Goal: Task Accomplishment & Management: Complete application form

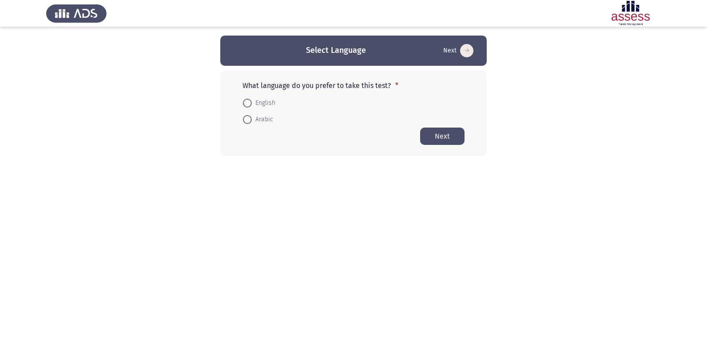
click at [250, 121] on span at bounding box center [247, 119] width 9 height 9
click at [250, 121] on input "Arabic" at bounding box center [247, 119] width 9 height 9
radio input "true"
click at [444, 138] on button "Next" at bounding box center [442, 135] width 44 height 17
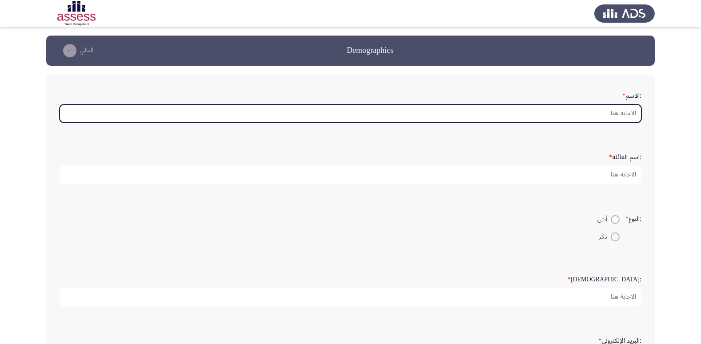
click at [616, 112] on input ":الاسم *" at bounding box center [351, 113] width 582 height 18
type input "s"
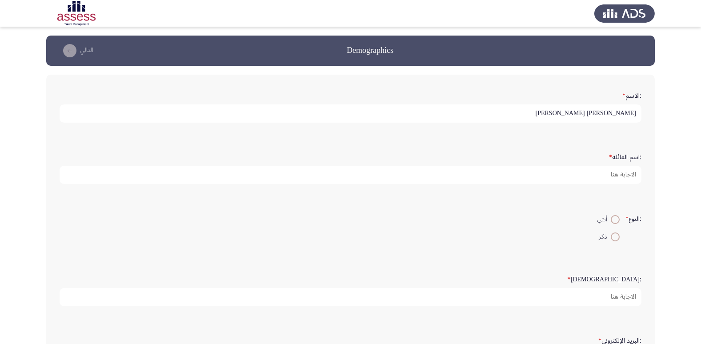
type input "[PERSON_NAME] [PERSON_NAME]"
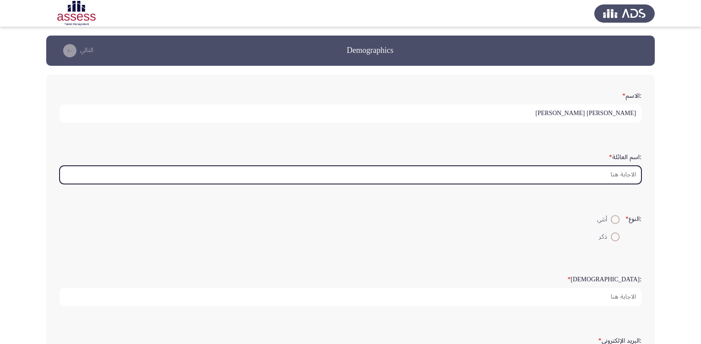
click at [621, 178] on input ":اسم العائلة *" at bounding box center [351, 175] width 582 height 18
click at [590, 173] on input ":اسم العائلة *" at bounding box center [351, 175] width 582 height 18
click at [633, 171] on input ":اسم العائلة *" at bounding box center [351, 175] width 582 height 18
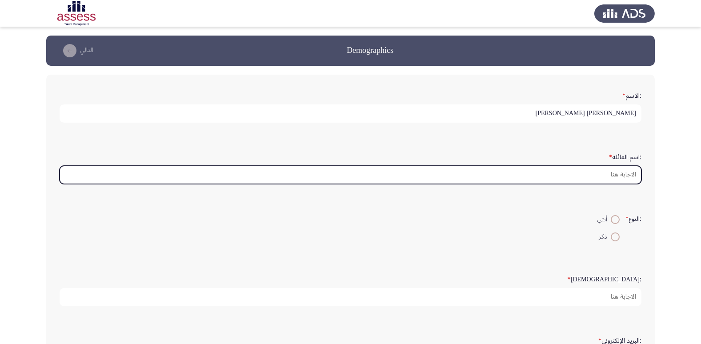
drag, startPoint x: 633, startPoint y: 171, endPoint x: 641, endPoint y: 228, distance: 58.3
click at [624, 173] on input ":اسم العائلة *" at bounding box center [351, 175] width 582 height 18
click at [624, 171] on input ":اسم العائلة *" at bounding box center [351, 175] width 582 height 18
click at [624, 177] on input ":اسم العائلة *" at bounding box center [351, 175] width 582 height 18
click at [622, 177] on input ":اسم العائلة *" at bounding box center [351, 175] width 582 height 18
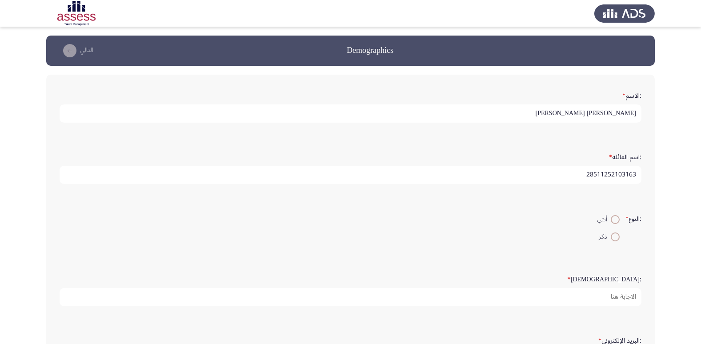
type input "28511252103163"
click at [612, 220] on span at bounding box center [615, 219] width 9 height 9
click at [612, 220] on input "أنثي" at bounding box center [615, 219] width 9 height 9
radio input "true"
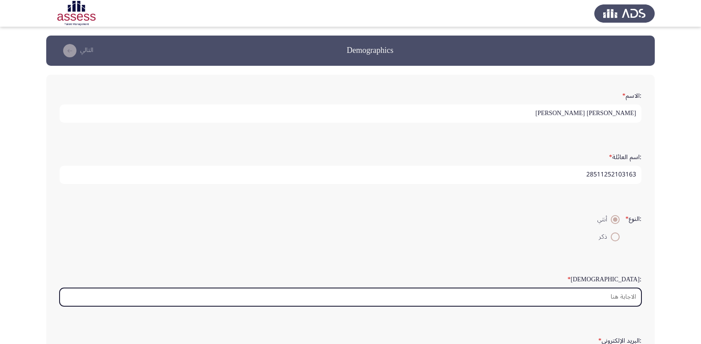
click at [627, 298] on input ":السن *" at bounding box center [351, 297] width 582 height 18
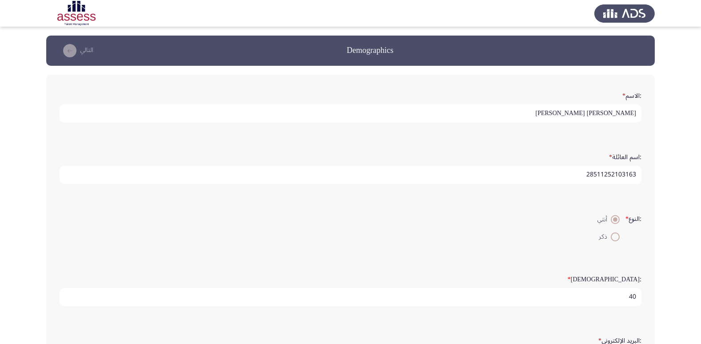
type input "4"
type input "39"
click at [693, 298] on app-assessment-container "Demographics التالي :الاسم * [PERSON_NAME] [PERSON_NAME] :اسم العائلة * 2851125…" at bounding box center [350, 266] width 701 height 460
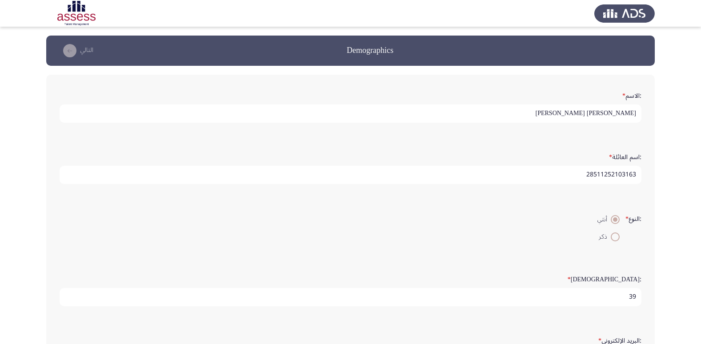
click at [693, 298] on app-assessment-container "Demographics التالي :الاسم * [PERSON_NAME] [PERSON_NAME] :اسم العائلة * 2851125…" at bounding box center [350, 266] width 701 height 460
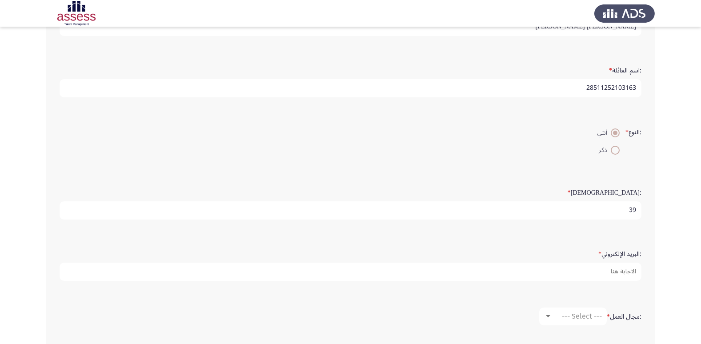
scroll to position [89, 0]
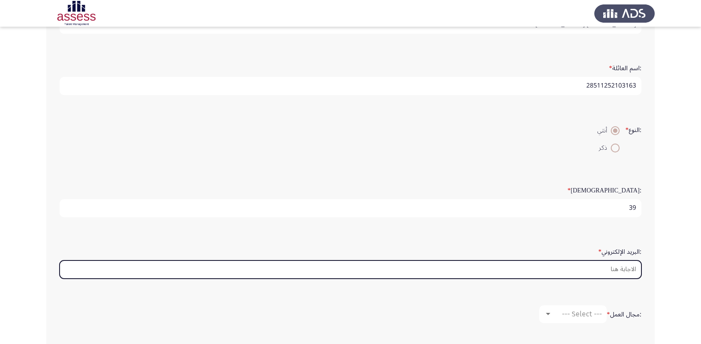
click at [615, 269] on input ":البريد الإلكتروني *" at bounding box center [351, 269] width 582 height 18
type input "س"
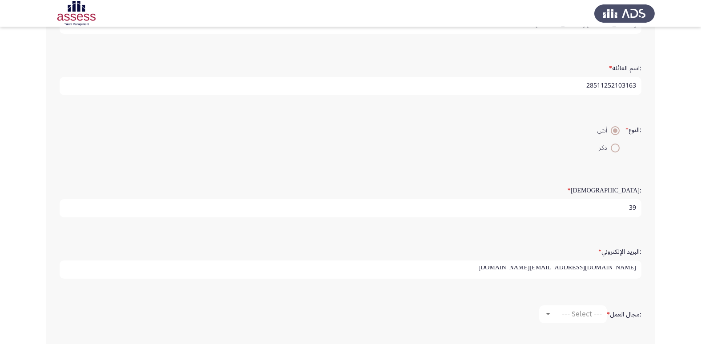
scroll to position [2, 0]
type input "[DOMAIN_NAME][EMAIL_ADDRESS][DOMAIN_NAME]"
click at [624, 317] on label ":مجال العمل *" at bounding box center [624, 315] width 35 height 8
click at [638, 307] on form ":مجال العمل * --- Select ---" at bounding box center [351, 314] width 582 height 18
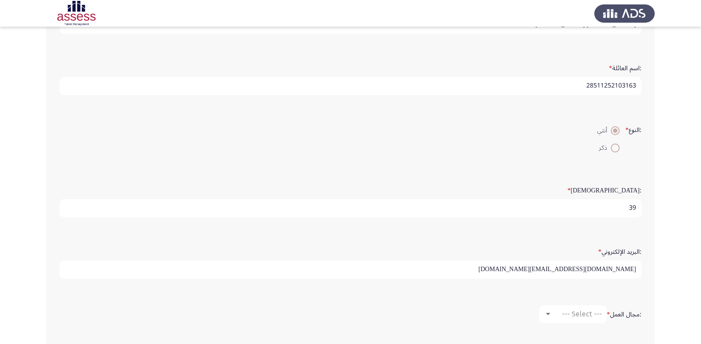
click at [572, 324] on div ":مجال العمل * --- Select ---" at bounding box center [350, 314] width 591 height 27
click at [607, 314] on span "*" at bounding box center [608, 314] width 3 height 13
click at [546, 314] on div at bounding box center [548, 314] width 4 height 2
click at [532, 314] on div at bounding box center [528, 314] width 8 height 7
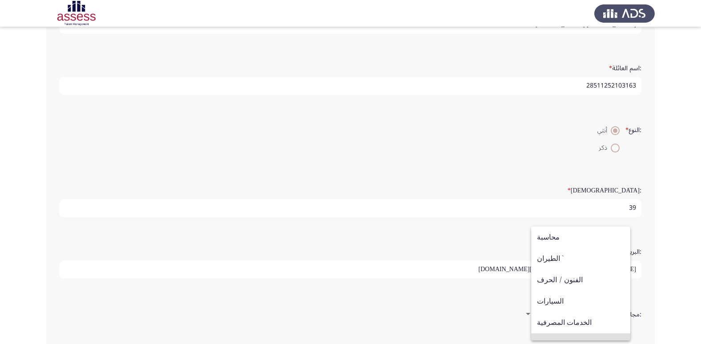
scroll to position [30, 0]
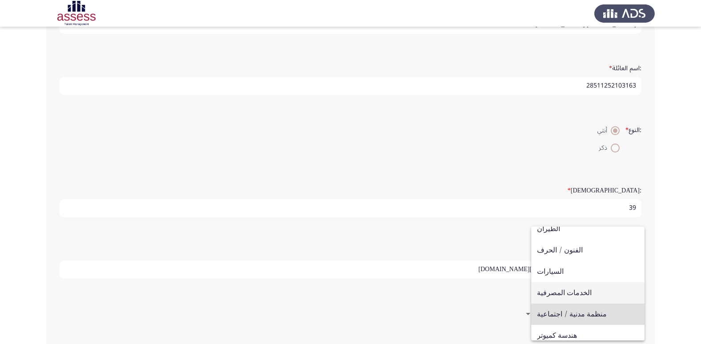
click at [579, 293] on span "الخدمات المصرفية" at bounding box center [588, 292] width 102 height 21
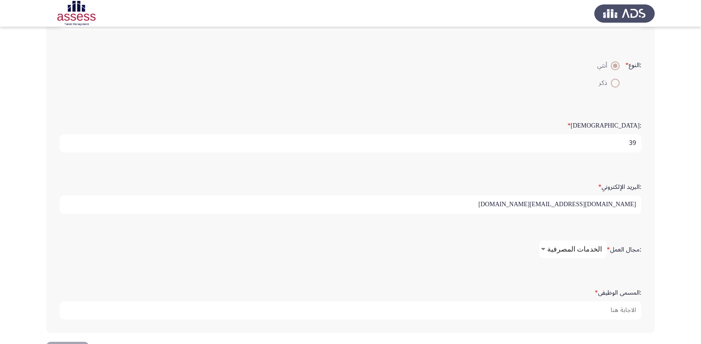
scroll to position [187, 0]
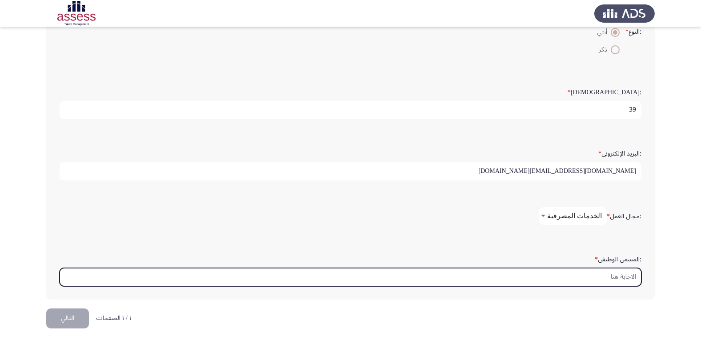
click at [617, 270] on input ":المسمى الوظيفى *" at bounding box center [351, 277] width 582 height 18
type input "b"
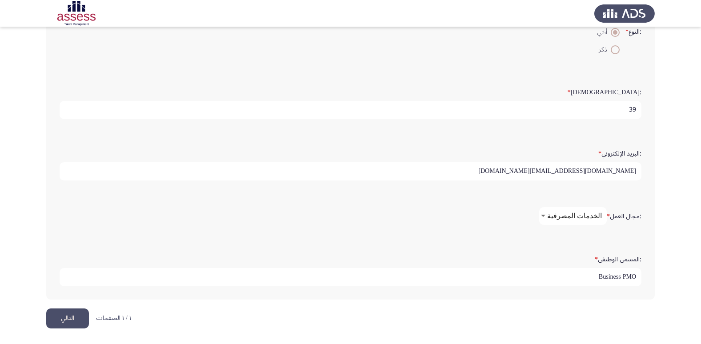
type input "Business PMO"
click at [68, 321] on button "التالي" at bounding box center [67, 318] width 43 height 20
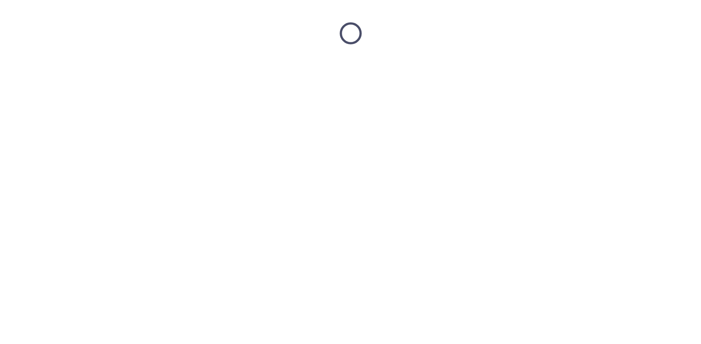
scroll to position [0, 0]
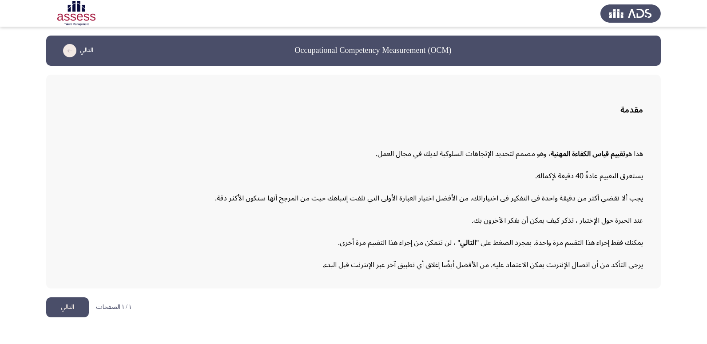
click at [55, 304] on button "التالي" at bounding box center [67, 307] width 43 height 20
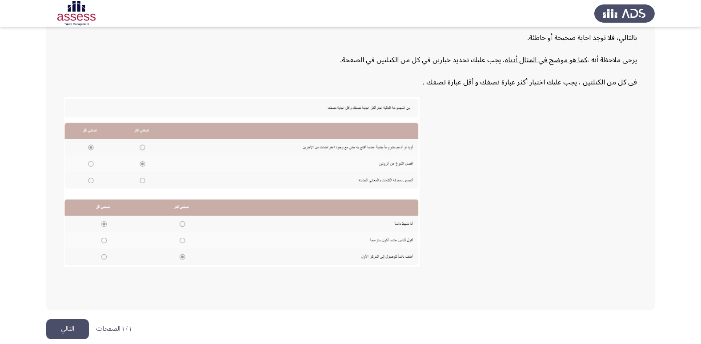
scroll to position [134, 0]
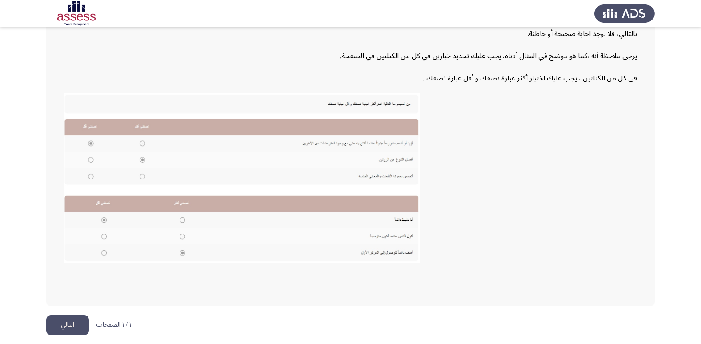
click at [76, 324] on button "التالي" at bounding box center [67, 325] width 43 height 20
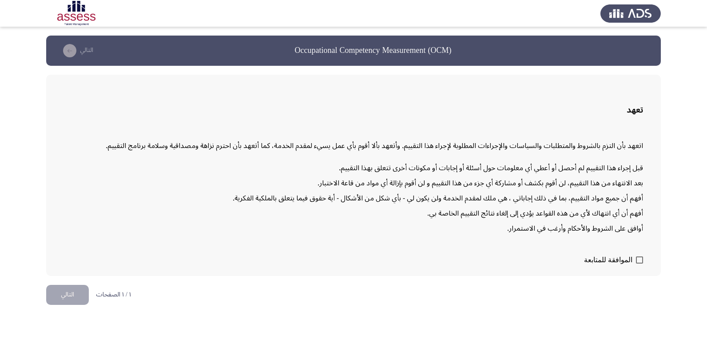
click at [639, 260] on span at bounding box center [639, 259] width 7 height 7
click at [639, 263] on input "الموافقة للمتابعة" at bounding box center [639, 263] width 0 height 0
click at [639, 260] on span at bounding box center [639, 259] width 7 height 7
click at [639, 263] on input "الموافقة للمتابعة" at bounding box center [639, 263] width 0 height 0
click at [640, 259] on span at bounding box center [639, 259] width 7 height 7
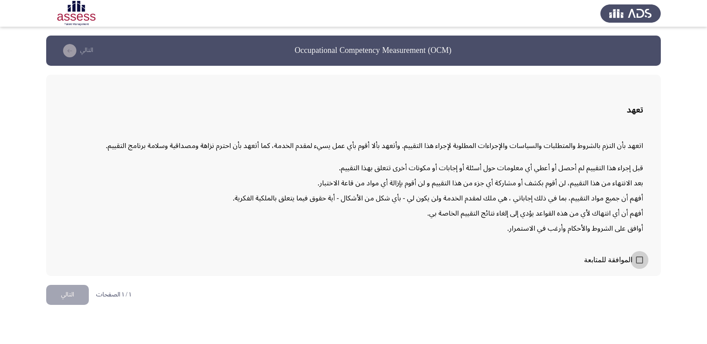
click at [640, 263] on input "الموافقة للمتابعة" at bounding box center [639, 263] width 0 height 0
click at [640, 259] on span at bounding box center [639, 259] width 7 height 7
click at [640, 263] on input "الموافقة للمتابعة" at bounding box center [639, 263] width 0 height 0
click at [640, 259] on span at bounding box center [639, 259] width 7 height 7
click at [640, 263] on input "الموافقة للمتابعة" at bounding box center [639, 263] width 0 height 0
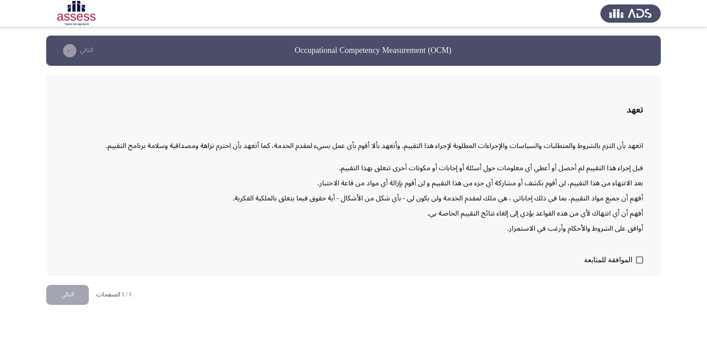
click at [640, 259] on span at bounding box center [639, 259] width 7 height 7
click at [640, 263] on input "الموافقة للمتابعة" at bounding box center [639, 263] width 0 height 0
click at [640, 259] on span at bounding box center [639, 259] width 7 height 7
click at [640, 263] on input "الموافقة للمتابعة" at bounding box center [639, 263] width 0 height 0
click at [640, 259] on span at bounding box center [639, 259] width 7 height 7
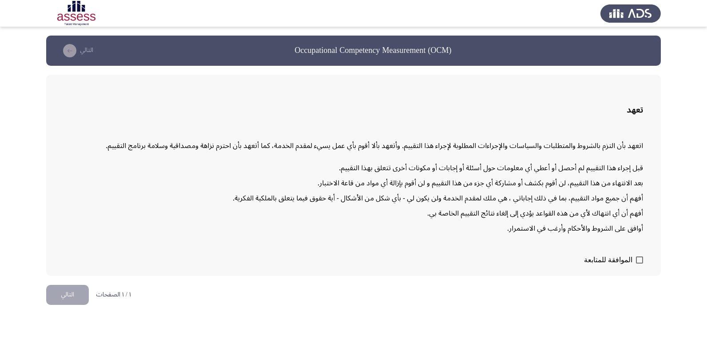
click at [640, 263] on input "الموافقة للمتابعة" at bounding box center [639, 263] width 0 height 0
click at [640, 259] on span at bounding box center [639, 259] width 7 height 7
click at [640, 263] on input "الموافقة للمتابعة" at bounding box center [639, 263] width 0 height 0
click at [640, 259] on span at bounding box center [639, 259] width 7 height 7
click at [640, 263] on input "الموافقة للمتابعة" at bounding box center [639, 263] width 0 height 0
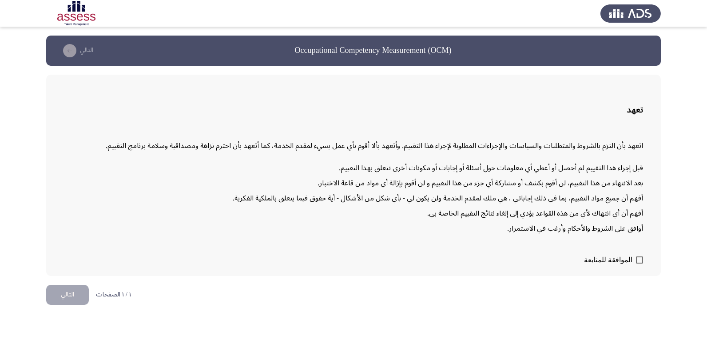
click at [640, 259] on span at bounding box center [639, 259] width 7 height 7
click at [640, 263] on input "الموافقة للمتابعة" at bounding box center [639, 263] width 0 height 0
click at [640, 259] on span at bounding box center [639, 259] width 7 height 7
click at [640, 263] on input "الموافقة للمتابعة" at bounding box center [639, 263] width 0 height 0
click at [638, 274] on div "تعهد اتعهد بأن التزم بالشروط والمتطلبات والسياسات والإجراءات المطلوبة لإجراء هذ…" at bounding box center [353, 175] width 615 height 201
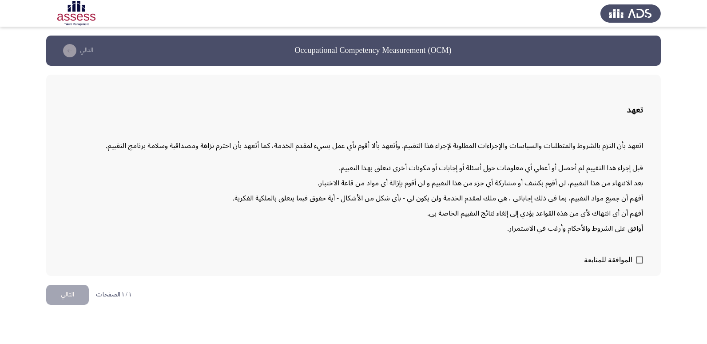
click at [638, 274] on div "تعهد اتعهد بأن التزم بالشروط والمتطلبات والسياسات والإجراءات المطلوبة لإجراء هذ…" at bounding box center [353, 175] width 615 height 201
click at [624, 238] on div "اتعهد بأن التزم بالشروط والمتطلبات والسياسات والإجراءات المطلوبة لإجراء هذا الت…" at bounding box center [353, 187] width 579 height 112
click at [642, 260] on span at bounding box center [639, 259] width 7 height 7
click at [640, 263] on input "الموافقة للمتابعة" at bounding box center [639, 263] width 0 height 0
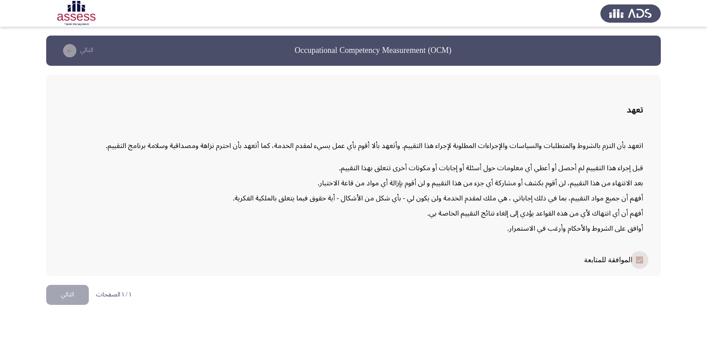
click at [642, 260] on span at bounding box center [639, 259] width 7 height 7
click at [640, 263] on input "الموافقة للمتابعة" at bounding box center [639, 263] width 0 height 0
click at [639, 260] on span at bounding box center [639, 259] width 7 height 7
click at [639, 263] on input "الموافقة للمتابعة" at bounding box center [639, 263] width 0 height 0
click at [639, 260] on span at bounding box center [639, 259] width 7 height 7
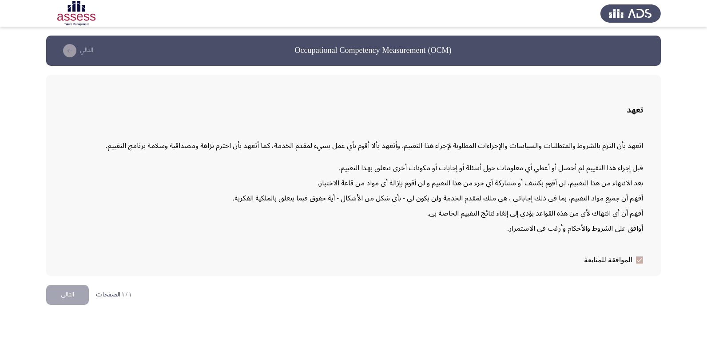
click at [639, 263] on input "الموافقة للمتابعة" at bounding box center [639, 263] width 0 height 0
click at [639, 260] on span at bounding box center [639, 259] width 7 height 7
click at [639, 263] on input "الموافقة للمتابعة" at bounding box center [639, 263] width 0 height 0
checkbox input "true"
click at [66, 293] on button "التالي" at bounding box center [67, 295] width 43 height 20
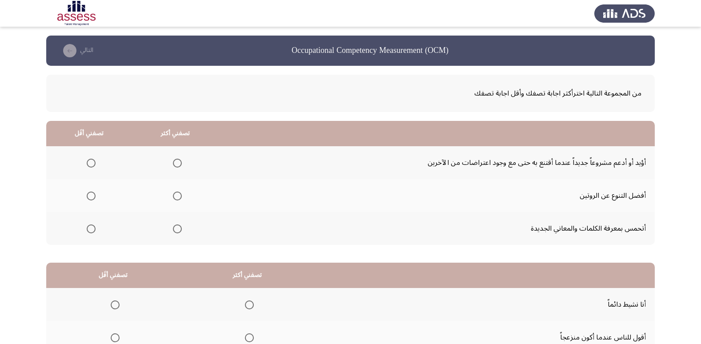
click at [176, 196] on span "Select an option" at bounding box center [177, 196] width 9 height 9
click at [176, 196] on input "Select an option" at bounding box center [177, 196] width 9 height 9
click at [88, 161] on span "Select an option" at bounding box center [91, 163] width 9 height 9
click at [88, 161] on input "Select an option" at bounding box center [91, 163] width 9 height 9
click at [90, 228] on span "Select an option" at bounding box center [91, 228] width 9 height 9
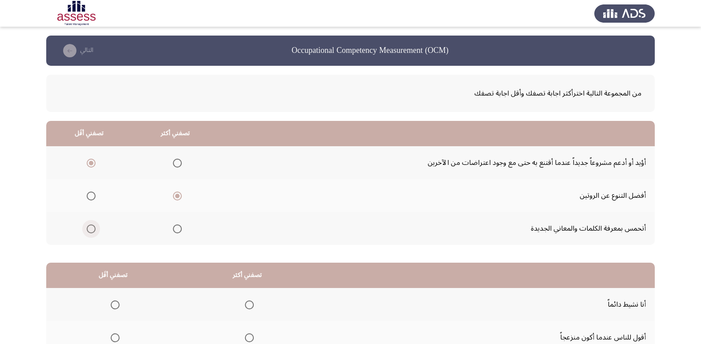
click at [90, 228] on input "Select an option" at bounding box center [91, 228] width 9 height 9
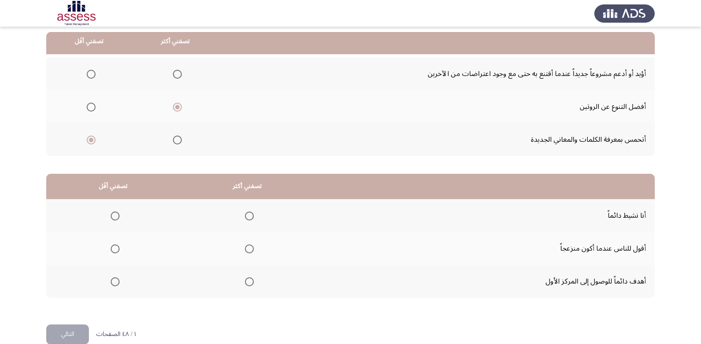
scroll to position [105, 0]
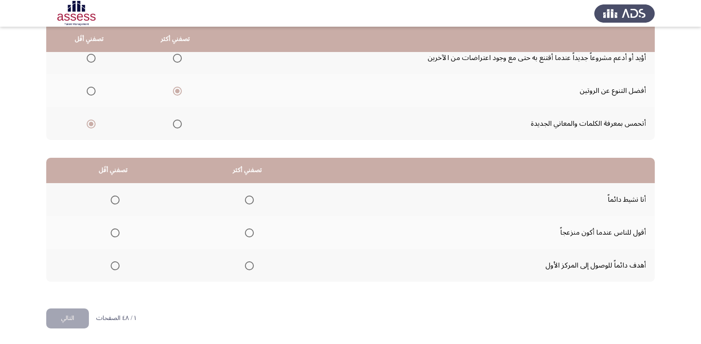
click at [247, 266] on span "Select an option" at bounding box center [249, 265] width 9 height 9
click at [247, 266] on input "Select an option" at bounding box center [249, 265] width 9 height 9
click at [115, 199] on span "Select an option" at bounding box center [115, 200] width 9 height 9
click at [115, 199] on input "Select an option" at bounding box center [115, 200] width 9 height 9
click at [71, 317] on button "التالي" at bounding box center [67, 318] width 43 height 20
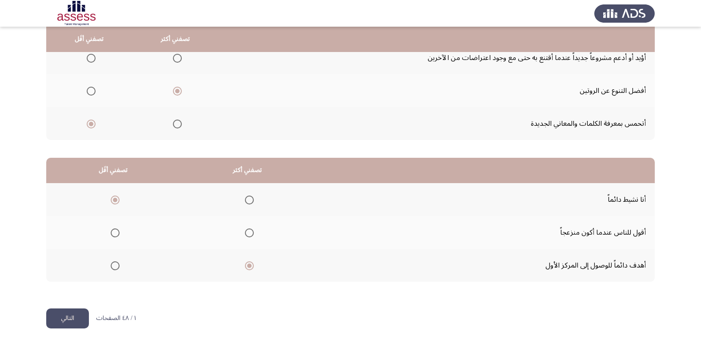
scroll to position [0, 0]
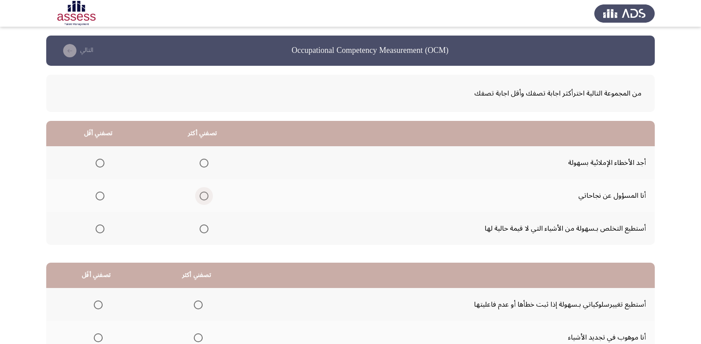
click at [201, 196] on span "Select an option" at bounding box center [204, 196] width 9 height 9
click at [201, 196] on input "Select an option" at bounding box center [204, 196] width 9 height 9
click at [99, 228] on span "Select an option" at bounding box center [100, 228] width 9 height 9
click at [99, 228] on input "Select an option" at bounding box center [100, 228] width 9 height 9
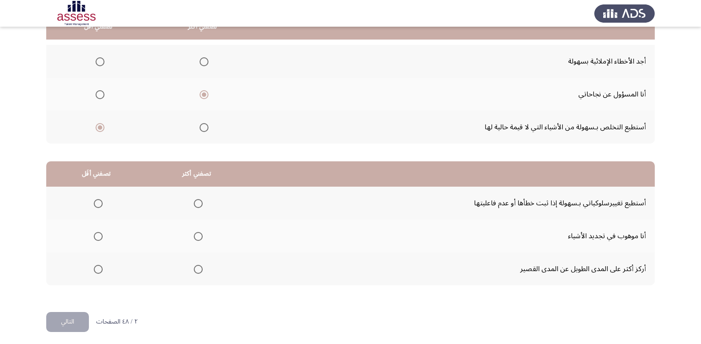
scroll to position [105, 0]
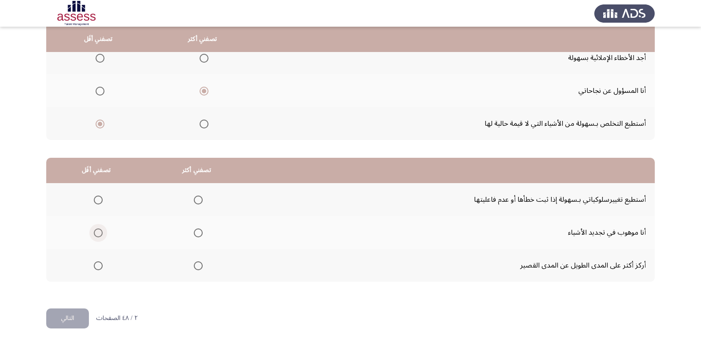
click at [96, 236] on span "Select an option" at bounding box center [98, 232] width 9 height 9
click at [96, 236] on input "Select an option" at bounding box center [98, 232] width 9 height 9
click at [198, 198] on span "Select an option" at bounding box center [198, 200] width 9 height 9
click at [198, 198] on input "Select an option" at bounding box center [198, 200] width 9 height 9
click at [59, 312] on button "التالي" at bounding box center [67, 318] width 43 height 20
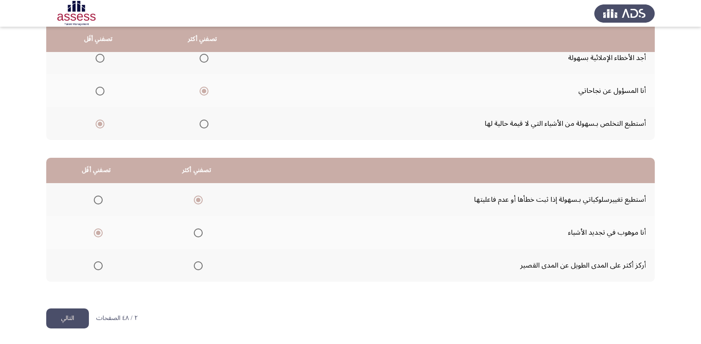
scroll to position [0, 0]
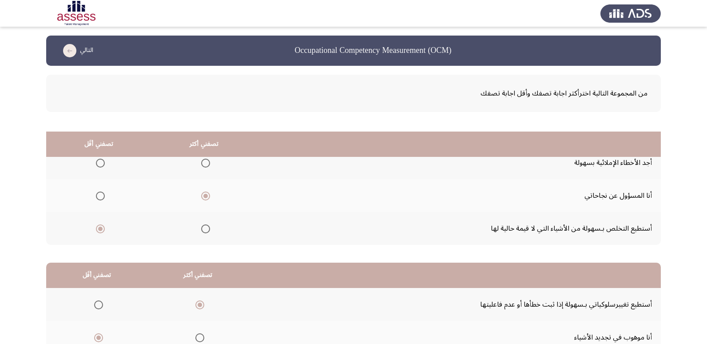
click at [59, 312] on html "Occupational Competency Measurement (OCM) التالي من المجموعة التالية اخترأكثر ا…" at bounding box center [353, 224] width 707 height 449
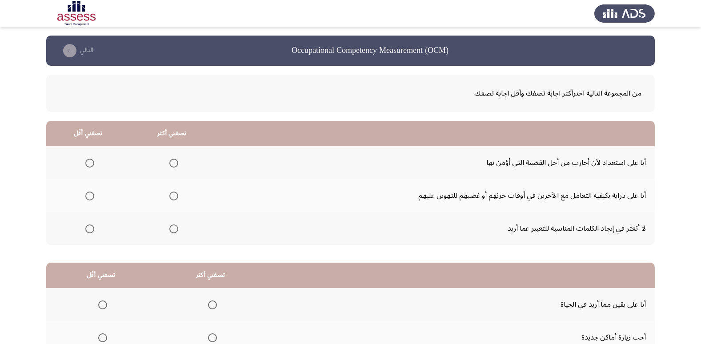
click at [172, 196] on span "Select an option" at bounding box center [173, 196] width 9 height 9
click at [172, 196] on input "Select an option" at bounding box center [173, 196] width 9 height 9
click at [91, 229] on span "Select an option" at bounding box center [89, 228] width 9 height 9
click at [91, 229] on input "Select an option" at bounding box center [89, 228] width 9 height 9
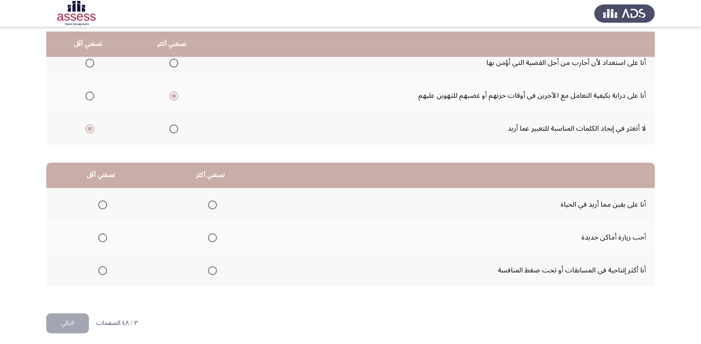
scroll to position [105, 0]
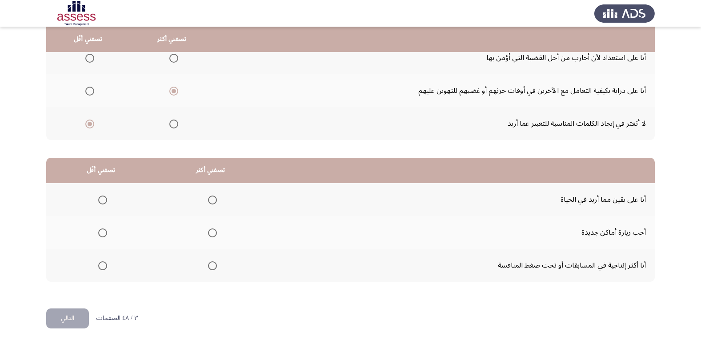
click at [209, 267] on span "Select an option" at bounding box center [212, 265] width 9 height 9
click at [209, 267] on input "Select an option" at bounding box center [212, 265] width 9 height 9
click at [210, 267] on span "Select an option" at bounding box center [212, 265] width 4 height 4
click at [100, 201] on span "Select an option" at bounding box center [102, 200] width 9 height 9
click at [100, 201] on input "Select an option" at bounding box center [102, 200] width 9 height 9
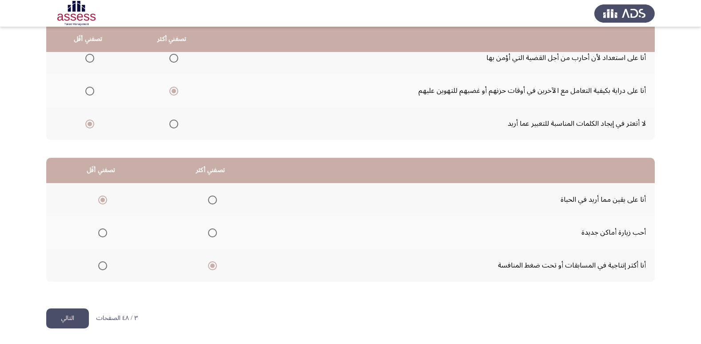
click at [72, 321] on button "التالي" at bounding box center [67, 318] width 43 height 20
click at [72, 321] on html "Occupational Competency Measurement (OCM) التالي من المجموعة التالية اخترأكثر ا…" at bounding box center [350, 119] width 701 height 449
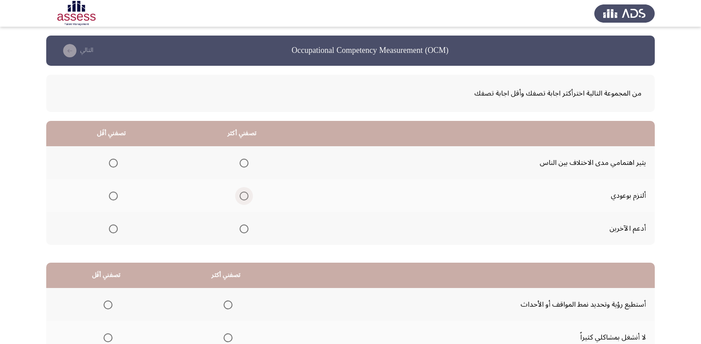
click at [243, 199] on span "Select an option" at bounding box center [244, 196] width 9 height 9
click at [243, 199] on input "Select an option" at bounding box center [244, 196] width 9 height 9
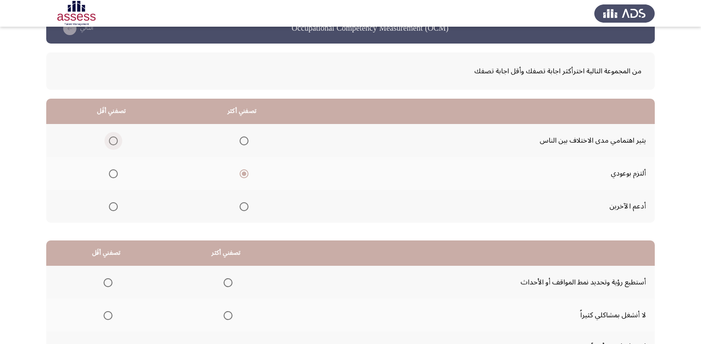
click at [111, 163] on tbody "يثير اهتمامي مدى الاختلاف بين الناس ألتزم بوعودي أدعم الآخرين" at bounding box center [350, 173] width 608 height 99
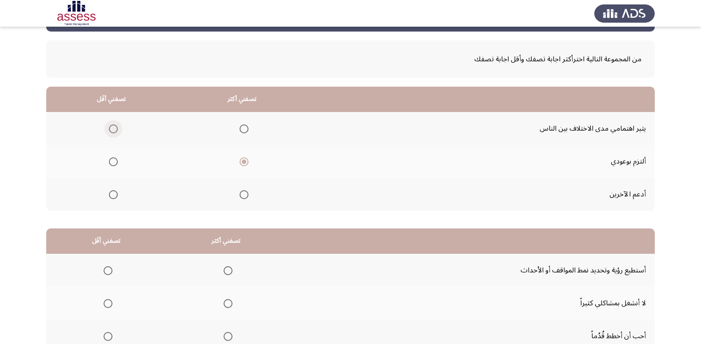
scroll to position [44, 0]
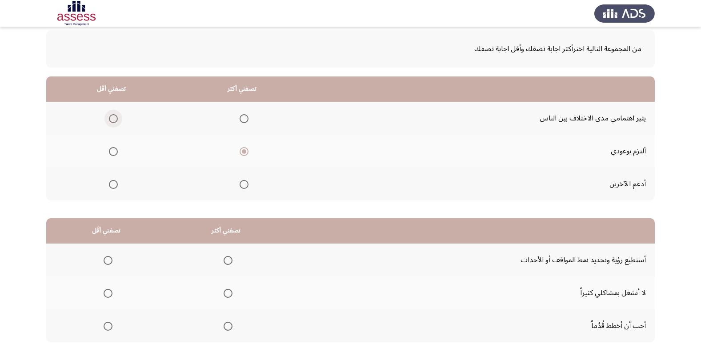
click at [113, 115] on span "Select an option" at bounding box center [113, 118] width 9 height 9
click at [113, 115] on input "Select an option" at bounding box center [113, 118] width 9 height 9
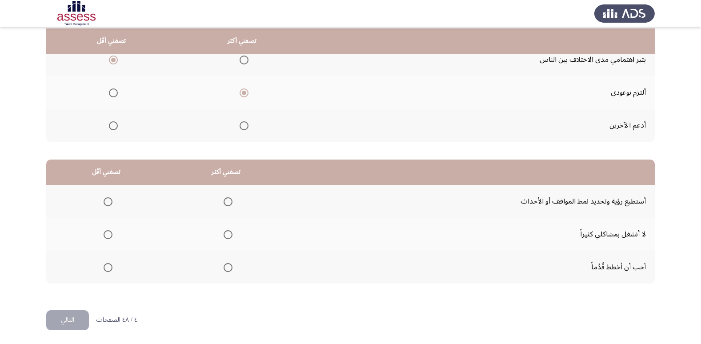
scroll to position [105, 0]
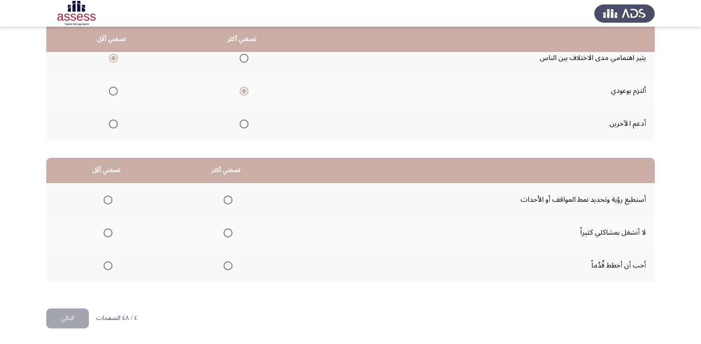
click at [228, 263] on span "Select an option" at bounding box center [228, 265] width 9 height 9
click at [228, 263] on input "Select an option" at bounding box center [228, 265] width 9 height 9
click at [106, 198] on span "Select an option" at bounding box center [108, 200] width 9 height 9
click at [106, 198] on input "Select an option" at bounding box center [108, 200] width 9 height 9
click at [69, 325] on button "التالي" at bounding box center [67, 318] width 43 height 20
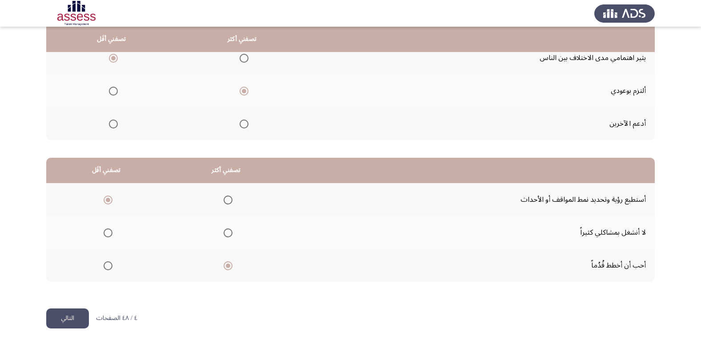
click at [69, 325] on html "Occupational Competency Measurement (OCM) التالي من المجموعة التالية اخترأكثر ا…" at bounding box center [350, 119] width 701 height 449
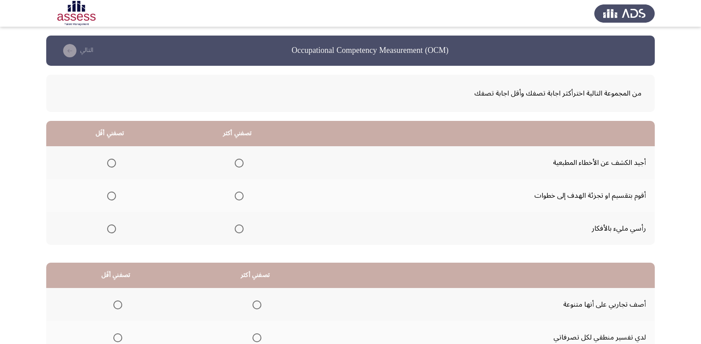
click at [237, 194] on span "Select an option" at bounding box center [239, 196] width 9 height 9
click at [237, 194] on input "Select an option" at bounding box center [239, 196] width 9 height 9
click at [111, 162] on span "Select an option" at bounding box center [111, 163] width 9 height 9
click at [111, 162] on input "Select an option" at bounding box center [111, 163] width 9 height 9
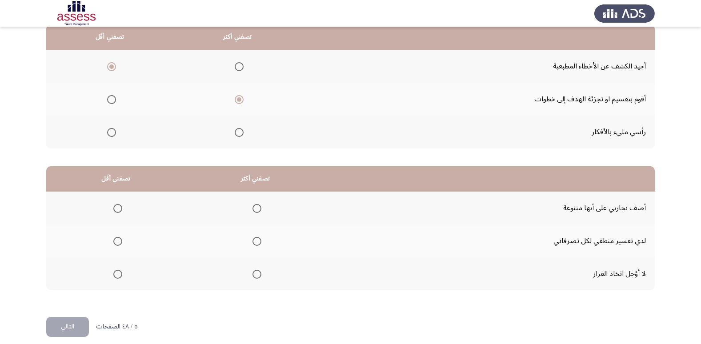
scroll to position [105, 0]
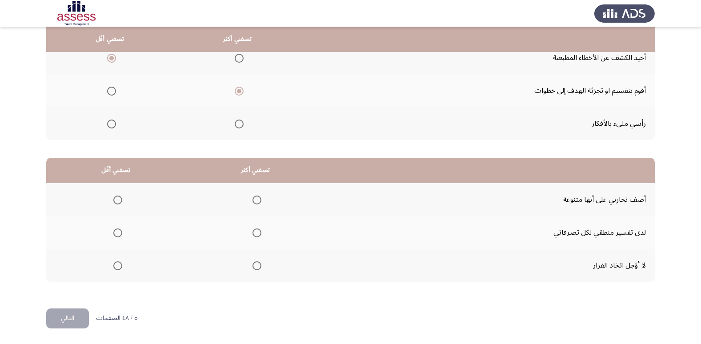
click at [255, 270] on mat-radio-group "Select an option" at bounding box center [255, 265] width 12 height 15
click at [257, 261] on span "Select an option" at bounding box center [256, 265] width 9 height 9
click at [257, 261] on input "Select an option" at bounding box center [256, 265] width 9 height 9
click at [112, 199] on label "Select an option" at bounding box center [116, 200] width 12 height 9
click at [113, 199] on input "Select an option" at bounding box center [117, 200] width 9 height 9
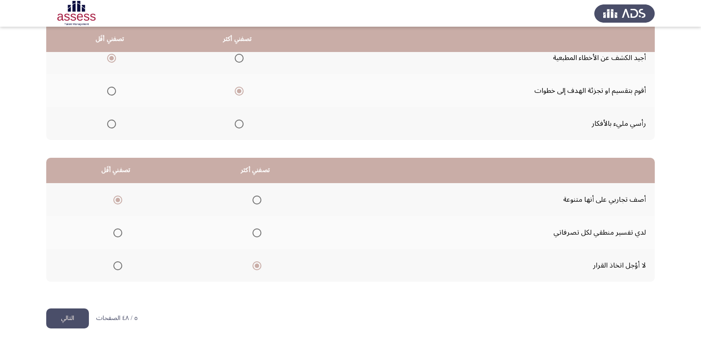
click at [72, 318] on button "التالي" at bounding box center [67, 318] width 43 height 20
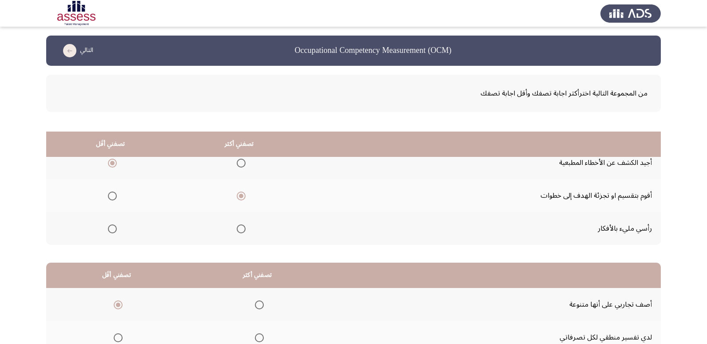
click at [72, 318] on html "Occupational Competency Measurement (OCM) التالي من المجموعة التالية اخترأكثر ا…" at bounding box center [353, 224] width 707 height 449
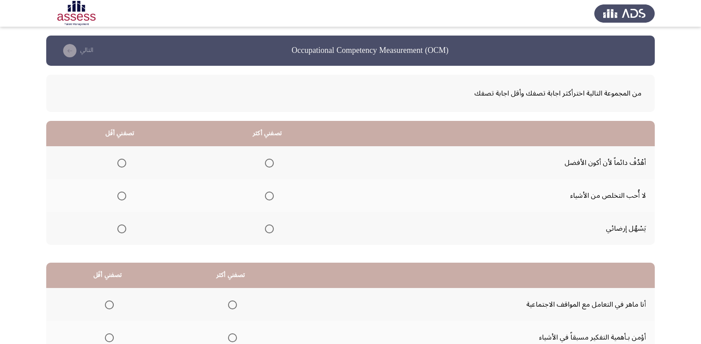
click at [269, 163] on span "Select an option" at bounding box center [269, 163] width 9 height 9
click at [269, 163] on input "Select an option" at bounding box center [269, 163] width 9 height 9
click at [121, 229] on span "Select an option" at bounding box center [121, 228] width 9 height 9
click at [121, 229] on input "Select an option" at bounding box center [121, 228] width 9 height 9
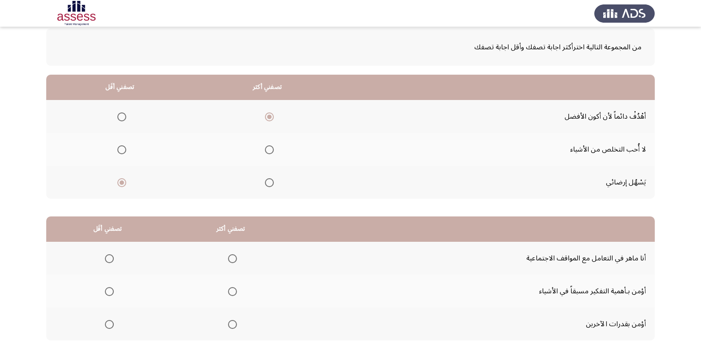
scroll to position [89, 0]
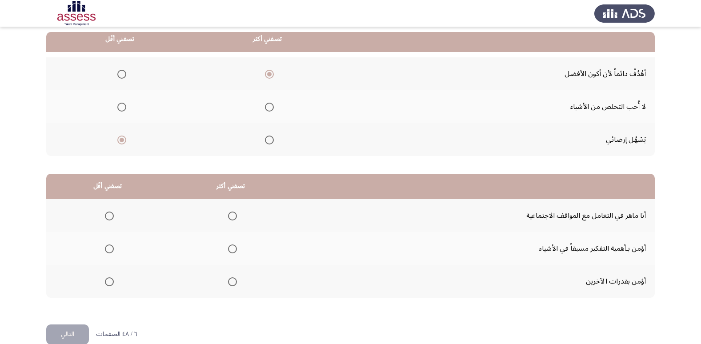
click at [233, 216] on span "Select an option" at bounding box center [232, 216] width 9 height 9
click at [233, 216] on input "Select an option" at bounding box center [232, 216] width 9 height 9
click at [232, 248] on span "Select an option" at bounding box center [232, 248] width 9 height 9
click at [232, 248] on input "Select an option" at bounding box center [232, 248] width 9 height 9
click at [234, 217] on span "Select an option" at bounding box center [232, 216] width 9 height 9
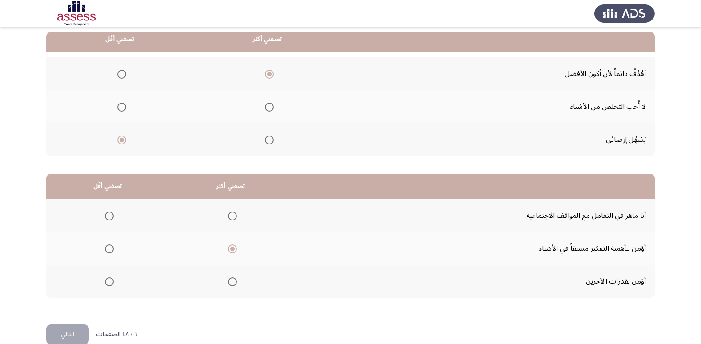
click at [234, 217] on input "Select an option" at bounding box center [232, 216] width 9 height 9
click at [106, 248] on span "Select an option" at bounding box center [109, 248] width 9 height 9
click at [106, 248] on input "Select an option" at bounding box center [109, 248] width 9 height 9
click at [67, 327] on button "التالي" at bounding box center [67, 334] width 43 height 20
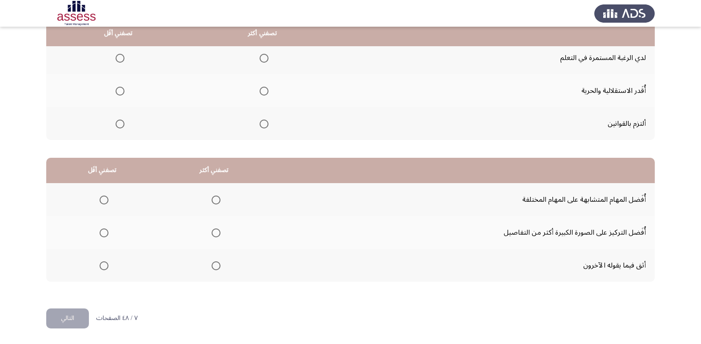
scroll to position [60, 0]
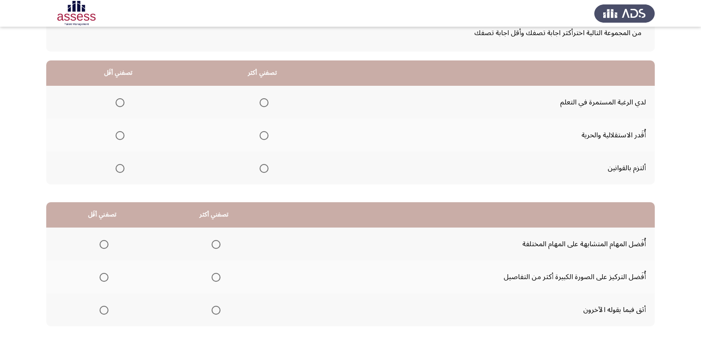
click at [262, 169] on span "Select an option" at bounding box center [263, 168] width 9 height 9
click at [262, 169] on input "Select an option" at bounding box center [263, 168] width 9 height 9
click at [119, 137] on span "Select an option" at bounding box center [120, 135] width 9 height 9
click at [119, 137] on input "Select an option" at bounding box center [120, 135] width 9 height 9
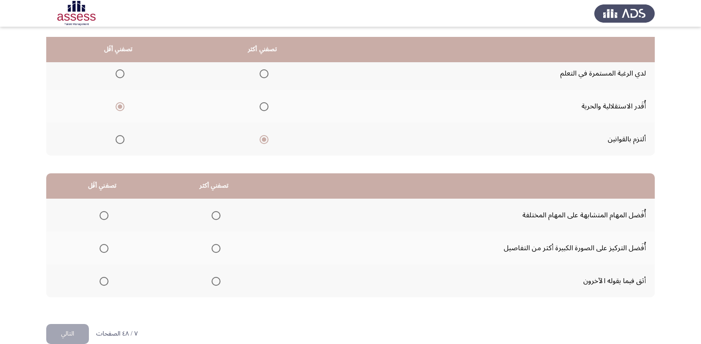
scroll to position [105, 0]
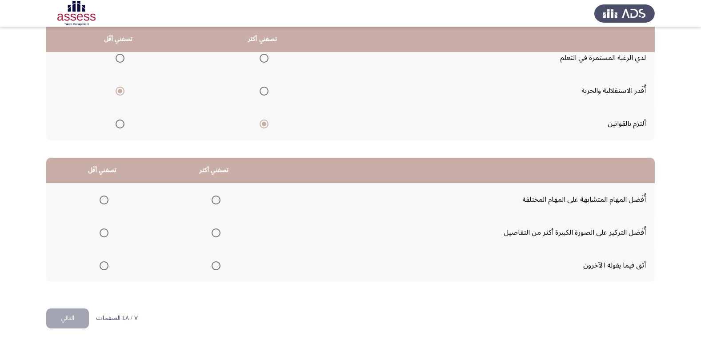
click at [216, 267] on span "Select an option" at bounding box center [216, 265] width 9 height 9
click at [216, 267] on input "Select an option" at bounding box center [216, 265] width 9 height 9
click at [216, 267] on span "Select an option" at bounding box center [216, 265] width 4 height 4
click at [105, 198] on span "Select an option" at bounding box center [104, 200] width 9 height 9
click at [105, 198] on input "Select an option" at bounding box center [104, 200] width 9 height 9
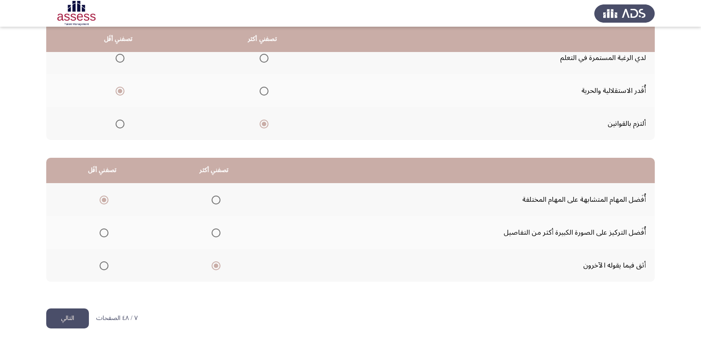
click at [71, 320] on button "التالي" at bounding box center [67, 318] width 43 height 20
click at [69, 321] on html "Occupational Competency Measurement (OCM) التالي من المجموعة التالية اخترأكثر ا…" at bounding box center [350, 119] width 701 height 449
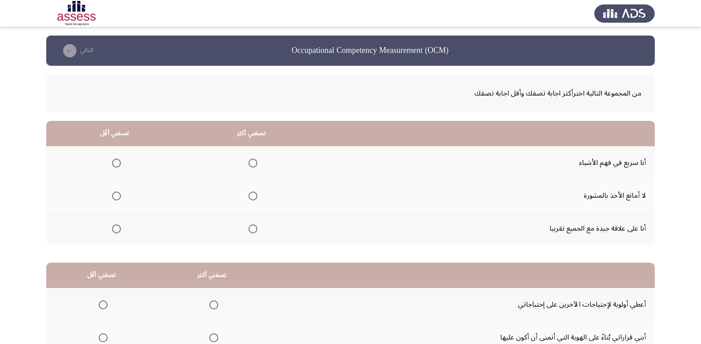
click at [251, 196] on span "Select an option" at bounding box center [252, 196] width 9 height 9
click at [251, 196] on input "Select an option" at bounding box center [252, 196] width 9 height 9
click at [117, 228] on span "Select an option" at bounding box center [116, 228] width 9 height 9
click at [117, 228] on input "Select an option" at bounding box center [116, 228] width 9 height 9
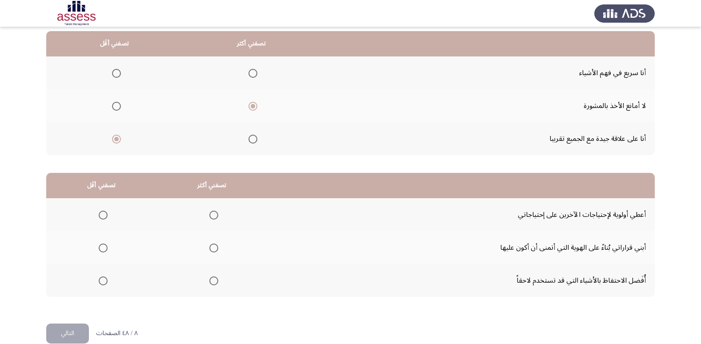
scroll to position [105, 0]
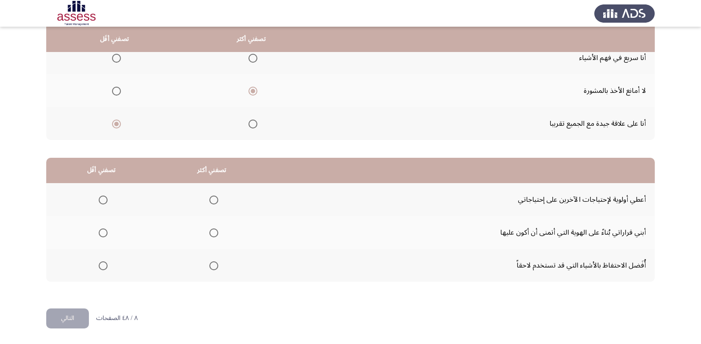
click at [212, 230] on span "Select an option" at bounding box center [213, 232] width 9 height 9
click at [212, 230] on input "Select an option" at bounding box center [213, 232] width 9 height 9
click at [109, 263] on th at bounding box center [101, 265] width 110 height 33
click at [103, 266] on span "Select an option" at bounding box center [103, 266] width 0 height 0
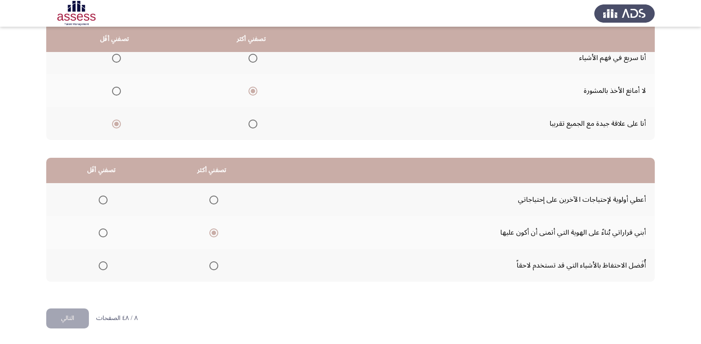
click at [103, 266] on input "Select an option" at bounding box center [103, 265] width 9 height 9
click at [103, 266] on span "Select an option" at bounding box center [103, 265] width 4 height 4
drag, startPoint x: 67, startPoint y: 318, endPoint x: 64, endPoint y: 313, distance: 5.8
click at [67, 317] on button "التالي" at bounding box center [67, 318] width 43 height 20
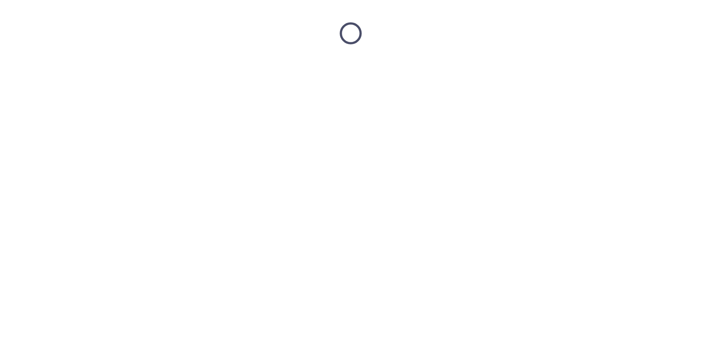
scroll to position [0, 0]
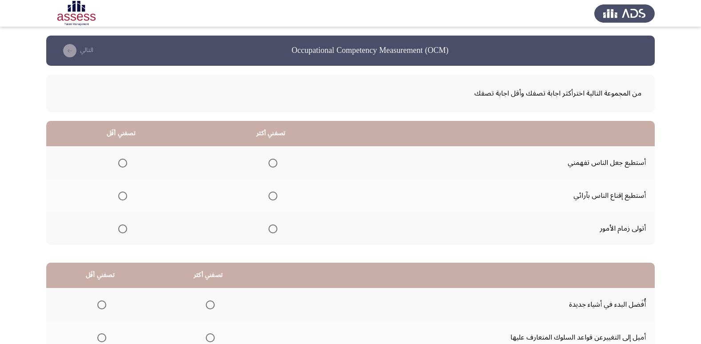
click at [273, 229] on span "Select an option" at bounding box center [272, 228] width 9 height 9
click at [273, 229] on input "Select an option" at bounding box center [272, 228] width 9 height 9
click at [121, 162] on span "Select an option" at bounding box center [122, 163] width 9 height 9
click at [121, 162] on input "Select an option" at bounding box center [122, 163] width 9 height 9
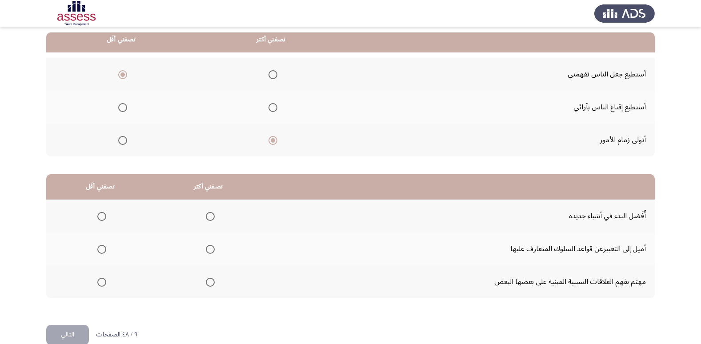
scroll to position [89, 0]
click at [209, 281] on span "Select an option" at bounding box center [210, 281] width 9 height 9
click at [209, 281] on input "Select an option" at bounding box center [210, 281] width 9 height 9
click at [99, 248] on span "Select an option" at bounding box center [101, 248] width 9 height 9
click at [99, 248] on input "Select an option" at bounding box center [101, 248] width 9 height 9
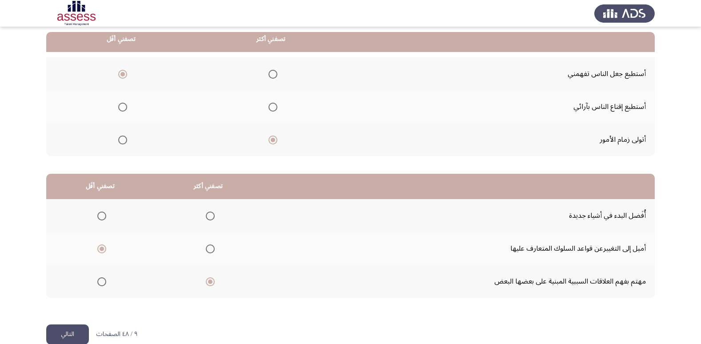
click at [72, 330] on button "التالي" at bounding box center [67, 334] width 43 height 20
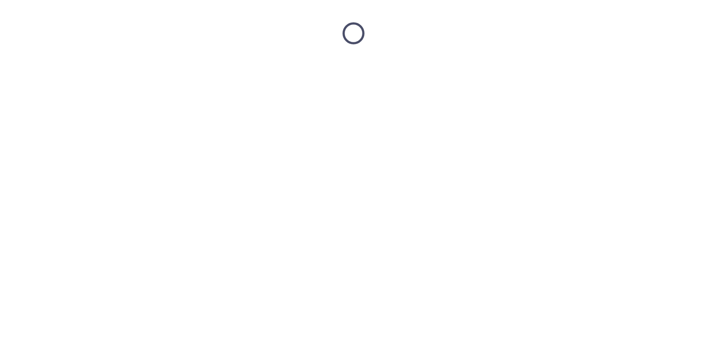
click at [72, 67] on html at bounding box center [353, 33] width 707 height 67
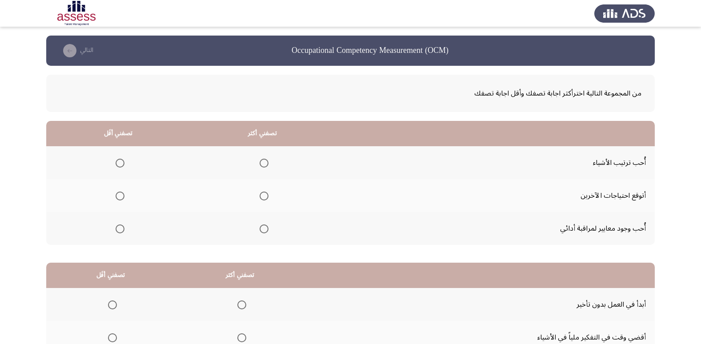
click at [263, 230] on span "Select an option" at bounding box center [263, 228] width 9 height 9
click at [263, 230] on input "Select an option" at bounding box center [263, 228] width 9 height 9
click at [123, 164] on span "Select an option" at bounding box center [120, 163] width 9 height 9
click at [123, 164] on input "Select an option" at bounding box center [120, 163] width 9 height 9
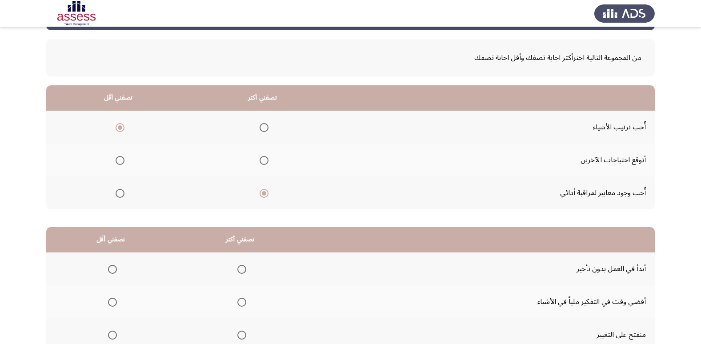
scroll to position [89, 0]
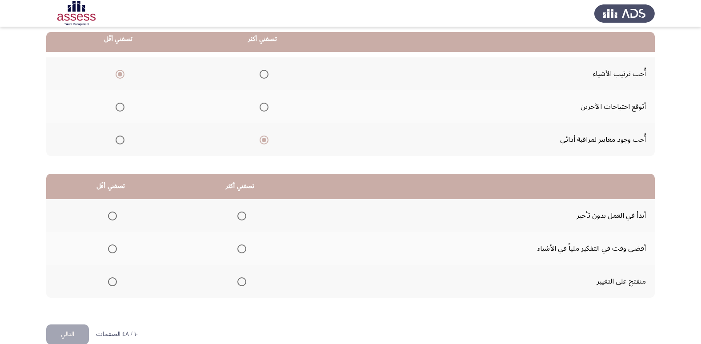
click at [243, 215] on span "Select an option" at bounding box center [241, 216] width 9 height 9
click at [243, 215] on input "Select an option" at bounding box center [241, 216] width 9 height 9
click at [114, 249] on span "Select an option" at bounding box center [112, 248] width 9 height 9
click at [114, 249] on input "Select an option" at bounding box center [112, 248] width 9 height 9
click at [112, 278] on span "Select an option" at bounding box center [112, 281] width 9 height 9
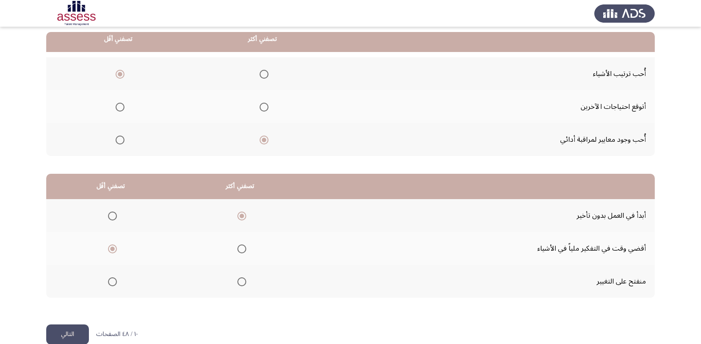
click at [112, 278] on input "Select an option" at bounding box center [112, 281] width 9 height 9
click at [59, 338] on button "التالي" at bounding box center [67, 334] width 43 height 20
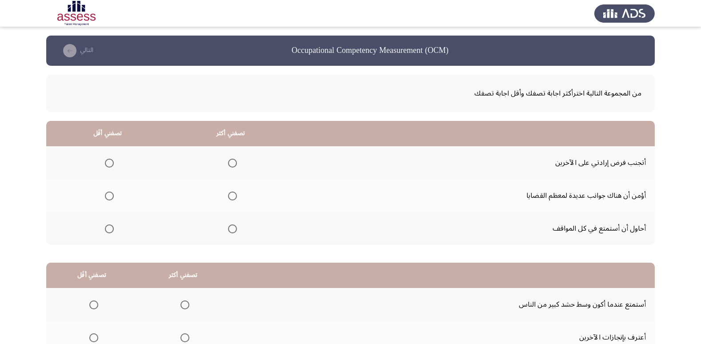
click at [108, 231] on span "Select an option" at bounding box center [109, 228] width 9 height 9
click at [108, 231] on input "Select an option" at bounding box center [109, 228] width 9 height 9
click at [108, 231] on span "Select an option" at bounding box center [109, 229] width 4 height 4
click at [231, 194] on span "Select an option" at bounding box center [232, 196] width 9 height 9
click at [231, 194] on input "Select an option" at bounding box center [232, 196] width 9 height 9
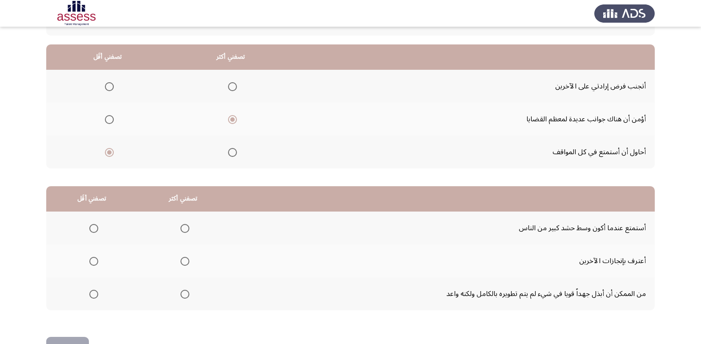
scroll to position [105, 0]
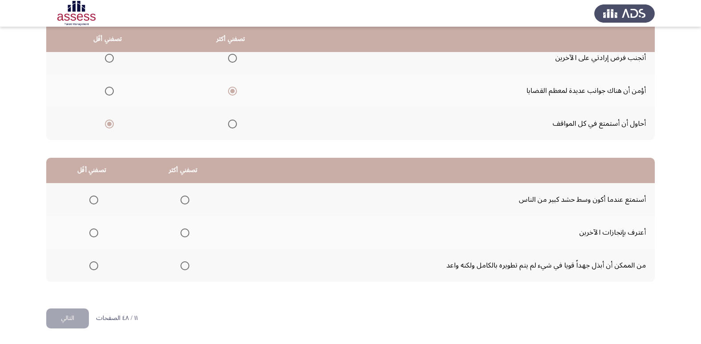
click at [184, 265] on span "Select an option" at bounding box center [184, 265] width 9 height 9
click at [184, 265] on input "Select an option" at bounding box center [184, 265] width 9 height 9
click at [184, 265] on span "Select an option" at bounding box center [185, 265] width 4 height 4
click at [92, 197] on span "Select an option" at bounding box center [93, 200] width 9 height 9
click at [92, 197] on input "Select an option" at bounding box center [93, 200] width 9 height 9
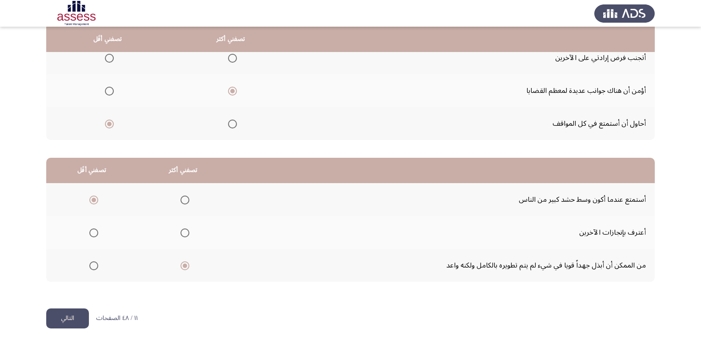
click at [69, 313] on button "التالي" at bounding box center [67, 318] width 43 height 20
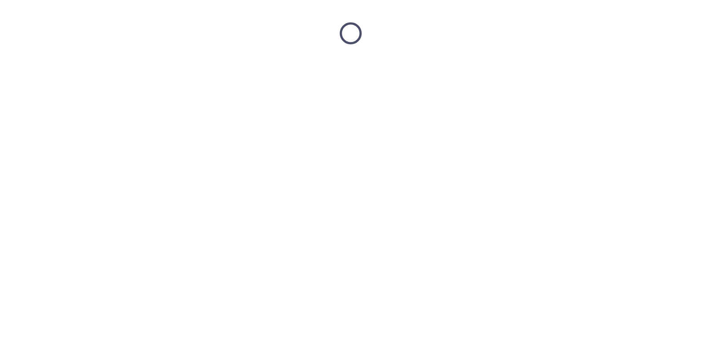
click at [69, 67] on html at bounding box center [350, 33] width 701 height 67
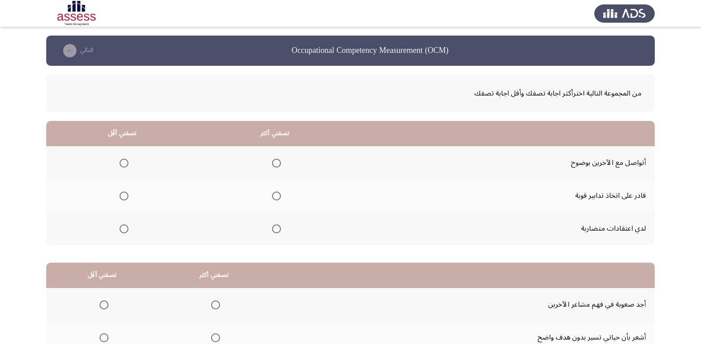
click at [275, 196] on span "Select an option" at bounding box center [276, 196] width 9 height 9
click at [275, 196] on input "Select an option" at bounding box center [276, 196] width 9 height 9
click at [123, 227] on span "Select an option" at bounding box center [124, 228] width 9 height 9
click at [123, 227] on input "Select an option" at bounding box center [124, 228] width 9 height 9
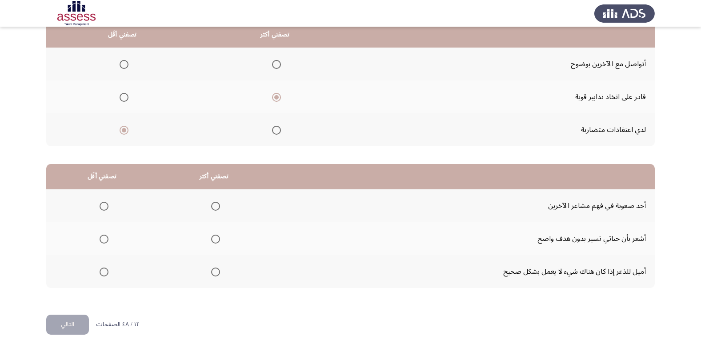
scroll to position [105, 0]
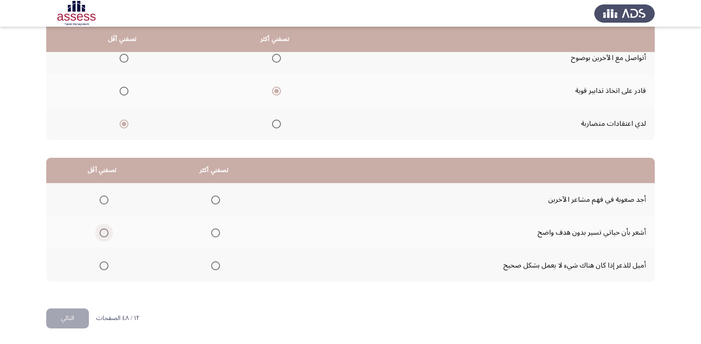
click at [104, 229] on span "Select an option" at bounding box center [104, 232] width 9 height 9
click at [104, 229] on input "Select an option" at bounding box center [104, 232] width 9 height 9
click at [215, 262] on span "Select an option" at bounding box center [215, 265] width 9 height 9
click at [215, 262] on input "Select an option" at bounding box center [215, 265] width 9 height 9
click at [211, 197] on span "Select an option" at bounding box center [215, 200] width 9 height 9
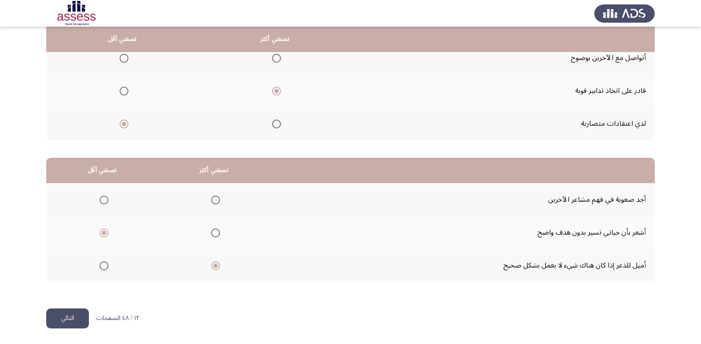
click at [211, 197] on input "Select an option" at bounding box center [215, 200] width 9 height 9
click at [211, 197] on span "Select an option" at bounding box center [215, 200] width 9 height 9
click at [65, 321] on button "التالي" at bounding box center [67, 318] width 43 height 20
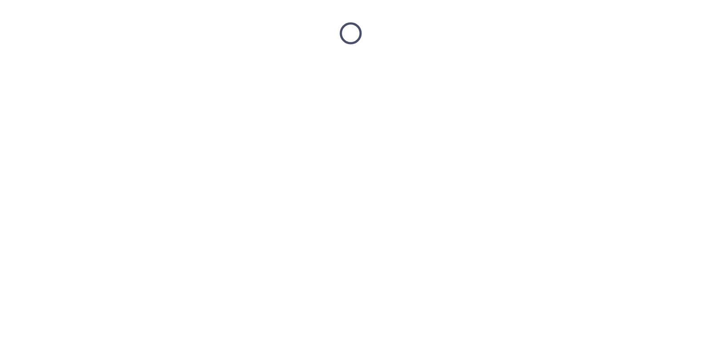
scroll to position [0, 0]
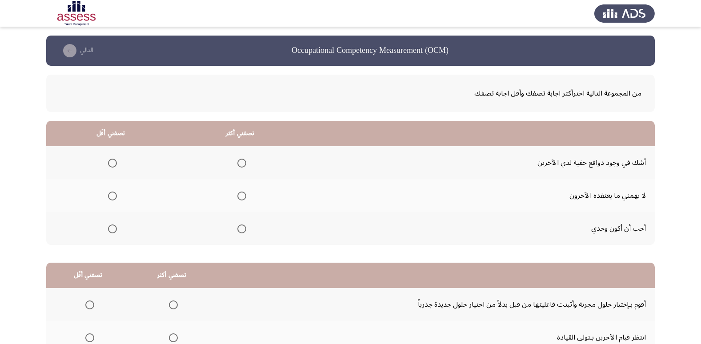
click at [112, 228] on span "Select an option" at bounding box center [112, 228] width 9 height 9
click at [112, 228] on input "Select an option" at bounding box center [112, 228] width 9 height 9
click at [242, 161] on span "Select an option" at bounding box center [241, 163] width 9 height 9
click at [242, 161] on input "Select an option" at bounding box center [241, 163] width 9 height 9
click at [242, 161] on span "Select an option" at bounding box center [242, 163] width 4 height 4
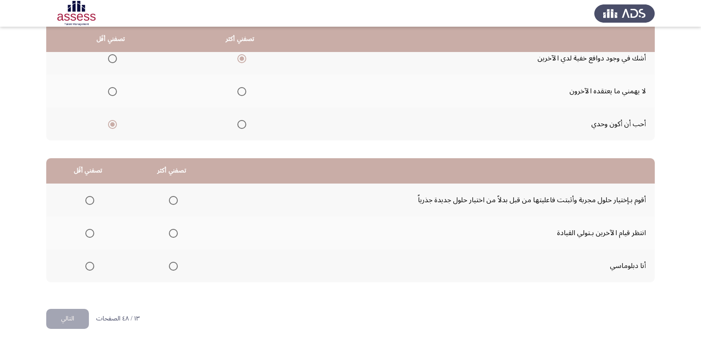
scroll to position [105, 0]
click at [245, 88] on th at bounding box center [240, 90] width 129 height 33
click at [242, 91] on span "Select an option" at bounding box center [242, 91] width 0 height 0
click at [240, 91] on input "Select an option" at bounding box center [241, 91] width 9 height 9
click at [172, 265] on span "Select an option" at bounding box center [173, 265] width 9 height 9
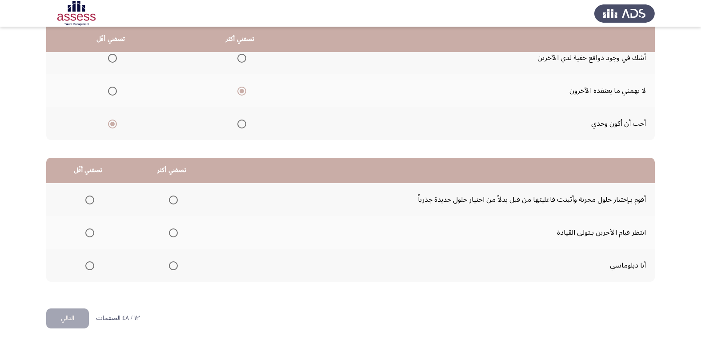
click at [172, 265] on input "Select an option" at bounding box center [173, 265] width 9 height 9
click at [90, 233] on span "Select an option" at bounding box center [90, 233] width 0 height 0
click at [89, 233] on input "Select an option" at bounding box center [89, 232] width 9 height 9
click at [75, 316] on button "التالي" at bounding box center [67, 318] width 43 height 20
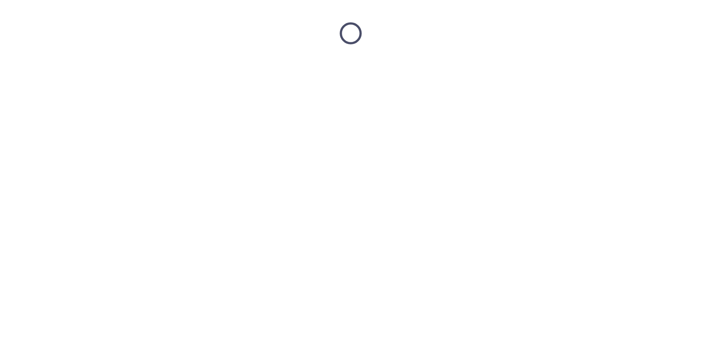
scroll to position [0, 0]
click at [75, 67] on html at bounding box center [353, 33] width 707 height 67
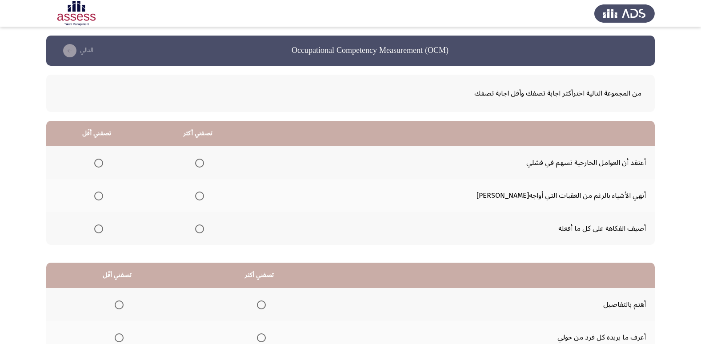
click at [233, 203] on th at bounding box center [197, 195] width 101 height 33
click at [204, 200] on span "Select an option" at bounding box center [199, 196] width 9 height 9
click at [204, 200] on input "Select an option" at bounding box center [199, 196] width 9 height 9
click at [204, 200] on span "Select an option" at bounding box center [199, 196] width 9 height 9
click at [103, 159] on span "Select an option" at bounding box center [98, 163] width 9 height 9
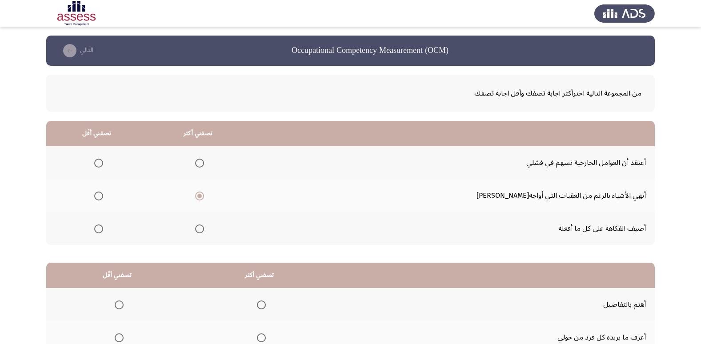
click at [103, 159] on input "Select an option" at bounding box center [98, 163] width 9 height 9
click at [103, 159] on span "Select an option" at bounding box center [98, 163] width 9 height 9
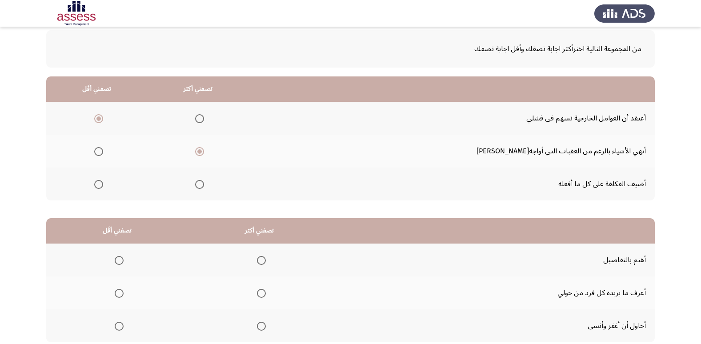
scroll to position [105, 0]
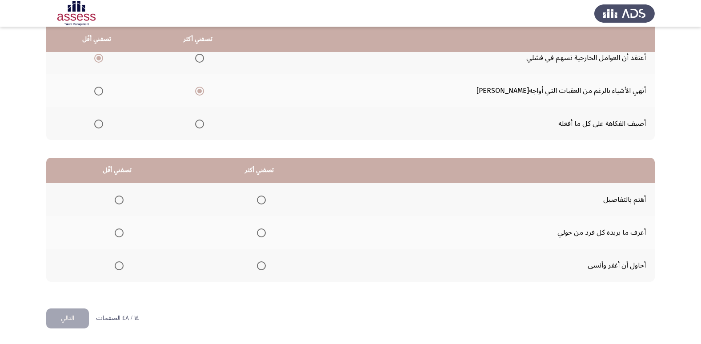
click at [257, 197] on span "Select an option" at bounding box center [261, 200] width 9 height 9
click at [257, 197] on input "Select an option" at bounding box center [261, 200] width 9 height 9
click at [118, 265] on span "Select an option" at bounding box center [119, 265] width 9 height 9
click at [118, 265] on input "Select an option" at bounding box center [119, 265] width 9 height 9
click at [61, 327] on button "التالي" at bounding box center [67, 318] width 43 height 20
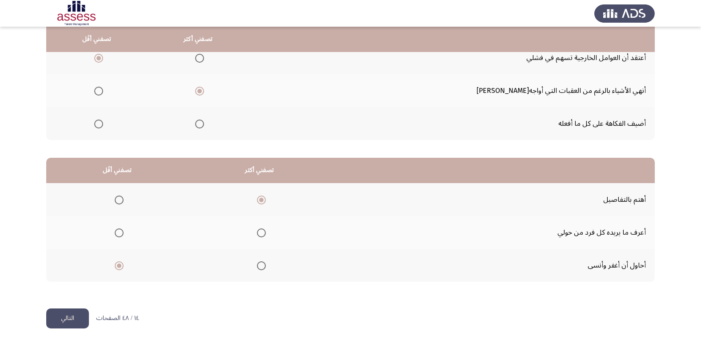
scroll to position [0, 0]
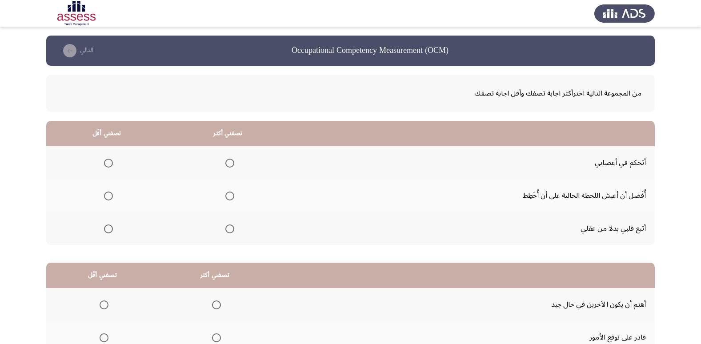
click at [230, 163] on span "Select an option" at bounding box center [230, 163] width 0 height 0
click at [226, 163] on input "Select an option" at bounding box center [229, 163] width 9 height 9
click at [105, 229] on span "Select an option" at bounding box center [108, 228] width 9 height 9
click at [105, 229] on input "Select an option" at bounding box center [108, 228] width 9 height 9
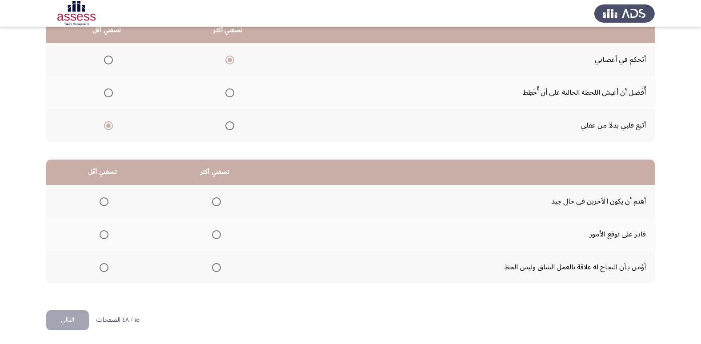
scroll to position [105, 0]
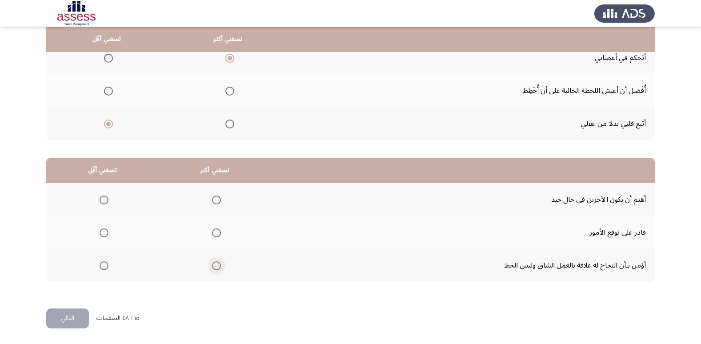
click at [215, 267] on span "Select an option" at bounding box center [216, 265] width 9 height 9
click at [215, 267] on input "Select an option" at bounding box center [216, 265] width 9 height 9
click at [214, 230] on span "Select an option" at bounding box center [216, 232] width 9 height 9
click at [214, 230] on input "Select an option" at bounding box center [216, 232] width 9 height 9
click at [216, 266] on span "Select an option" at bounding box center [216, 266] width 0 height 0
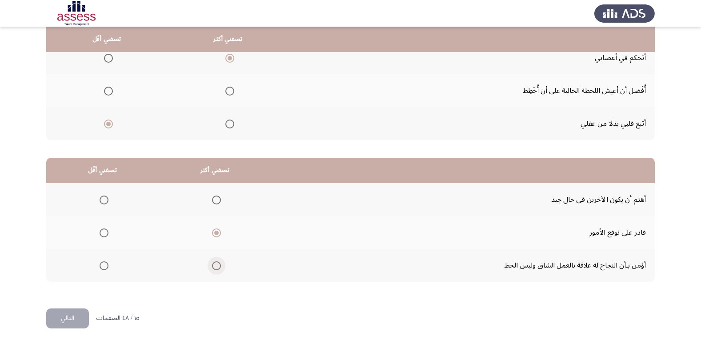
click at [214, 266] on input "Select an option" at bounding box center [216, 265] width 9 height 9
click at [101, 201] on span "Select an option" at bounding box center [104, 200] width 9 height 9
click at [101, 201] on input "Select an option" at bounding box center [104, 200] width 9 height 9
click at [101, 235] on span "Select an option" at bounding box center [104, 232] width 9 height 9
click at [101, 235] on input "Select an option" at bounding box center [104, 232] width 9 height 9
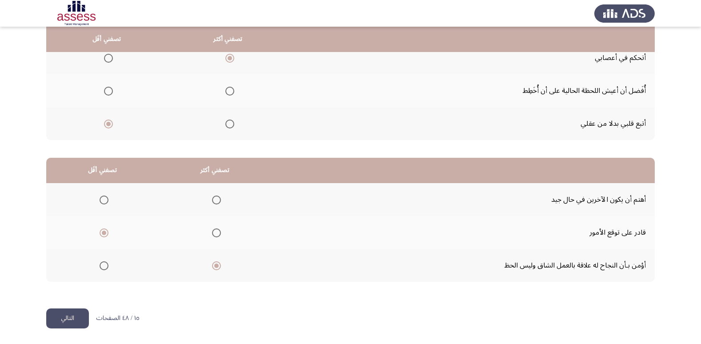
click at [75, 321] on button "التالي" at bounding box center [67, 318] width 43 height 20
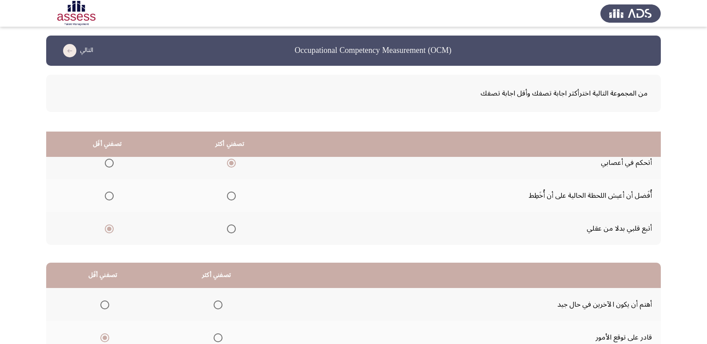
click at [75, 321] on html "Occupational Competency Measurement (OCM) التالي من المجموعة التالية اخترأكثر ا…" at bounding box center [353, 224] width 707 height 449
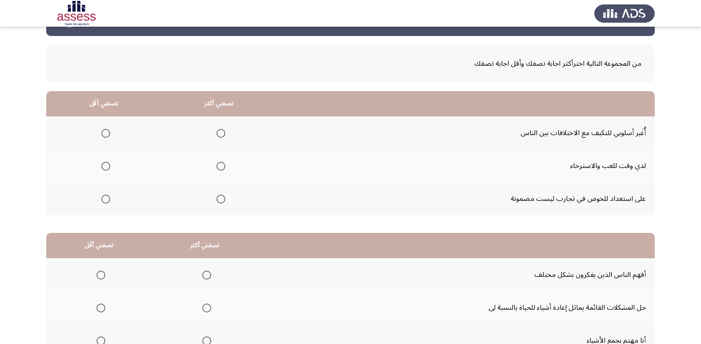
scroll to position [16, 0]
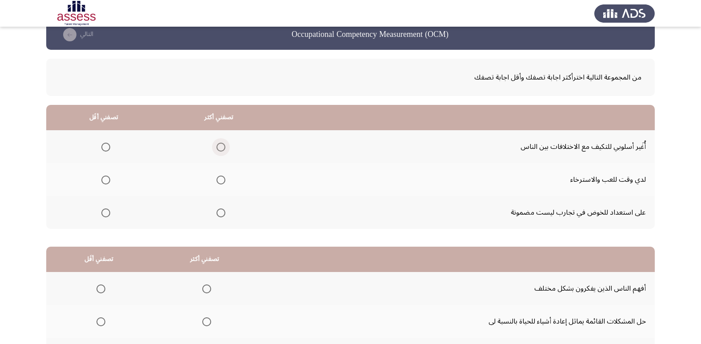
click at [218, 149] on span "Select an option" at bounding box center [220, 147] width 9 height 9
click at [218, 149] on input "Select an option" at bounding box center [220, 147] width 9 height 9
click at [102, 214] on span "Select an option" at bounding box center [105, 212] width 9 height 9
click at [102, 214] on input "Select an option" at bounding box center [105, 212] width 9 height 9
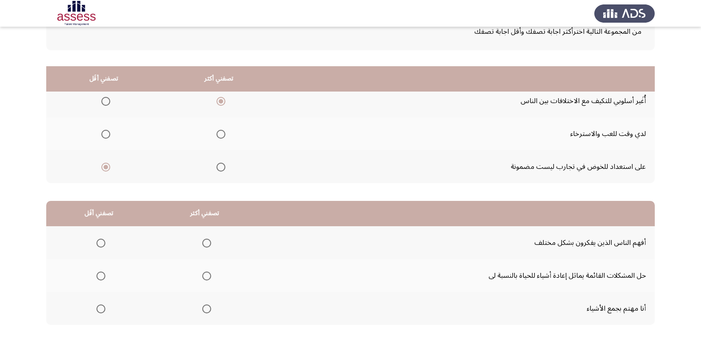
scroll to position [105, 0]
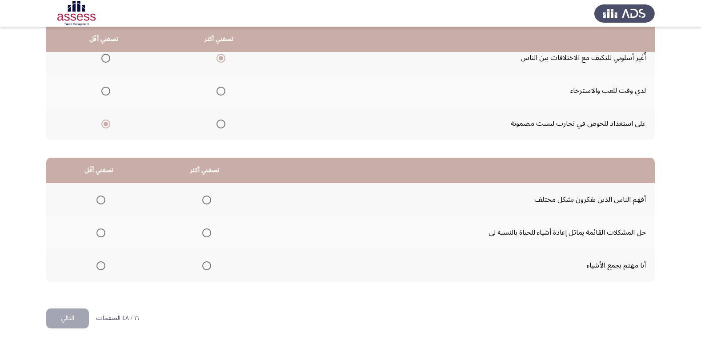
click at [199, 235] on label "Select an option" at bounding box center [205, 232] width 12 height 9
click at [202, 235] on input "Select an option" at bounding box center [206, 232] width 9 height 9
click at [99, 270] on span "Select an option" at bounding box center [100, 265] width 9 height 9
click at [99, 270] on input "Select an option" at bounding box center [100, 265] width 9 height 9
click at [66, 313] on button "التالي" at bounding box center [67, 318] width 43 height 20
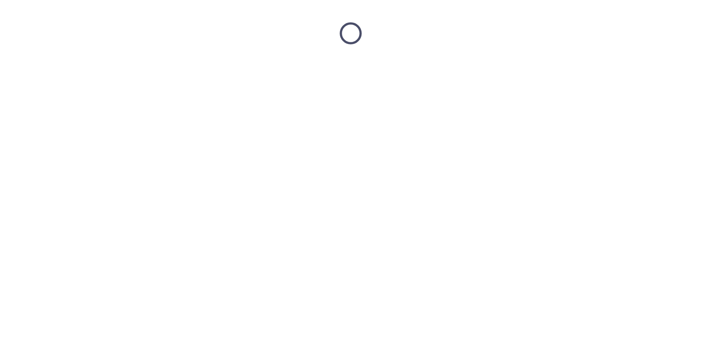
scroll to position [0, 0]
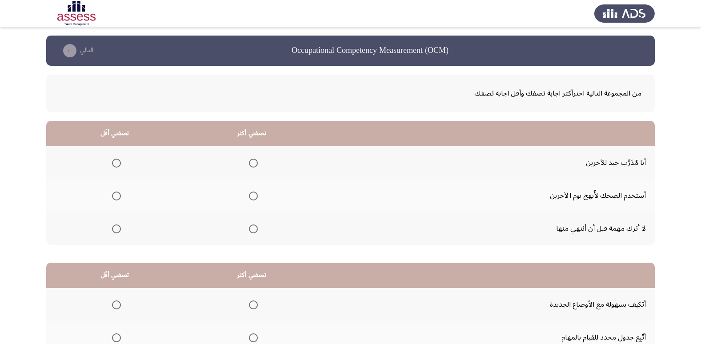
click at [247, 229] on label "Select an option" at bounding box center [251, 228] width 12 height 9
click at [249, 229] on input "Select an option" at bounding box center [253, 228] width 9 height 9
click at [116, 194] on span "Select an option" at bounding box center [116, 196] width 9 height 9
click at [116, 194] on input "Select an option" at bounding box center [116, 196] width 9 height 9
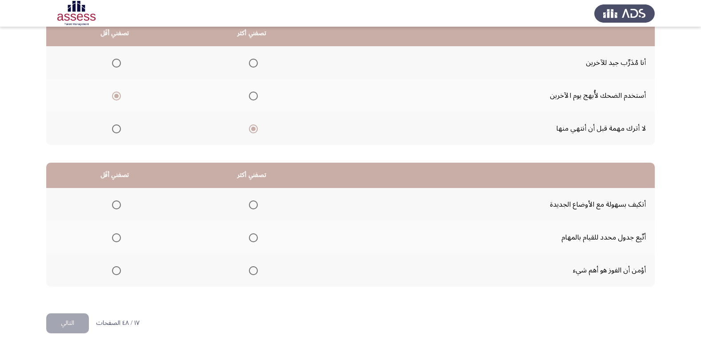
scroll to position [105, 0]
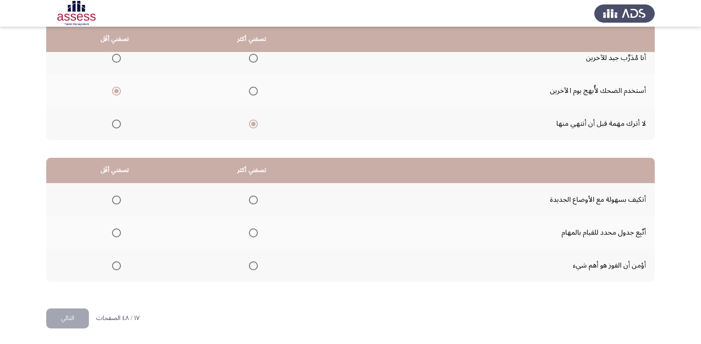
click at [256, 233] on span "Select an option" at bounding box center [253, 232] width 9 height 9
click at [256, 233] on input "Select an option" at bounding box center [253, 232] width 9 height 9
click at [108, 265] on label "Select an option" at bounding box center [114, 265] width 12 height 9
click at [112, 265] on input "Select an option" at bounding box center [116, 265] width 9 height 9
click at [76, 323] on button "التالي" at bounding box center [67, 318] width 43 height 20
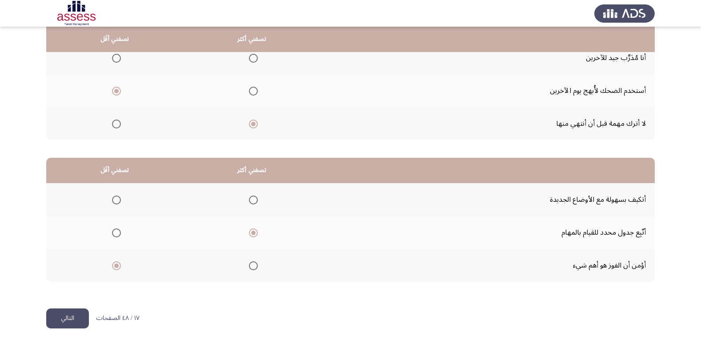
scroll to position [0, 0]
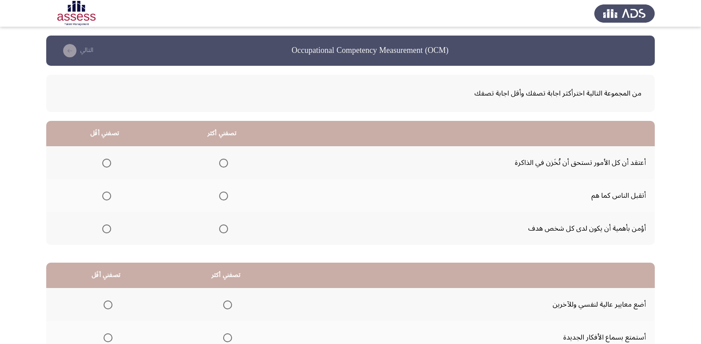
click at [224, 194] on span "Select an option" at bounding box center [223, 196] width 9 height 9
click at [224, 194] on input "Select an option" at bounding box center [223, 196] width 9 height 9
click at [103, 153] on th at bounding box center [104, 162] width 117 height 33
click at [106, 157] on mat-radio-group "Select an option" at bounding box center [105, 162] width 12 height 15
click at [108, 162] on span "Select an option" at bounding box center [106, 163] width 9 height 9
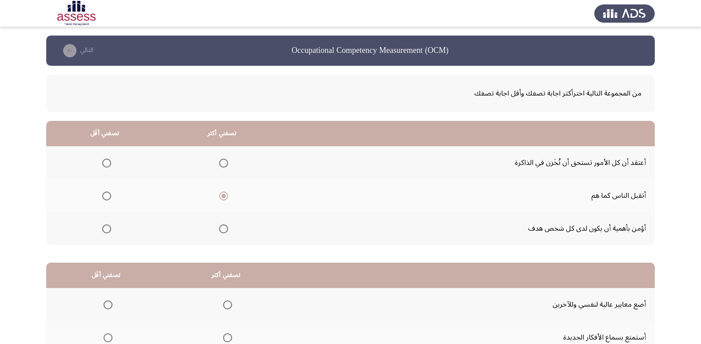
click at [108, 162] on input "Select an option" at bounding box center [106, 163] width 9 height 9
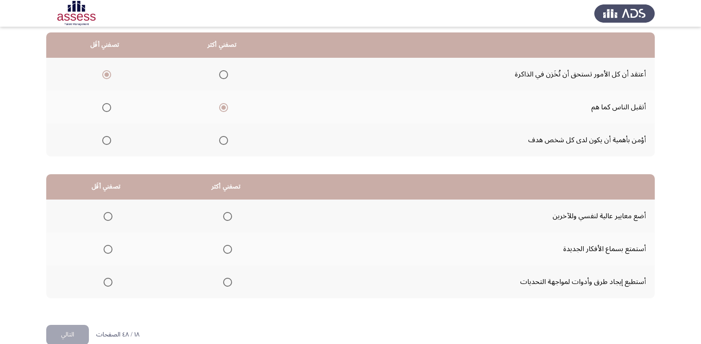
scroll to position [105, 0]
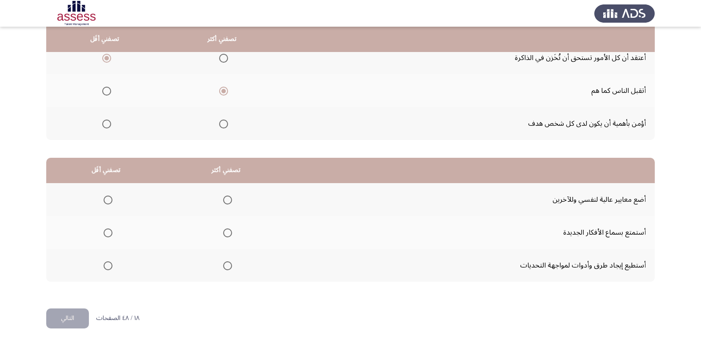
click at [230, 265] on span "Select an option" at bounding box center [227, 265] width 9 height 9
click at [230, 265] on input "Select an option" at bounding box center [227, 265] width 9 height 9
click at [106, 199] on span "Select an option" at bounding box center [108, 200] width 9 height 9
click at [106, 199] on input "Select an option" at bounding box center [108, 200] width 9 height 9
drag, startPoint x: 61, startPoint y: 318, endPoint x: 83, endPoint y: 309, distance: 23.4
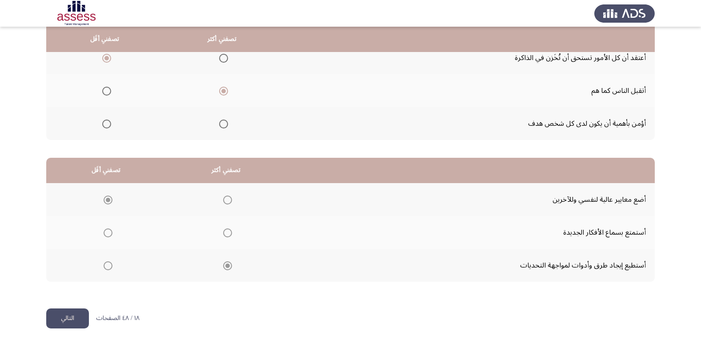
click at [61, 318] on button "التالي" at bounding box center [67, 318] width 43 height 20
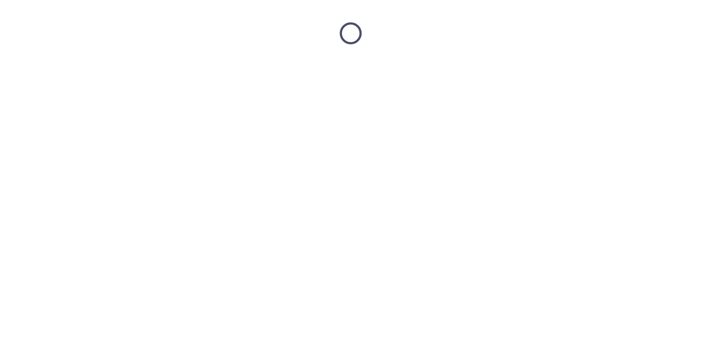
scroll to position [0, 0]
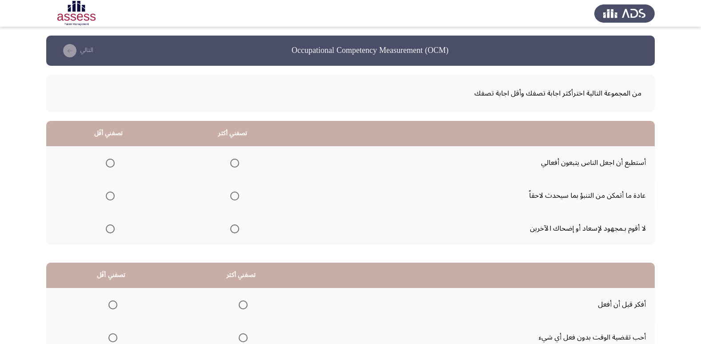
click at [104, 230] on label "Select an option" at bounding box center [108, 228] width 12 height 9
click at [106, 230] on input "Select an option" at bounding box center [110, 228] width 9 height 9
click at [106, 165] on span "Select an option" at bounding box center [110, 163] width 9 height 9
click at [106, 165] on input "Select an option" at bounding box center [110, 163] width 9 height 9
click at [111, 230] on span "Select an option" at bounding box center [110, 228] width 9 height 9
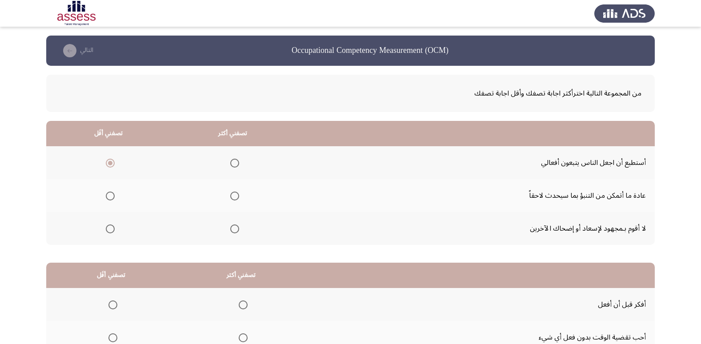
click at [111, 230] on input "Select an option" at bounding box center [110, 228] width 9 height 9
click at [232, 192] on span "Select an option" at bounding box center [234, 196] width 9 height 9
click at [232, 192] on input "Select an option" at bounding box center [234, 196] width 9 height 9
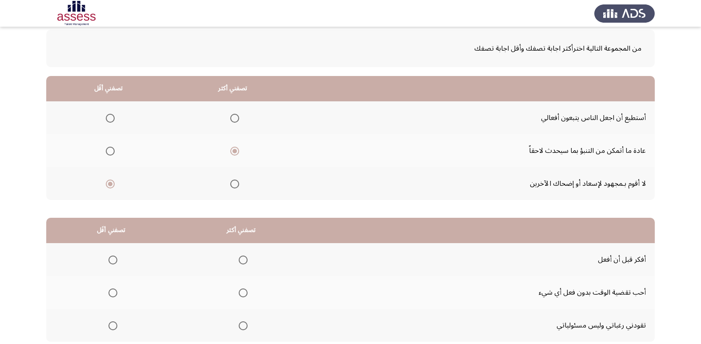
scroll to position [105, 0]
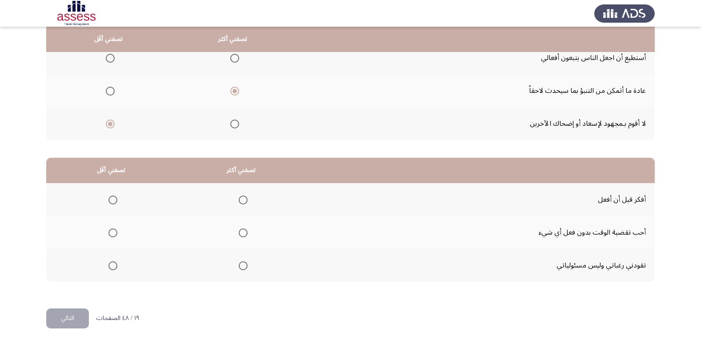
click at [114, 229] on span "Select an option" at bounding box center [112, 232] width 9 height 9
click at [114, 229] on input "Select an option" at bounding box center [112, 232] width 9 height 9
click at [246, 200] on th at bounding box center [241, 199] width 130 height 33
click at [241, 200] on span "Select an option" at bounding box center [243, 200] width 9 height 9
click at [241, 200] on input "Select an option" at bounding box center [243, 200] width 9 height 9
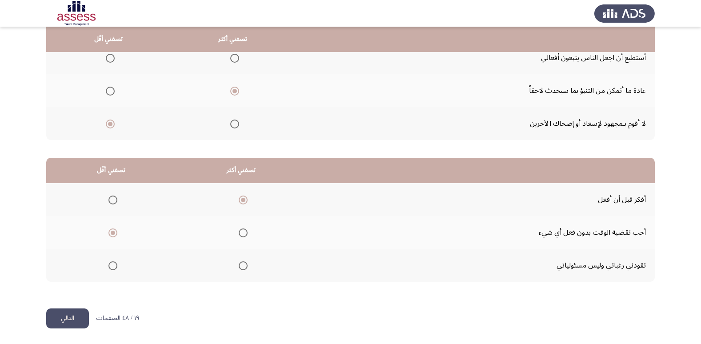
click at [61, 319] on button "التالي" at bounding box center [67, 318] width 43 height 20
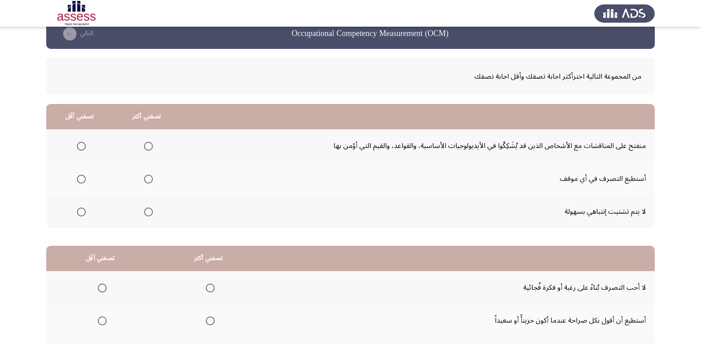
scroll to position [16, 0]
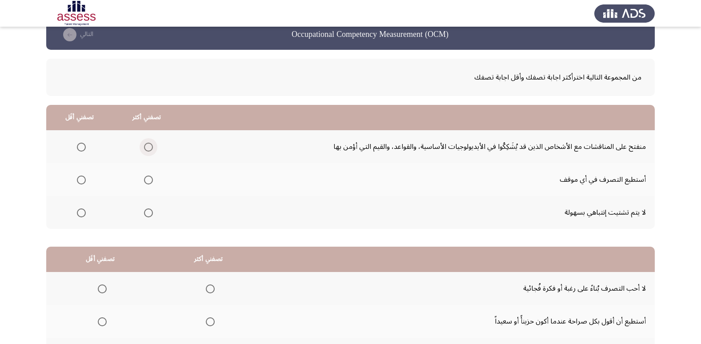
click at [144, 147] on span "Select an option" at bounding box center [148, 147] width 9 height 9
click at [144, 147] on input "Select an option" at bounding box center [148, 147] width 9 height 9
click at [77, 213] on span "Select an option" at bounding box center [81, 212] width 9 height 9
click at [77, 213] on input "Select an option" at bounding box center [81, 212] width 9 height 9
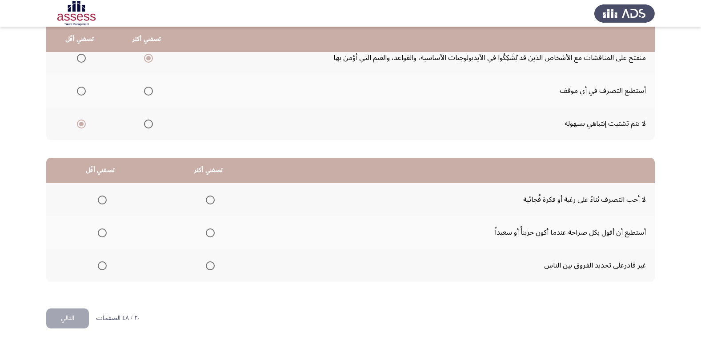
click at [147, 92] on span "Select an option" at bounding box center [148, 91] width 9 height 9
click at [147, 92] on input "Select an option" at bounding box center [148, 91] width 9 height 9
click at [207, 232] on span "Select an option" at bounding box center [210, 232] width 9 height 9
click at [207, 232] on input "Select an option" at bounding box center [210, 232] width 9 height 9
click at [207, 200] on span "Select an option" at bounding box center [210, 200] width 9 height 9
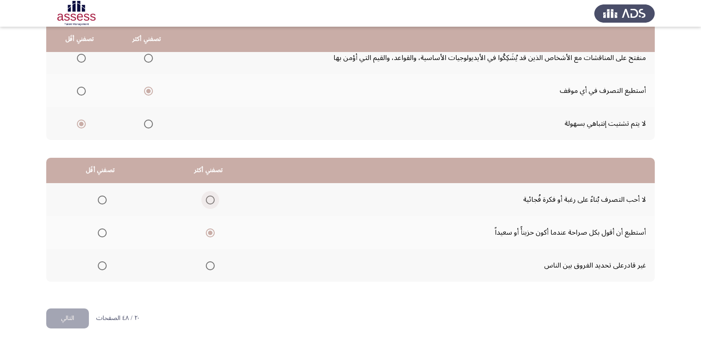
click at [207, 200] on input "Select an option" at bounding box center [210, 200] width 9 height 9
click at [212, 233] on span "Select an option" at bounding box center [210, 232] width 9 height 9
click at [212, 233] on input "Select an option" at bounding box center [210, 232] width 9 height 9
click at [213, 201] on th at bounding box center [208, 199] width 108 height 33
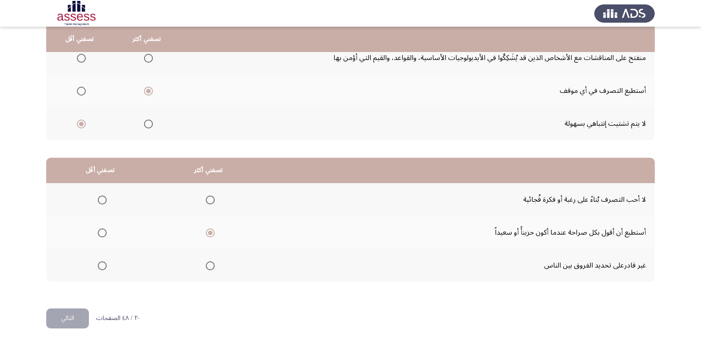
click at [210, 200] on span "Select an option" at bounding box center [210, 200] width 0 height 0
click at [208, 200] on input "Select an option" at bounding box center [210, 200] width 9 height 9
click at [101, 260] on mat-radio-group "Select an option" at bounding box center [100, 265] width 12 height 15
click at [72, 325] on button "التالي" at bounding box center [67, 318] width 43 height 20
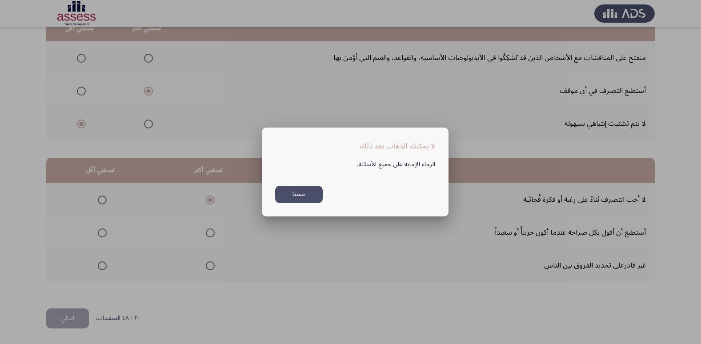
scroll to position [0, 0]
click at [304, 197] on button "حسنا" at bounding box center [299, 194] width 48 height 17
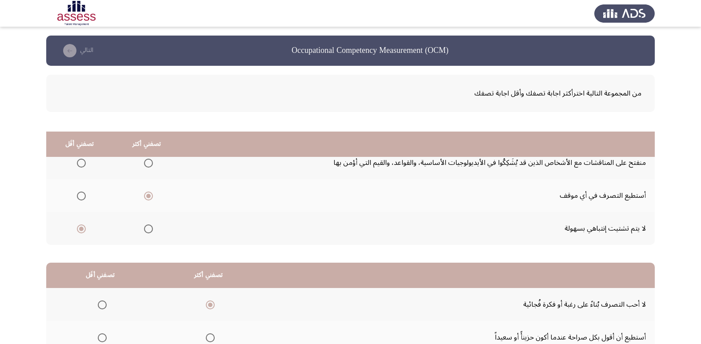
scroll to position [105, 0]
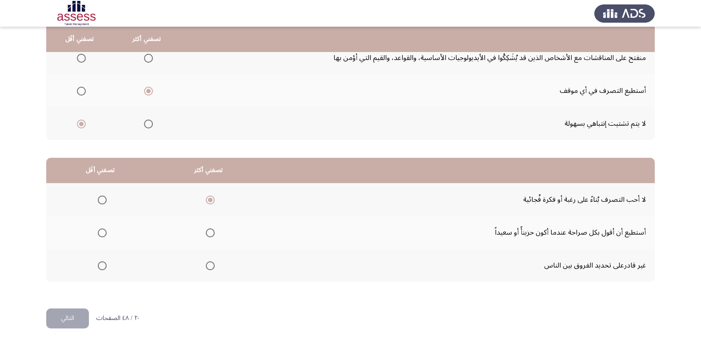
click at [100, 265] on span "Select an option" at bounding box center [102, 265] width 9 height 9
click at [100, 265] on input "Select an option" at bounding box center [102, 265] width 9 height 9
click at [84, 316] on button "التالي" at bounding box center [67, 318] width 43 height 20
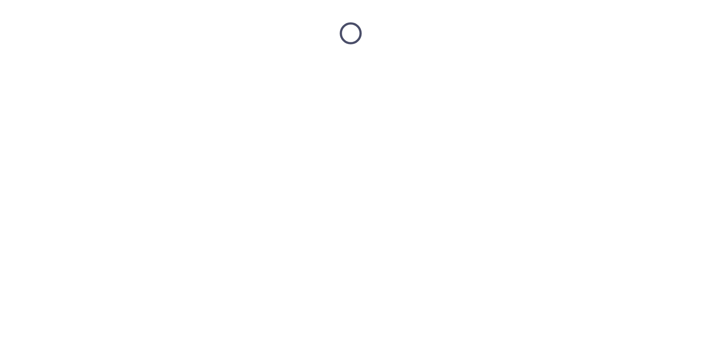
scroll to position [0, 0]
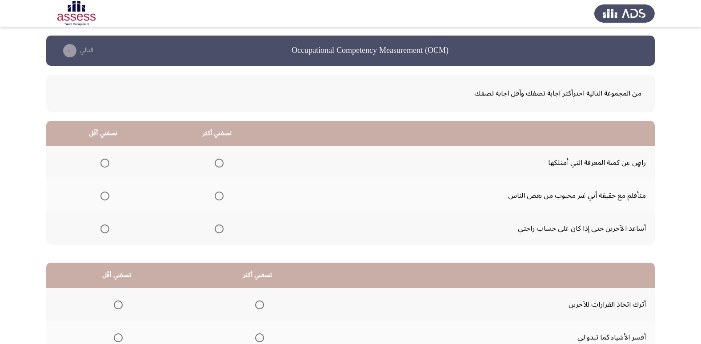
click at [219, 195] on span "Select an option" at bounding box center [219, 196] width 9 height 9
click at [219, 195] on input "Select an option" at bounding box center [219, 196] width 9 height 9
click at [107, 228] on span "Select an option" at bounding box center [104, 228] width 9 height 9
click at [107, 228] on input "Select an option" at bounding box center [104, 228] width 9 height 9
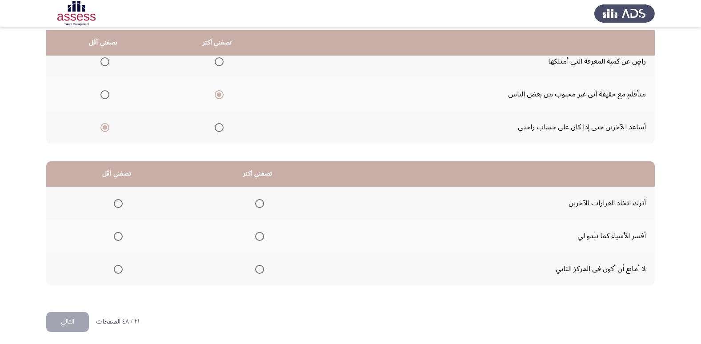
scroll to position [105, 0]
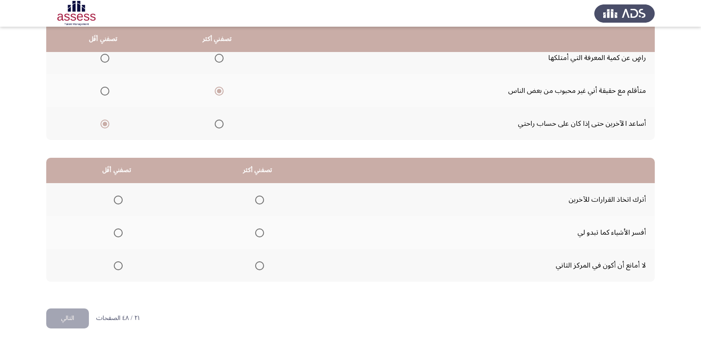
click at [263, 265] on span "Select an option" at bounding box center [259, 265] width 9 height 9
click at [263, 265] on input "Select an option" at bounding box center [259, 265] width 9 height 9
click at [110, 201] on th at bounding box center [116, 199] width 141 height 33
click at [125, 200] on th at bounding box center [116, 199] width 141 height 33
click at [119, 199] on span "Select an option" at bounding box center [118, 200] width 9 height 9
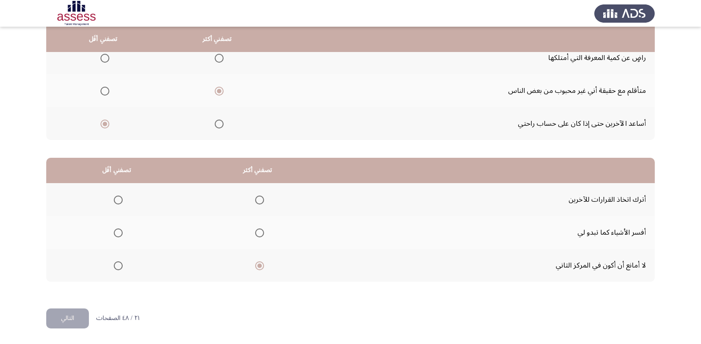
click at [119, 199] on input "Select an option" at bounding box center [118, 200] width 9 height 9
drag, startPoint x: 67, startPoint y: 319, endPoint x: 99, endPoint y: 301, distance: 36.6
click at [67, 318] on button "التالي" at bounding box center [67, 318] width 43 height 20
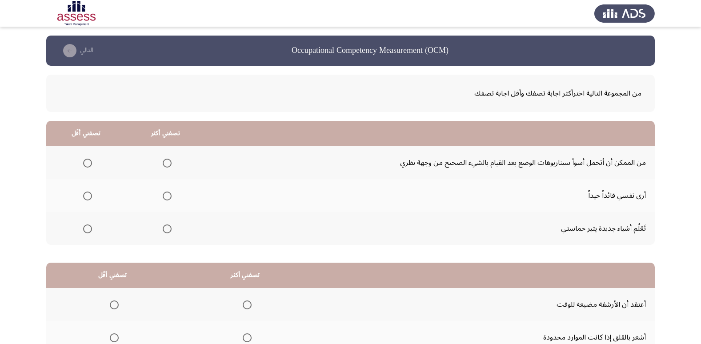
click at [165, 225] on span "Select an option" at bounding box center [167, 228] width 9 height 9
click at [165, 225] on input "Select an option" at bounding box center [167, 228] width 9 height 9
click at [166, 161] on span "Select an option" at bounding box center [167, 163] width 9 height 9
click at [166, 161] on input "Select an option" at bounding box center [167, 163] width 9 height 9
click at [83, 198] on span "Select an option" at bounding box center [87, 196] width 9 height 9
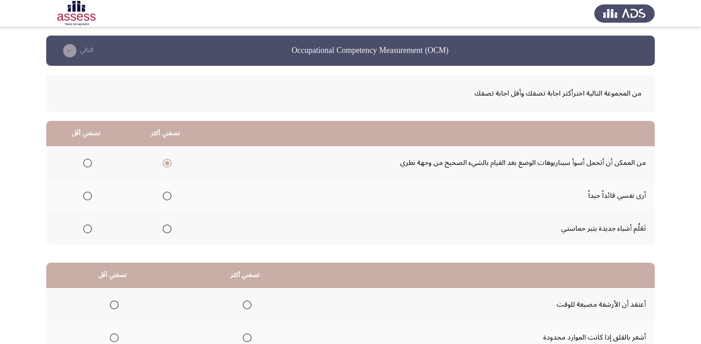
click at [83, 198] on input "Select an option" at bounding box center [87, 196] width 9 height 9
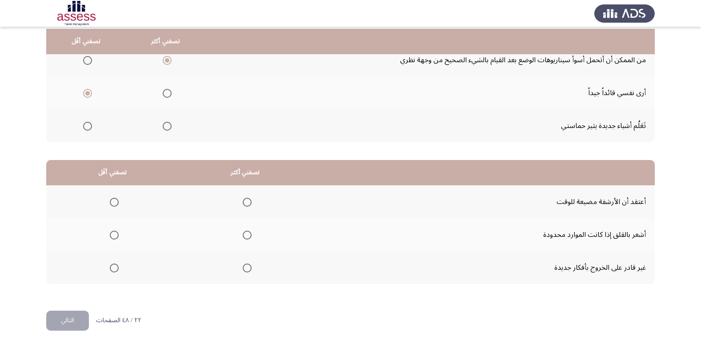
scroll to position [105, 0]
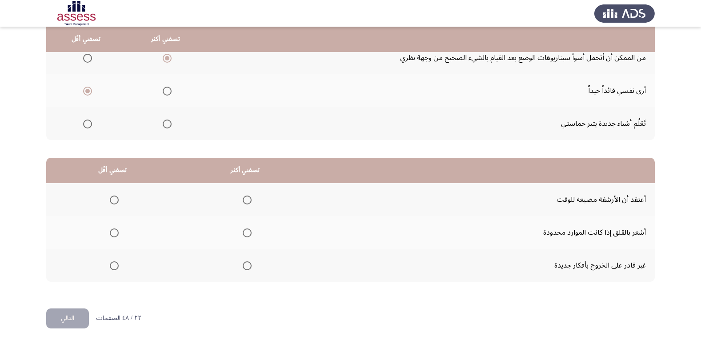
click at [243, 204] on span "Select an option" at bounding box center [247, 200] width 9 height 9
click at [243, 204] on input "Select an option" at bounding box center [247, 200] width 9 height 9
click at [111, 229] on span "Select an option" at bounding box center [114, 232] width 9 height 9
click at [111, 229] on input "Select an option" at bounding box center [114, 232] width 9 height 9
click at [70, 316] on button "التالي" at bounding box center [67, 318] width 43 height 20
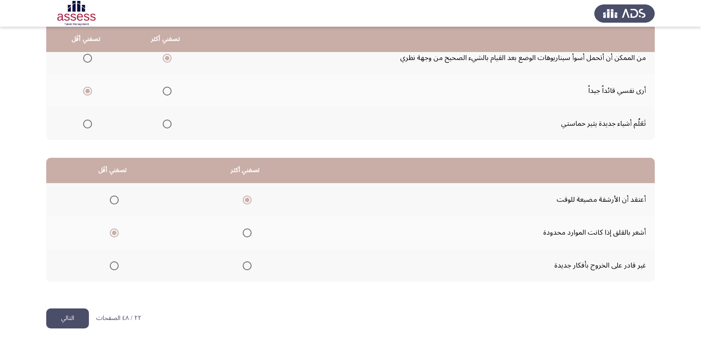
scroll to position [0, 0]
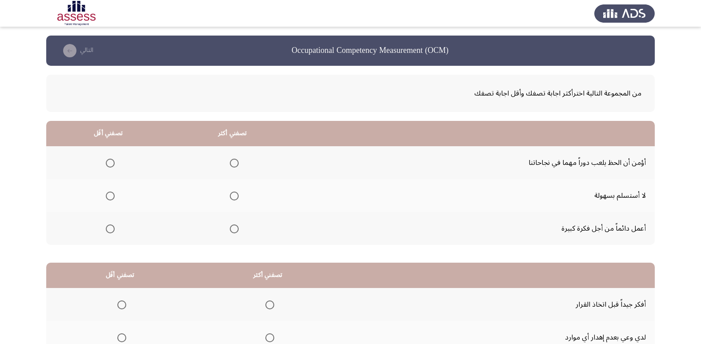
click at [234, 193] on span "Select an option" at bounding box center [234, 196] width 9 height 9
click at [234, 193] on input "Select an option" at bounding box center [234, 196] width 9 height 9
click at [109, 165] on span "Select an option" at bounding box center [110, 163] width 9 height 9
click at [109, 165] on input "Select an option" at bounding box center [110, 163] width 9 height 9
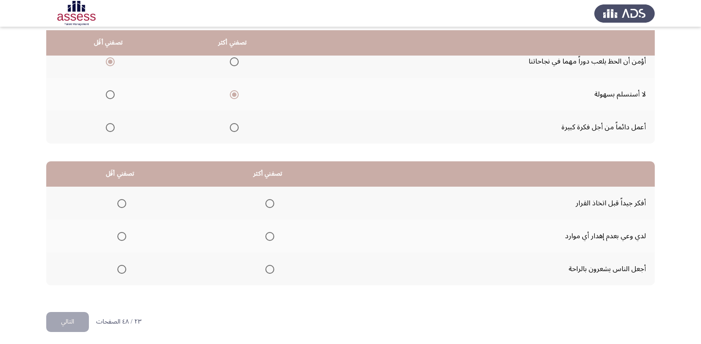
scroll to position [105, 0]
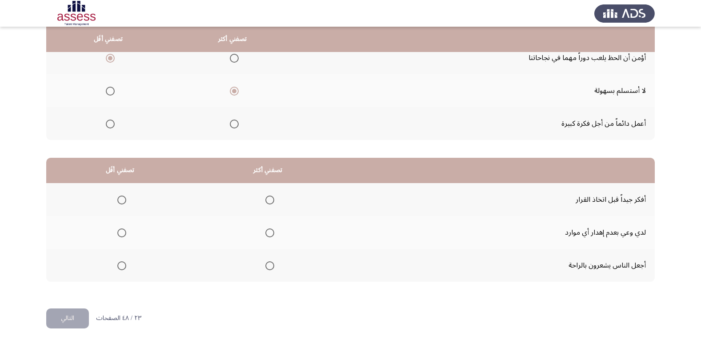
click at [270, 200] on span "Select an option" at bounding box center [270, 200] width 0 height 0
click at [267, 200] on input "Select an option" at bounding box center [269, 200] width 9 height 9
click at [126, 267] on th at bounding box center [120, 265] width 148 height 33
click at [124, 266] on span "Select an option" at bounding box center [121, 265] width 9 height 9
click at [124, 266] on input "Select an option" at bounding box center [121, 265] width 9 height 9
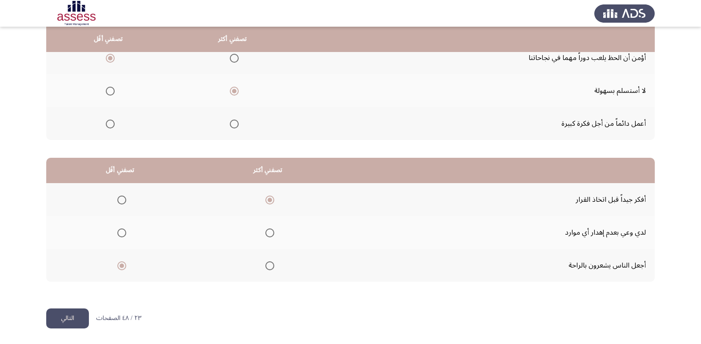
click at [72, 321] on button "التالي" at bounding box center [67, 318] width 43 height 20
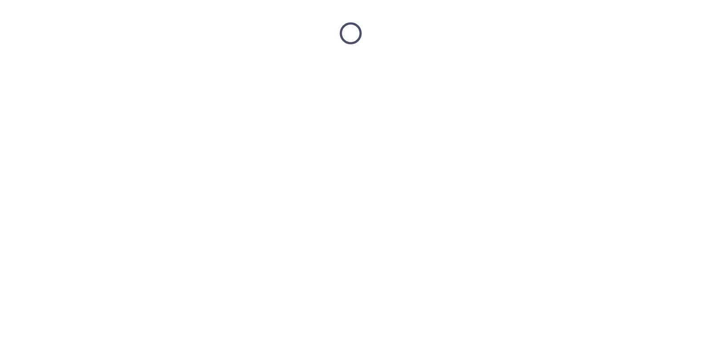
scroll to position [0, 0]
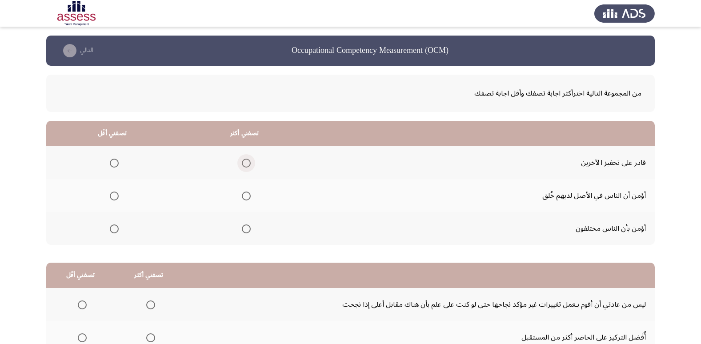
click at [250, 163] on span "Select an option" at bounding box center [246, 163] width 9 height 9
click at [250, 163] on input "Select an option" at bounding box center [246, 163] width 9 height 9
click at [113, 198] on span "Select an option" at bounding box center [114, 196] width 9 height 9
click at [113, 198] on input "Select an option" at bounding box center [114, 196] width 9 height 9
click at [115, 228] on span "Select an option" at bounding box center [114, 228] width 9 height 9
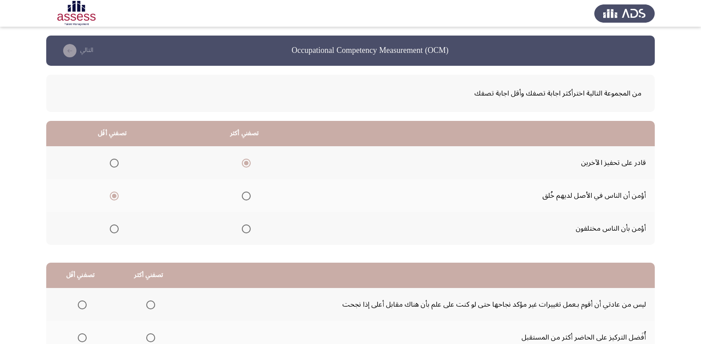
click at [115, 228] on input "Select an option" at bounding box center [114, 228] width 9 height 9
click at [111, 197] on span "Select an option" at bounding box center [114, 196] width 9 height 9
click at [111, 197] on input "Select an option" at bounding box center [114, 196] width 9 height 9
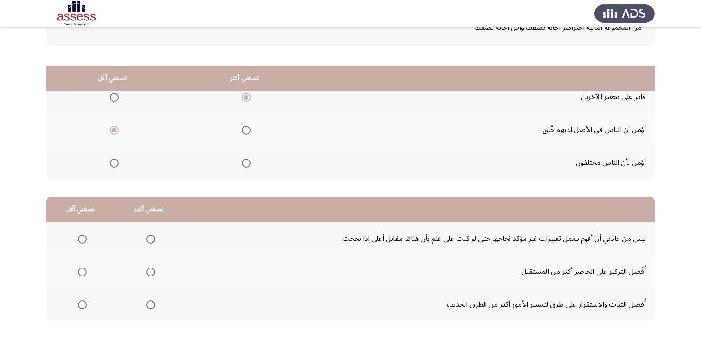
scroll to position [16, 0]
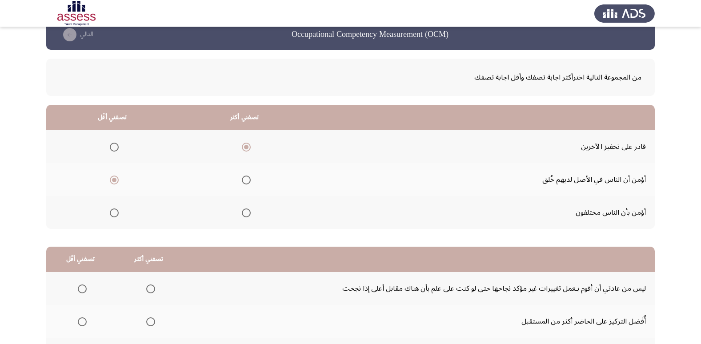
click at [245, 212] on span "Select an option" at bounding box center [246, 212] width 9 height 9
click at [245, 212] on input "Select an option" at bounding box center [246, 212] width 9 height 9
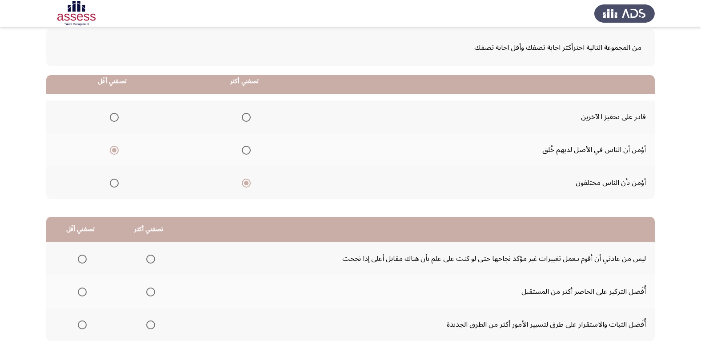
scroll to position [105, 0]
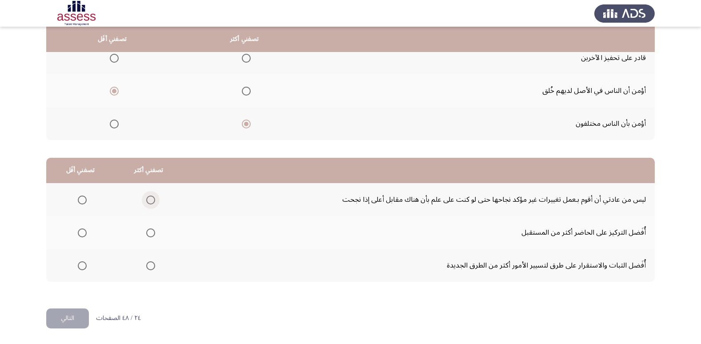
click at [151, 200] on span "Select an option" at bounding box center [151, 200] width 0 height 0
click at [148, 200] on input "Select an option" at bounding box center [150, 200] width 9 height 9
click at [79, 232] on span "Select an option" at bounding box center [82, 232] width 9 height 9
click at [79, 232] on input "Select an option" at bounding box center [82, 232] width 9 height 9
click at [64, 317] on button "التالي" at bounding box center [67, 318] width 43 height 20
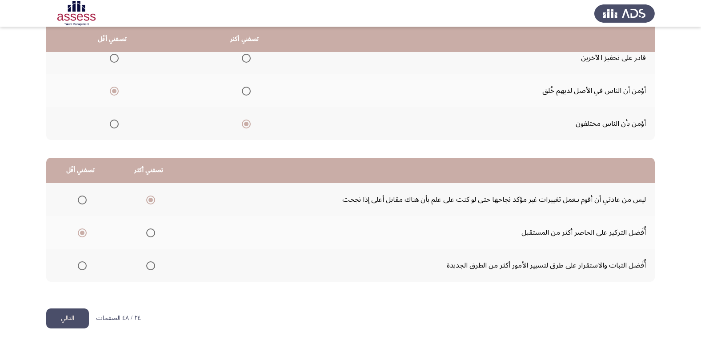
scroll to position [0, 0]
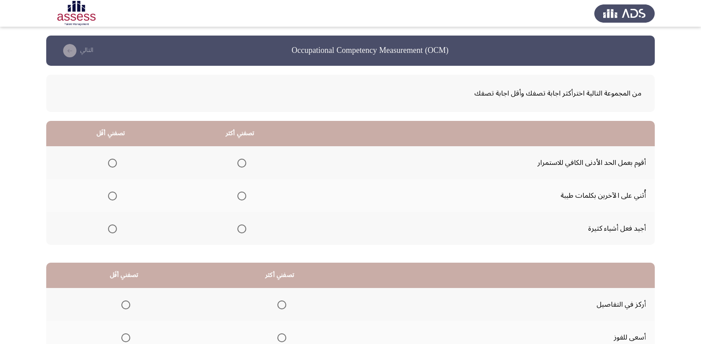
click at [112, 162] on span "Select an option" at bounding box center [112, 163] width 9 height 9
click at [112, 162] on input "Select an option" at bounding box center [112, 163] width 9 height 9
click at [241, 195] on span "Select an option" at bounding box center [241, 196] width 9 height 9
click at [241, 195] on input "Select an option" at bounding box center [241, 196] width 9 height 9
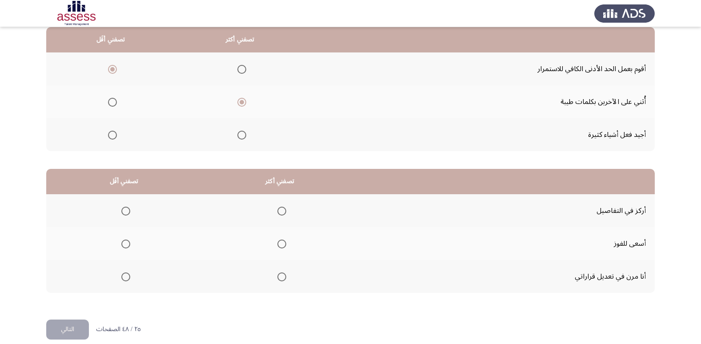
scroll to position [105, 0]
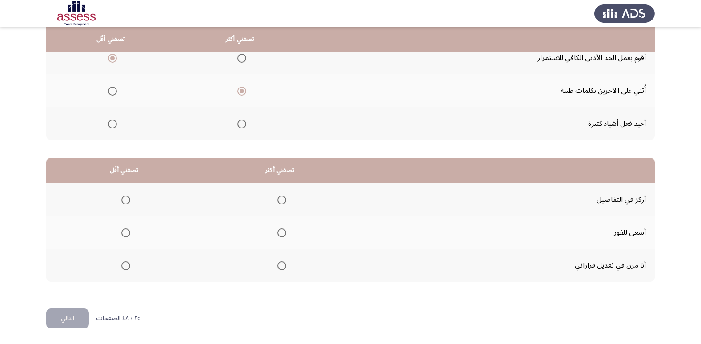
click at [280, 266] on span "Select an option" at bounding box center [281, 265] width 9 height 9
click at [280, 266] on input "Select an option" at bounding box center [281, 265] width 9 height 9
click at [123, 229] on span "Select an option" at bounding box center [125, 232] width 9 height 9
click at [123, 229] on input "Select an option" at bounding box center [125, 232] width 9 height 9
click at [85, 315] on button "التالي" at bounding box center [67, 318] width 43 height 20
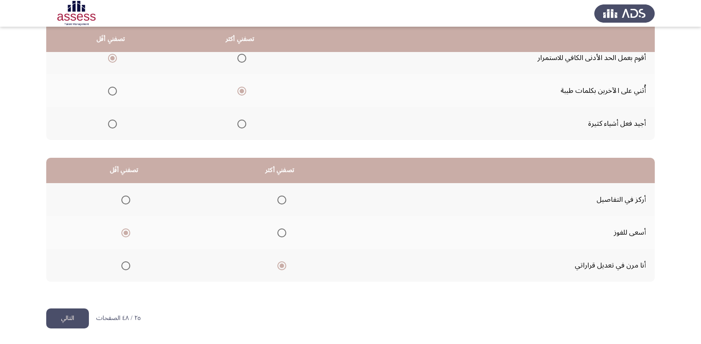
scroll to position [0, 0]
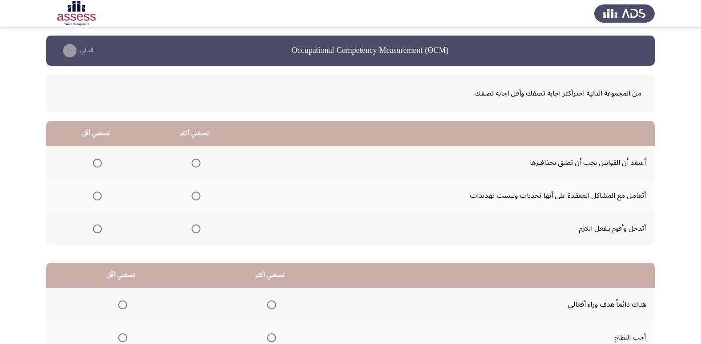
click at [199, 163] on span "Select an option" at bounding box center [196, 163] width 9 height 9
click at [199, 163] on input "Select an option" at bounding box center [196, 163] width 9 height 9
click at [94, 193] on span "Select an option" at bounding box center [97, 196] width 9 height 9
click at [94, 193] on input "Select an option" at bounding box center [97, 196] width 9 height 9
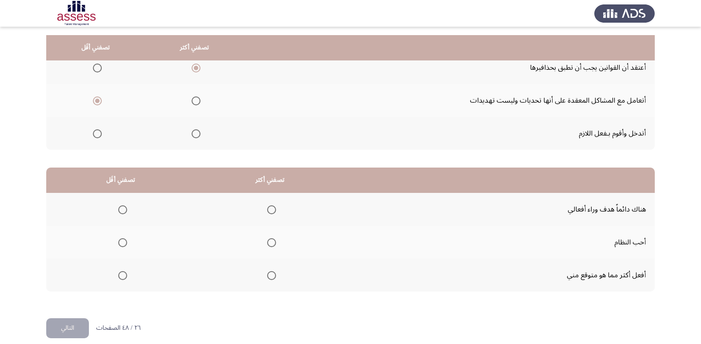
scroll to position [105, 0]
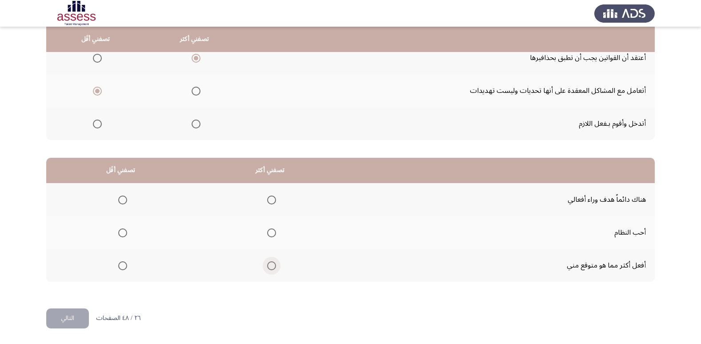
click at [271, 266] on span "Select an option" at bounding box center [271, 265] width 9 height 9
click at [271, 266] on input "Select an option" at bounding box center [271, 265] width 9 height 9
click at [119, 233] on span "Select an option" at bounding box center [122, 232] width 9 height 9
click at [119, 233] on input "Select an option" at bounding box center [122, 232] width 9 height 9
click at [68, 321] on button "التالي" at bounding box center [67, 318] width 43 height 20
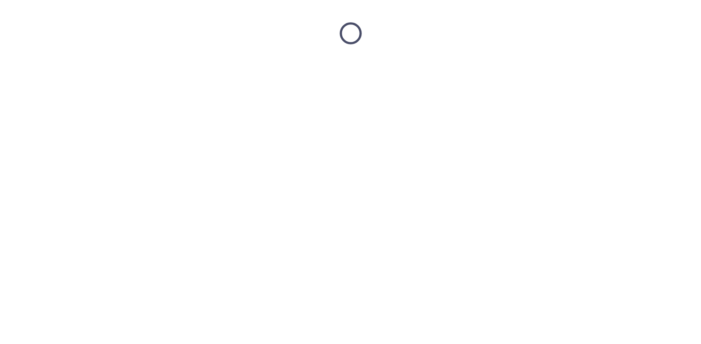
scroll to position [0, 0]
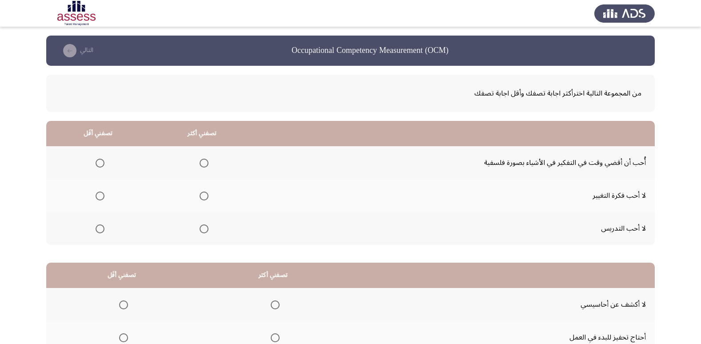
click at [202, 167] on span "Select an option" at bounding box center [204, 163] width 9 height 9
click at [202, 167] on input "Select an option" at bounding box center [204, 163] width 9 height 9
click at [103, 225] on span "Select an option" at bounding box center [100, 228] width 9 height 9
click at [103, 225] on input "Select an option" at bounding box center [100, 228] width 9 height 9
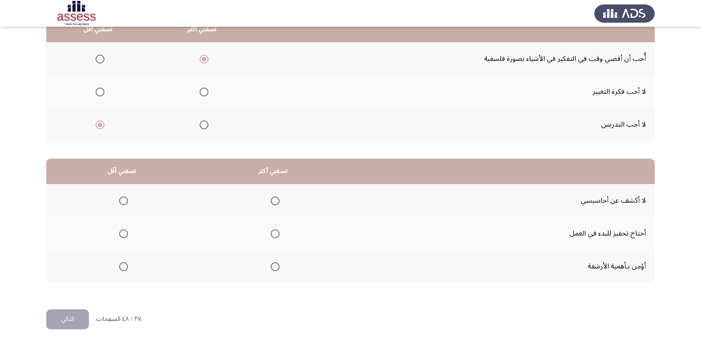
scroll to position [105, 0]
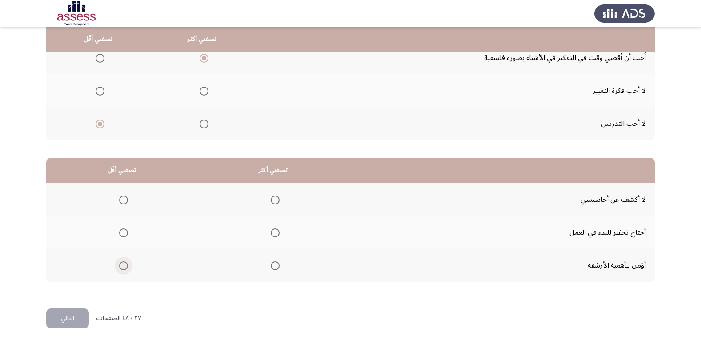
click at [123, 264] on span "Select an option" at bounding box center [123, 265] width 9 height 9
click at [123, 264] on input "Select an option" at bounding box center [123, 265] width 9 height 9
click at [120, 235] on span "Select an option" at bounding box center [123, 232] width 9 height 9
click at [120, 235] on input "Select an option" at bounding box center [123, 232] width 9 height 9
click at [281, 197] on th at bounding box center [273, 199] width 152 height 33
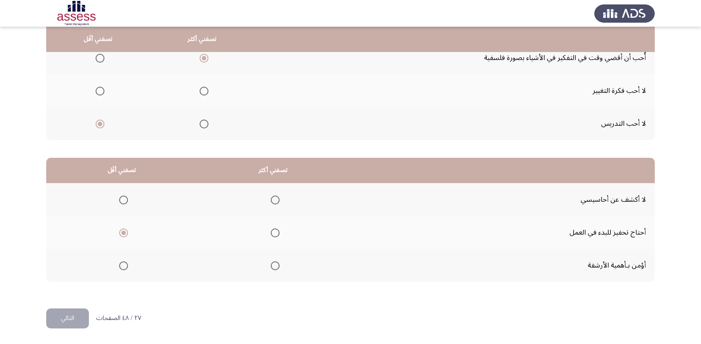
click at [275, 200] on span "Select an option" at bounding box center [275, 200] width 9 height 9
click at [275, 200] on input "Select an option" at bounding box center [275, 200] width 9 height 9
click at [68, 321] on button "التالي" at bounding box center [67, 318] width 43 height 20
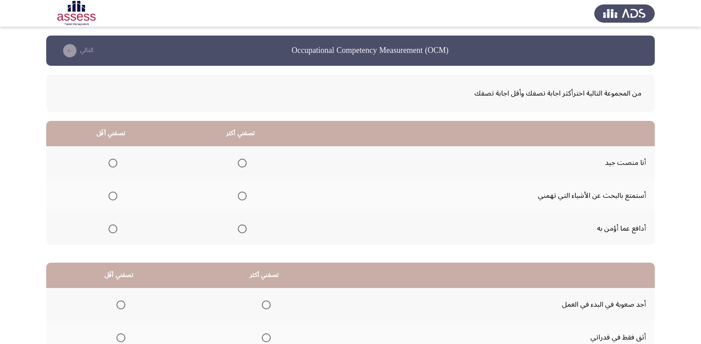
click at [241, 164] on span "Select an option" at bounding box center [242, 163] width 9 height 9
click at [241, 164] on input "Select an option" at bounding box center [242, 163] width 9 height 9
click at [241, 164] on span "Select an option" at bounding box center [242, 163] width 4 height 4
click at [114, 193] on span "Select an option" at bounding box center [112, 196] width 9 height 9
click at [114, 193] on input "Select an option" at bounding box center [112, 196] width 9 height 9
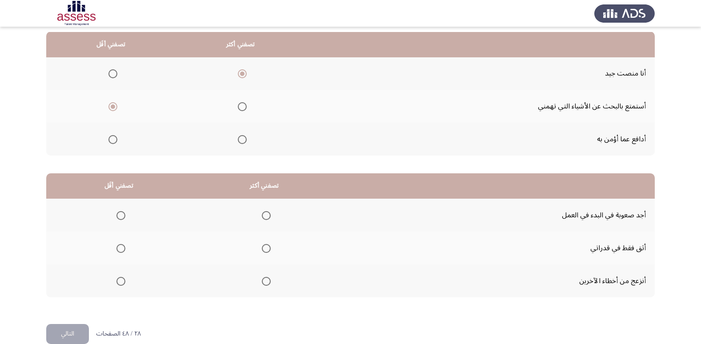
scroll to position [105, 0]
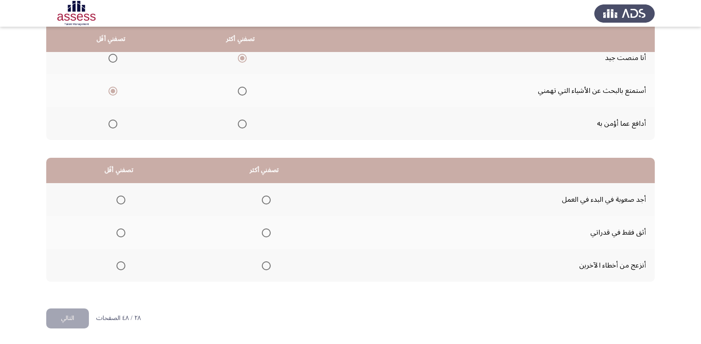
click at [263, 268] on span "Select an option" at bounding box center [266, 265] width 9 height 9
click at [263, 268] on input "Select an option" at bounding box center [266, 265] width 9 height 9
click at [120, 236] on span "Select an option" at bounding box center [120, 232] width 9 height 9
click at [120, 236] on input "Select an option" at bounding box center [120, 232] width 9 height 9
click at [71, 321] on button "التالي" at bounding box center [67, 318] width 43 height 20
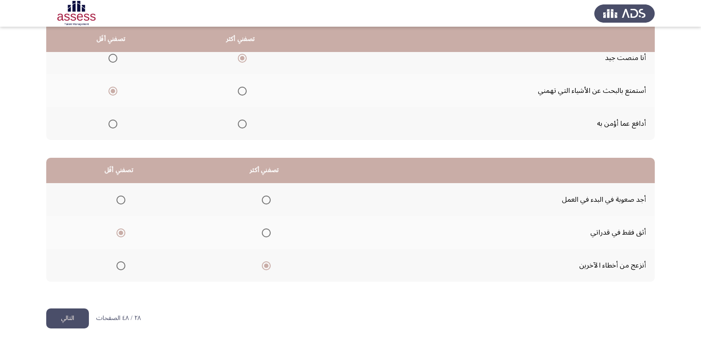
scroll to position [0, 0]
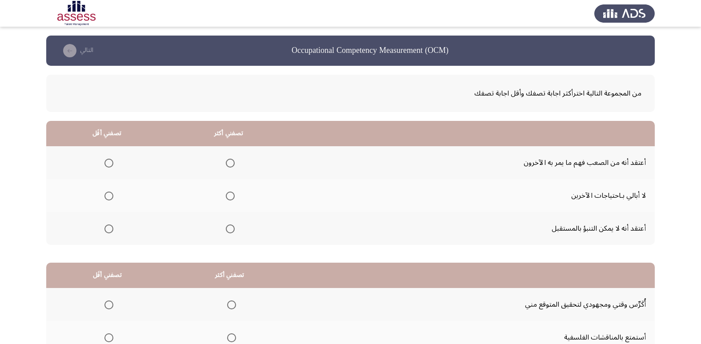
click at [232, 160] on span "Select an option" at bounding box center [230, 163] width 9 height 9
click at [232, 160] on input "Select an option" at bounding box center [230, 163] width 9 height 9
click at [108, 199] on span "Select an option" at bounding box center [108, 196] width 9 height 9
click at [108, 199] on input "Select an option" at bounding box center [108, 196] width 9 height 9
click at [229, 231] on span "Select an option" at bounding box center [230, 228] width 9 height 9
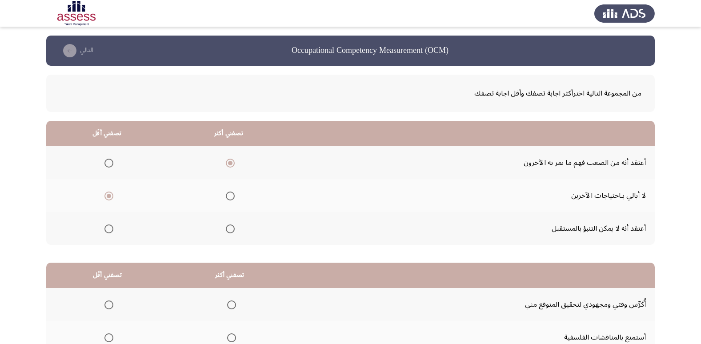
click at [229, 231] on input "Select an option" at bounding box center [230, 228] width 9 height 9
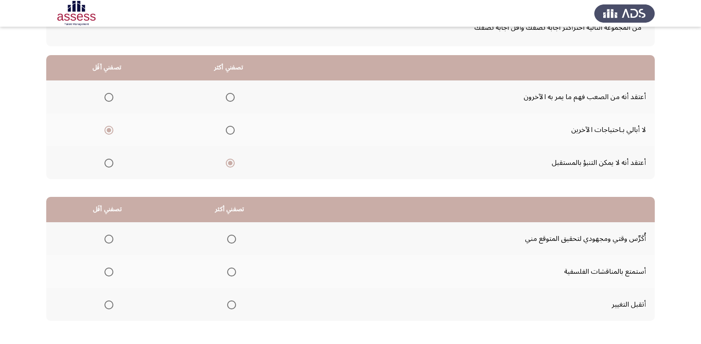
scroll to position [44, 0]
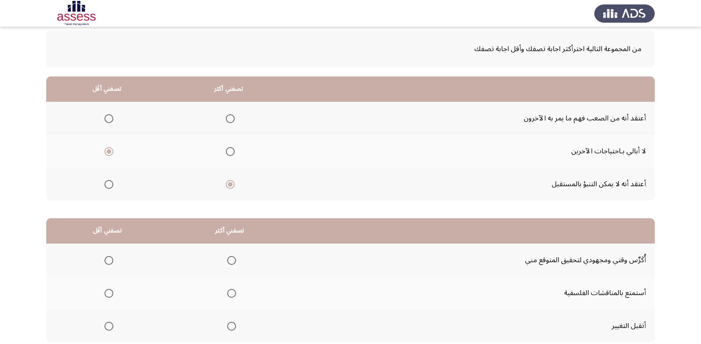
click at [231, 120] on span "Select an option" at bounding box center [230, 118] width 9 height 9
click at [231, 120] on input "Select an option" at bounding box center [230, 118] width 9 height 9
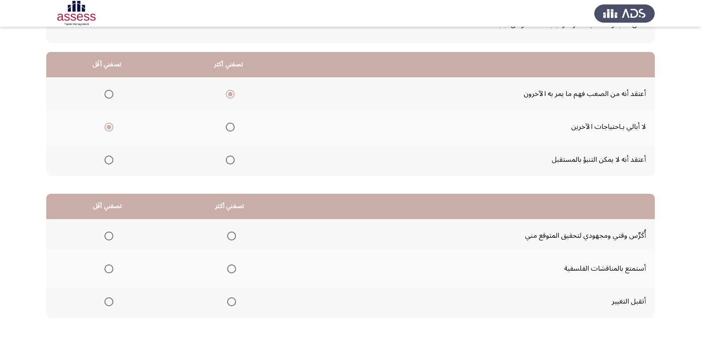
scroll to position [89, 0]
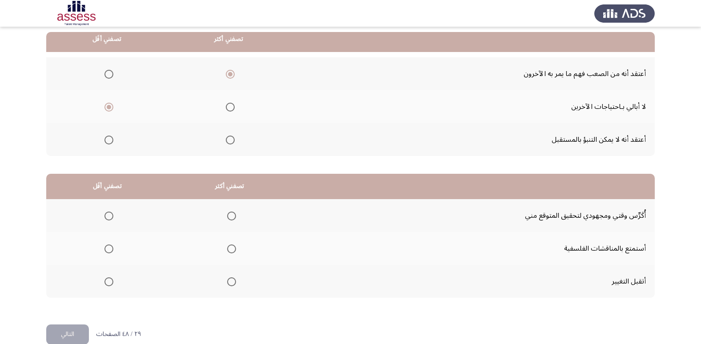
click at [232, 215] on span "Select an option" at bounding box center [231, 216] width 9 height 9
click at [232, 215] on input "Select an option" at bounding box center [231, 216] width 9 height 9
click at [110, 255] on mat-radio-group "Select an option" at bounding box center [107, 248] width 12 height 15
click at [107, 251] on span "Select an option" at bounding box center [108, 248] width 9 height 9
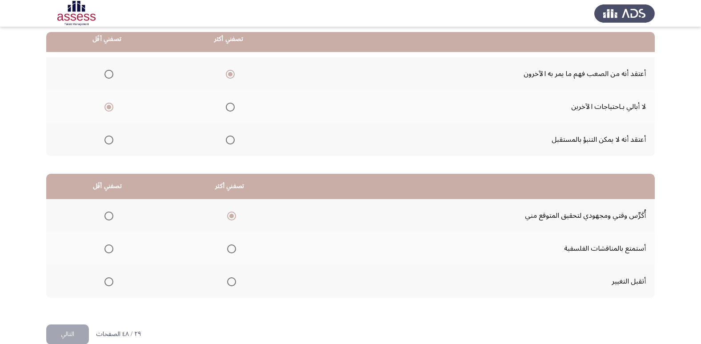
click at [107, 251] on input "Select an option" at bounding box center [108, 248] width 9 height 9
click at [68, 335] on button "التالي" at bounding box center [67, 334] width 43 height 20
click at [68, 335] on html "Occupational Competency Measurement (OCM) التالي من المجموعة التالية اخترأكثر ا…" at bounding box center [350, 135] width 701 height 449
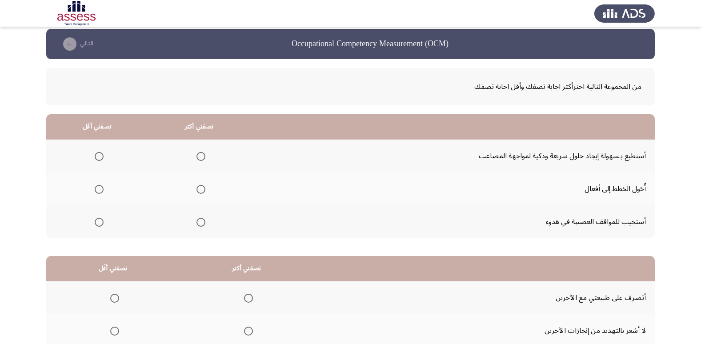
scroll to position [0, 0]
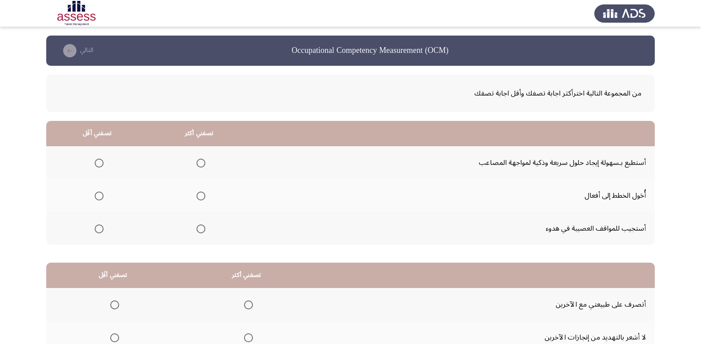
click at [96, 228] on span "Select an option" at bounding box center [99, 228] width 9 height 9
click at [96, 228] on input "Select an option" at bounding box center [99, 228] width 9 height 9
click at [200, 168] on mat-radio-group "Select an option" at bounding box center [199, 162] width 12 height 15
click at [198, 164] on span "Select an option" at bounding box center [200, 163] width 9 height 9
click at [198, 164] on input "Select an option" at bounding box center [200, 163] width 9 height 9
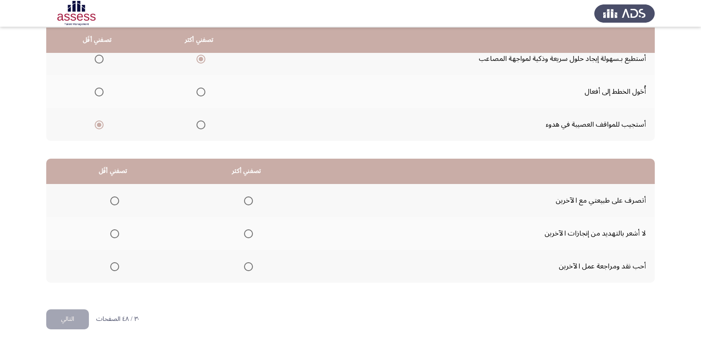
scroll to position [105, 0]
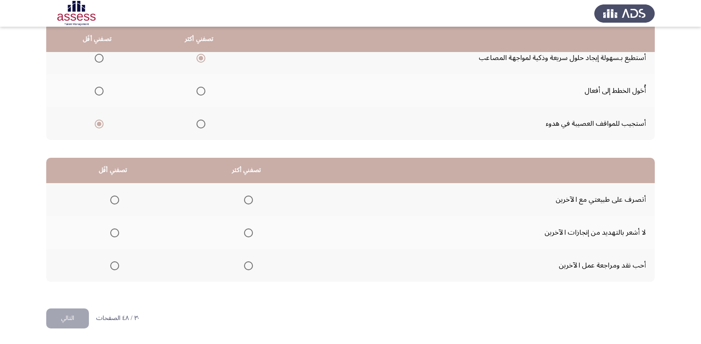
click at [247, 234] on span "Select an option" at bounding box center [248, 232] width 9 height 9
click at [247, 234] on input "Select an option" at bounding box center [248, 232] width 9 height 9
click at [111, 267] on span "Select an option" at bounding box center [114, 265] width 9 height 9
click at [111, 267] on input "Select an option" at bounding box center [114, 265] width 9 height 9
click at [62, 317] on button "التالي" at bounding box center [67, 318] width 43 height 20
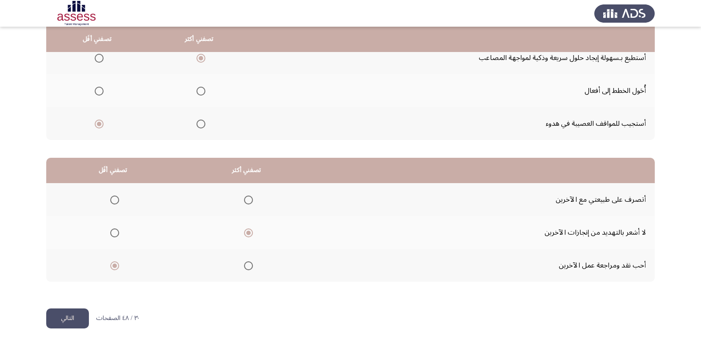
scroll to position [0, 0]
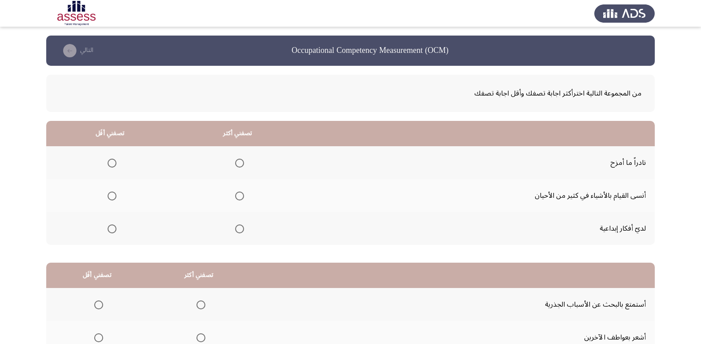
click at [238, 233] on span "Select an option" at bounding box center [239, 228] width 9 height 9
click at [238, 233] on input "Select an option" at bounding box center [239, 228] width 9 height 9
click at [113, 163] on span "Select an option" at bounding box center [112, 163] width 9 height 9
click at [113, 163] on input "Select an option" at bounding box center [112, 163] width 9 height 9
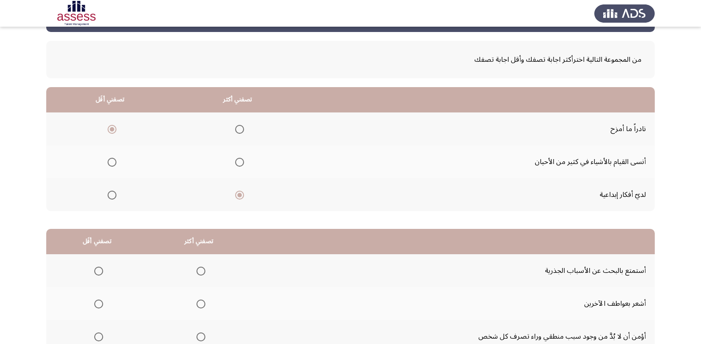
scroll to position [105, 0]
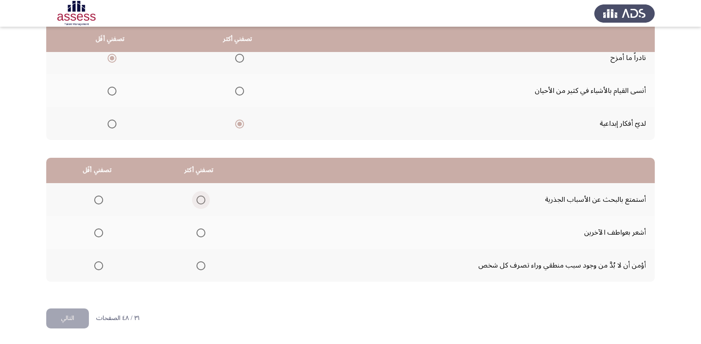
click at [202, 199] on span "Select an option" at bounding box center [200, 200] width 9 height 9
click at [202, 199] on input "Select an option" at bounding box center [200, 200] width 9 height 9
click at [198, 266] on span "Select an option" at bounding box center [200, 265] width 9 height 9
click at [198, 266] on input "Select an option" at bounding box center [200, 265] width 9 height 9
click at [99, 200] on span "Select an option" at bounding box center [98, 200] width 9 height 9
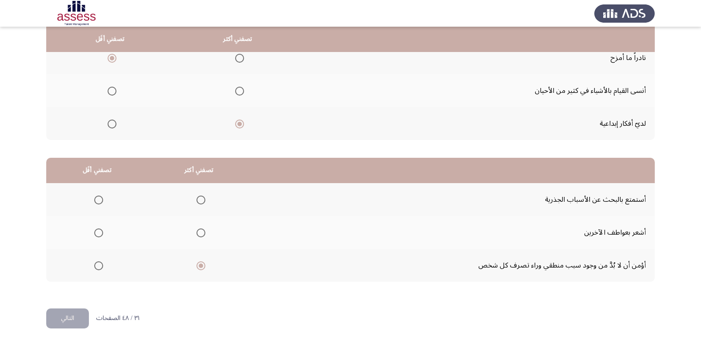
click at [99, 200] on input "Select an option" at bounding box center [98, 200] width 9 height 9
click at [98, 200] on span "Select an option" at bounding box center [98, 200] width 4 height 4
click at [98, 200] on input "Select an option" at bounding box center [98, 200] width 9 height 9
click at [97, 231] on span "Select an option" at bounding box center [98, 232] width 9 height 9
click at [97, 231] on input "Select an option" at bounding box center [98, 232] width 9 height 9
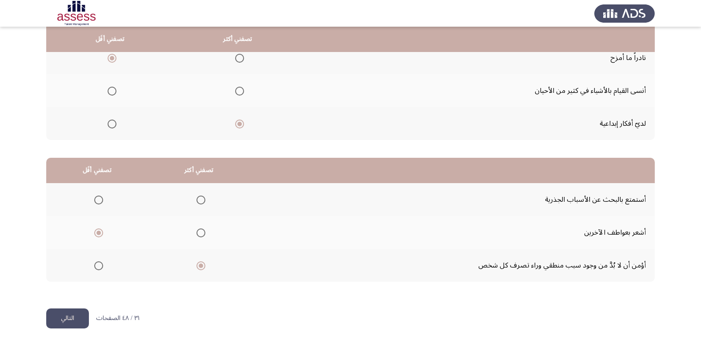
click at [65, 316] on button "التالي" at bounding box center [67, 318] width 43 height 20
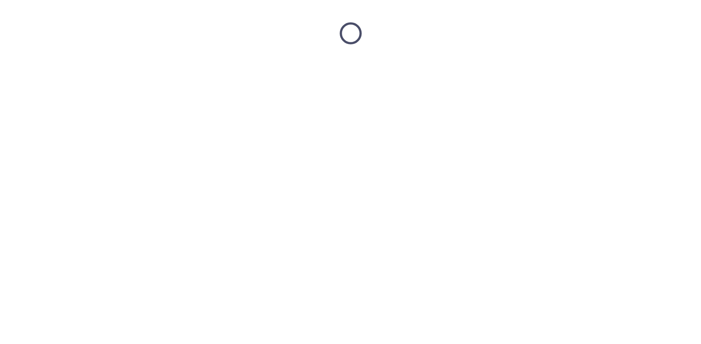
scroll to position [0, 0]
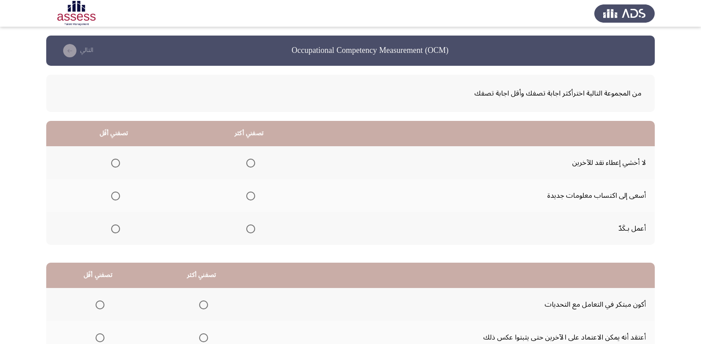
click at [252, 230] on span "Select an option" at bounding box center [250, 228] width 9 height 9
click at [252, 230] on input "Select an option" at bounding box center [250, 228] width 9 height 9
click at [114, 161] on span "Select an option" at bounding box center [115, 163] width 9 height 9
click at [114, 161] on input "Select an option" at bounding box center [115, 163] width 9 height 9
click at [113, 197] on span "Select an option" at bounding box center [115, 196] width 9 height 9
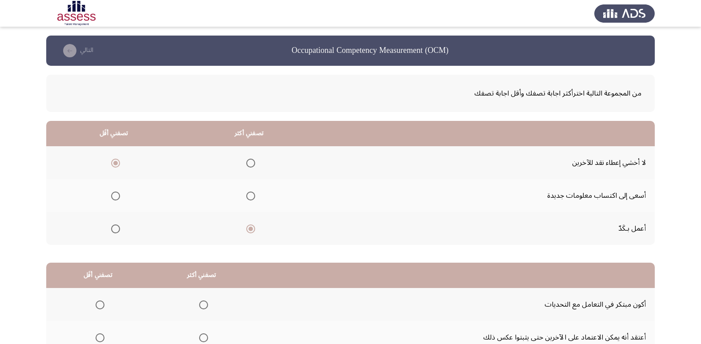
click at [113, 197] on input "Select an option" at bounding box center [115, 196] width 9 height 9
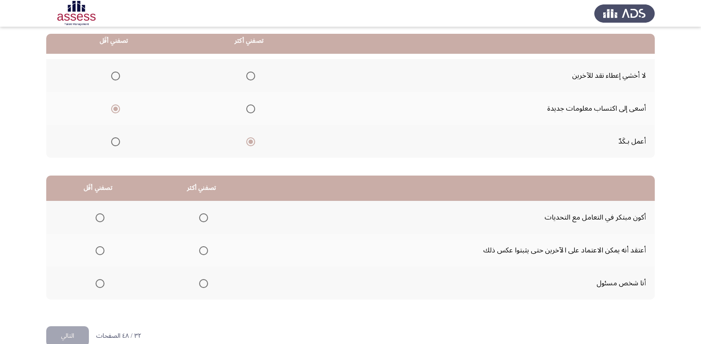
scroll to position [89, 0]
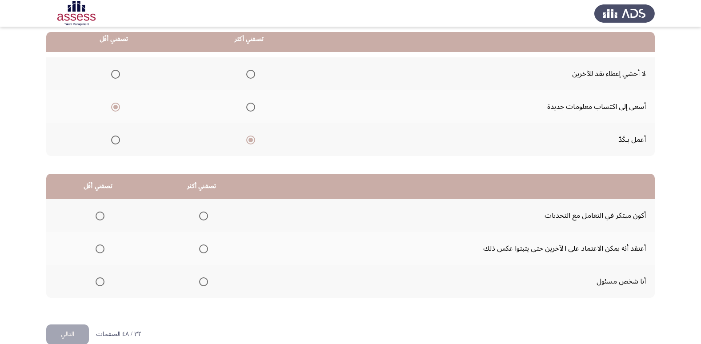
click at [114, 74] on span "Select an option" at bounding box center [115, 74] width 9 height 9
click at [114, 74] on input "Select an option" at bounding box center [115, 74] width 9 height 9
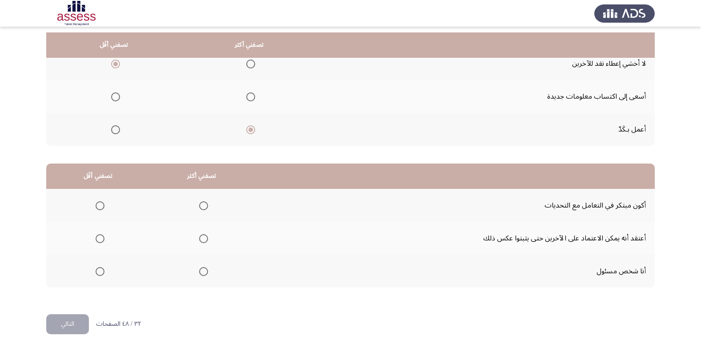
scroll to position [105, 0]
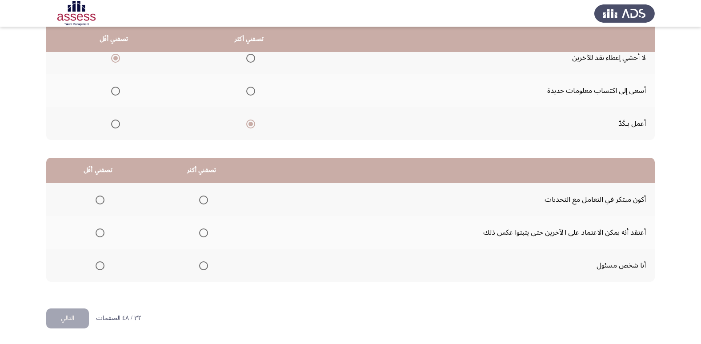
click at [200, 265] on span "Select an option" at bounding box center [203, 265] width 9 height 9
click at [200, 265] on input "Select an option" at bounding box center [203, 265] width 9 height 9
click at [100, 232] on span "Select an option" at bounding box center [100, 232] width 9 height 9
click at [100, 232] on input "Select an option" at bounding box center [100, 232] width 9 height 9
click at [67, 317] on button "التالي" at bounding box center [67, 318] width 43 height 20
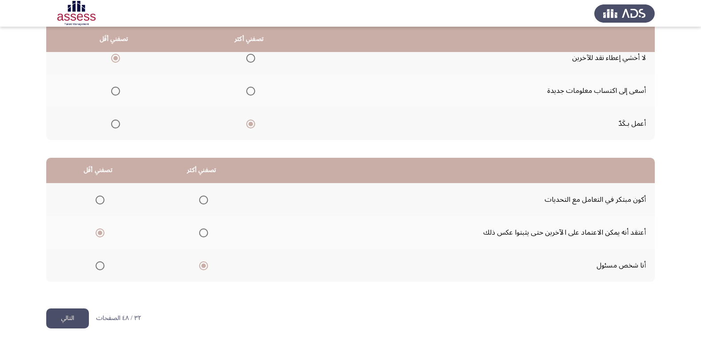
scroll to position [0, 0]
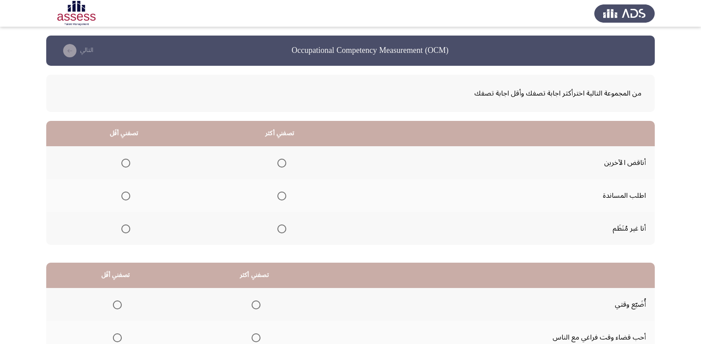
click at [278, 196] on span "Select an option" at bounding box center [281, 196] width 9 height 9
click at [278, 196] on input "Select an option" at bounding box center [281, 196] width 9 height 9
drag, startPoint x: 126, startPoint y: 228, endPoint x: 272, endPoint y: 256, distance: 148.3
click at [126, 228] on span "Select an option" at bounding box center [125, 228] width 9 height 9
click at [126, 228] on input "Select an option" at bounding box center [125, 228] width 9 height 9
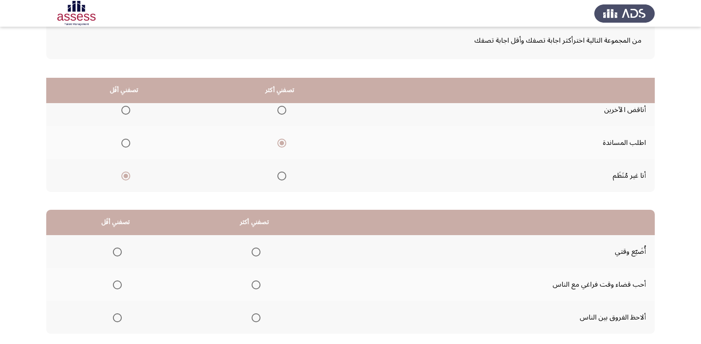
scroll to position [105, 0]
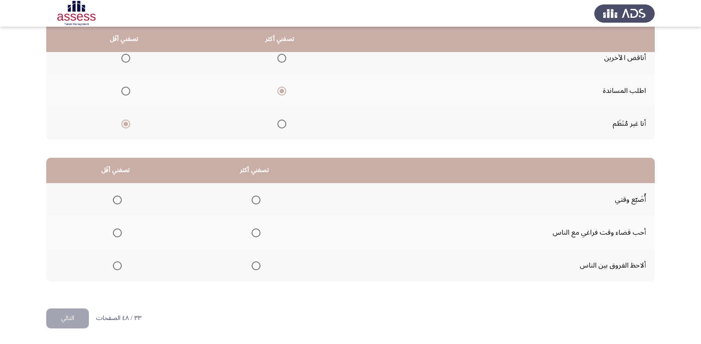
click at [255, 266] on span "Select an option" at bounding box center [256, 265] width 9 height 9
click at [255, 266] on input "Select an option" at bounding box center [256, 265] width 9 height 9
click at [114, 197] on span "Select an option" at bounding box center [117, 200] width 9 height 9
click at [114, 197] on input "Select an option" at bounding box center [117, 200] width 9 height 9
click at [71, 307] on div "من المجموعة التالية اخترأكثر اجابة تصفك وأقل اجابة تصفك تصفني أكثر تصفني أقَل أ…" at bounding box center [350, 134] width 608 height 347
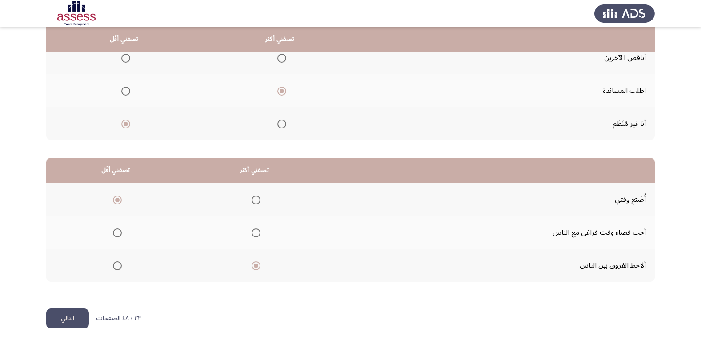
click at [68, 316] on button "التالي" at bounding box center [67, 318] width 43 height 20
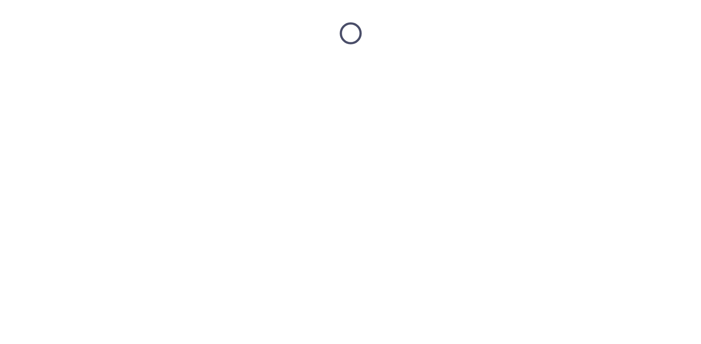
scroll to position [0, 0]
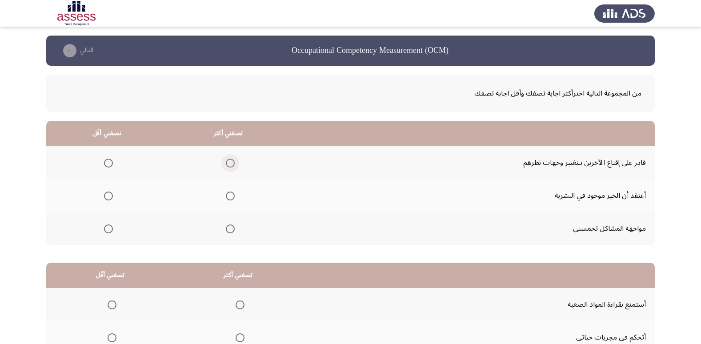
click at [227, 167] on span "Select an option" at bounding box center [230, 163] width 9 height 9
click at [227, 167] on input "Select an option" at bounding box center [230, 163] width 9 height 9
click at [109, 228] on span "Select an option" at bounding box center [108, 228] width 9 height 9
click at [109, 228] on input "Select an option" at bounding box center [108, 228] width 9 height 9
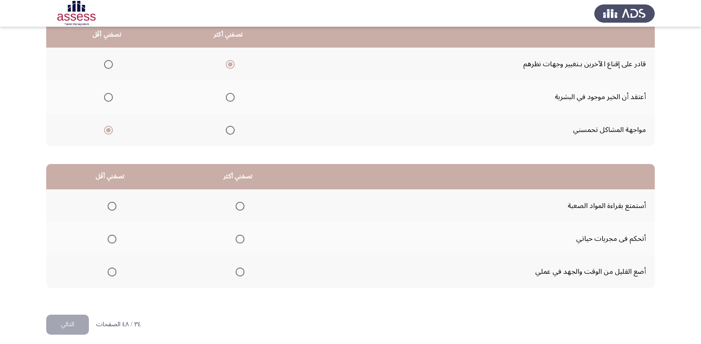
scroll to position [105, 0]
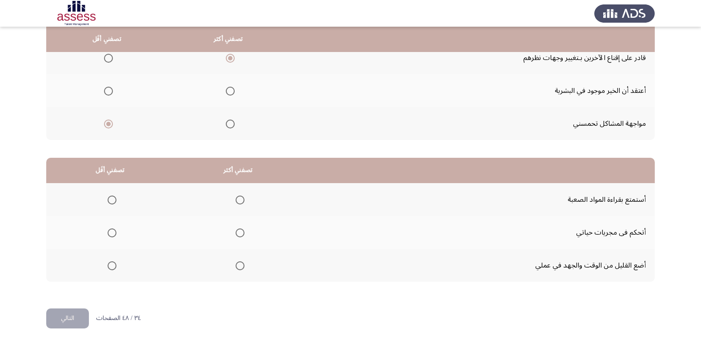
click at [240, 234] on span "Select an option" at bounding box center [240, 232] width 9 height 9
click at [240, 234] on input "Select an option" at bounding box center [240, 232] width 9 height 9
click at [115, 264] on span "Select an option" at bounding box center [112, 265] width 9 height 9
click at [115, 264] on input "Select an option" at bounding box center [112, 265] width 9 height 9
click at [51, 322] on button "التالي" at bounding box center [67, 318] width 43 height 20
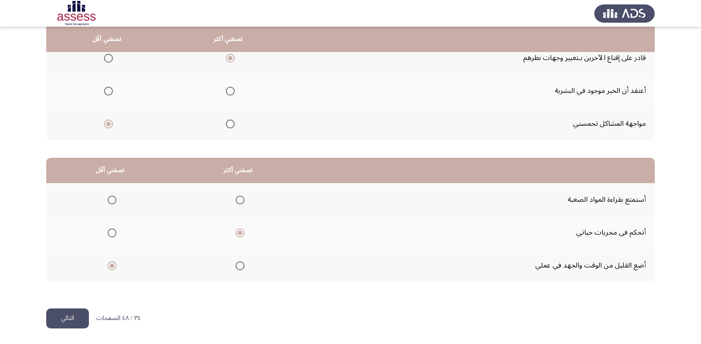
scroll to position [0, 0]
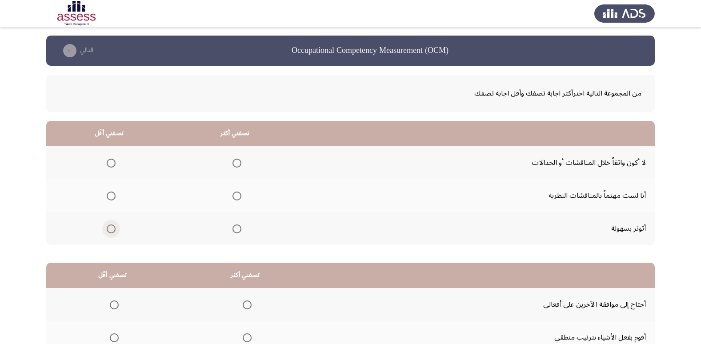
click at [107, 227] on span "Select an option" at bounding box center [111, 228] width 9 height 9
click at [107, 227] on input "Select an option" at bounding box center [111, 228] width 9 height 9
click at [235, 197] on span "Select an option" at bounding box center [236, 196] width 9 height 9
click at [235, 197] on input "Select an option" at bounding box center [236, 196] width 9 height 9
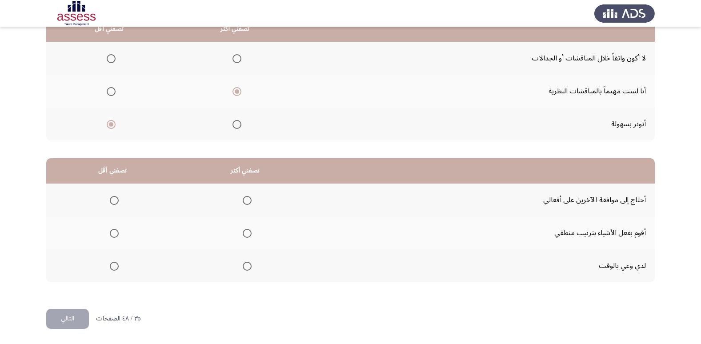
scroll to position [105, 0]
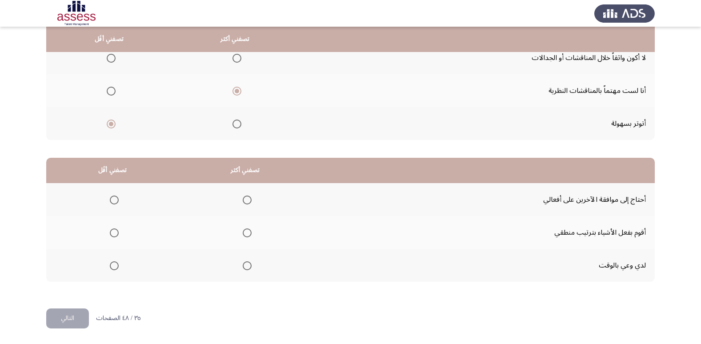
click at [246, 268] on span "Select an option" at bounding box center [247, 265] width 9 height 9
click at [246, 268] on input "Select an option" at bounding box center [247, 265] width 9 height 9
click at [111, 198] on span "Select an option" at bounding box center [114, 200] width 9 height 9
click at [111, 198] on input "Select an option" at bounding box center [114, 200] width 9 height 9
click at [77, 317] on button "التالي" at bounding box center [67, 318] width 43 height 20
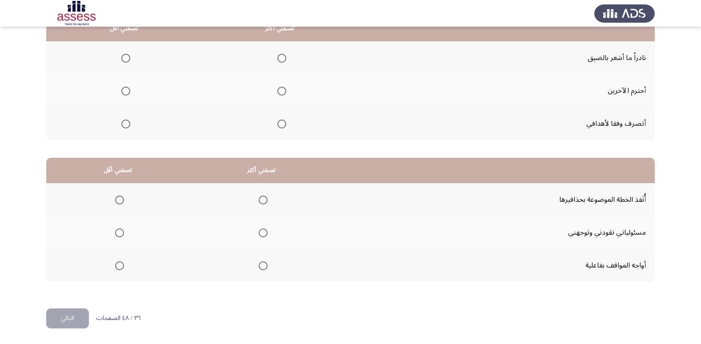
scroll to position [16, 0]
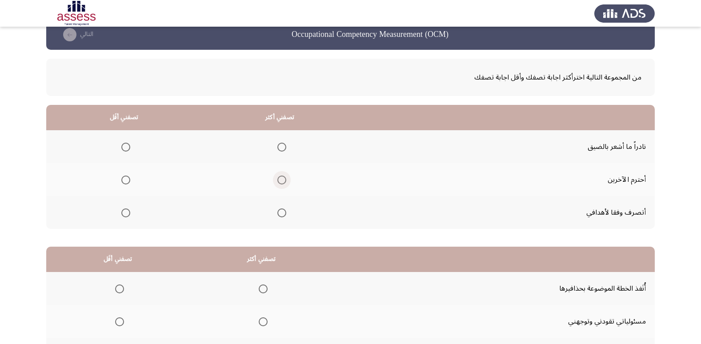
click at [278, 181] on span "Select an option" at bounding box center [281, 180] width 9 height 9
click at [278, 181] on input "Select an option" at bounding box center [281, 180] width 9 height 9
click at [126, 145] on span "Select an option" at bounding box center [125, 147] width 9 height 9
click at [126, 145] on input "Select an option" at bounding box center [125, 147] width 9 height 9
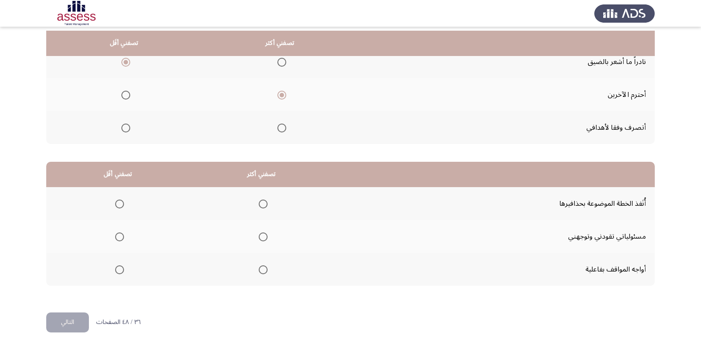
scroll to position [105, 0]
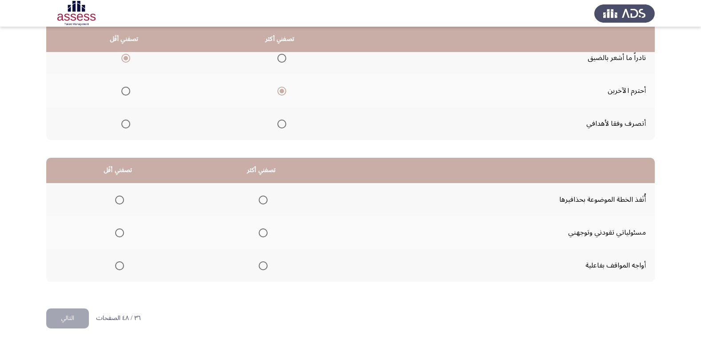
click at [259, 236] on span "Select an option" at bounding box center [263, 232] width 9 height 9
click at [259, 236] on input "Select an option" at bounding box center [263, 232] width 9 height 9
click at [116, 267] on span "Select an option" at bounding box center [119, 265] width 9 height 9
click at [116, 267] on input "Select an option" at bounding box center [119, 265] width 9 height 9
click at [75, 315] on button "التالي" at bounding box center [67, 318] width 43 height 20
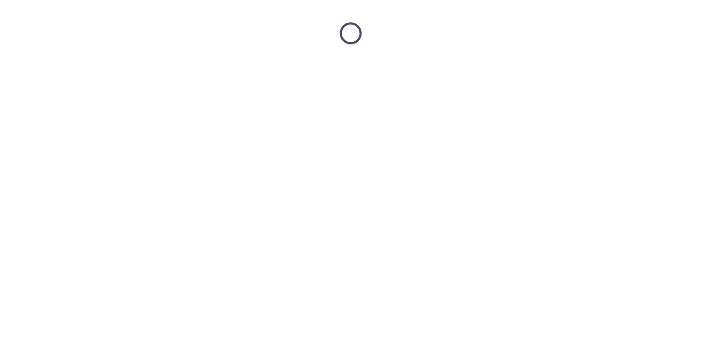
scroll to position [0, 0]
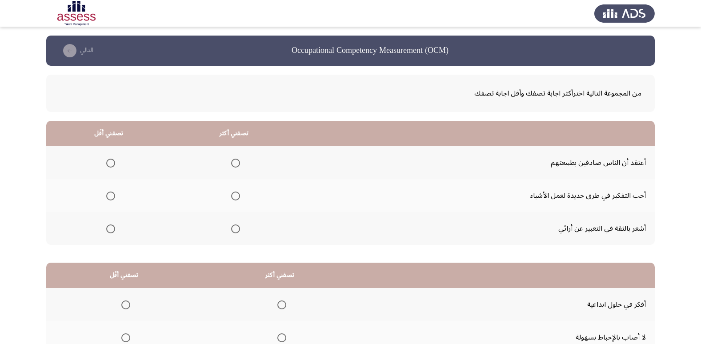
click at [234, 226] on span "Select an option" at bounding box center [235, 228] width 9 height 9
click at [234, 226] on input "Select an option" at bounding box center [235, 228] width 9 height 9
click at [112, 164] on span "Select an option" at bounding box center [110, 163] width 9 height 9
click at [112, 164] on input "Select an option" at bounding box center [110, 163] width 9 height 9
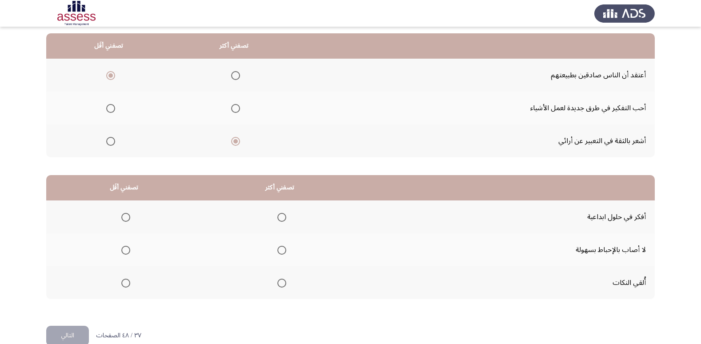
scroll to position [89, 0]
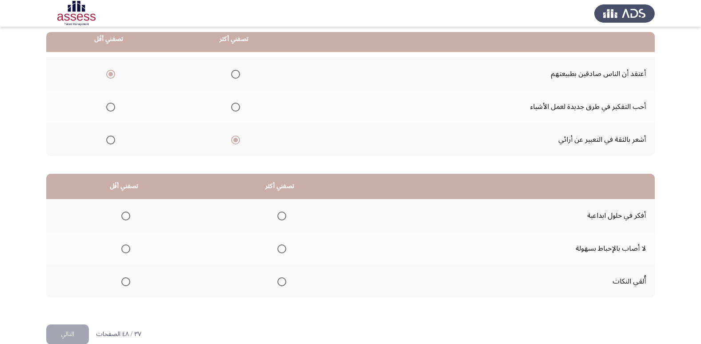
click at [108, 109] on span "Select an option" at bounding box center [110, 107] width 9 height 9
click at [108, 109] on input "Select an option" at bounding box center [110, 107] width 9 height 9
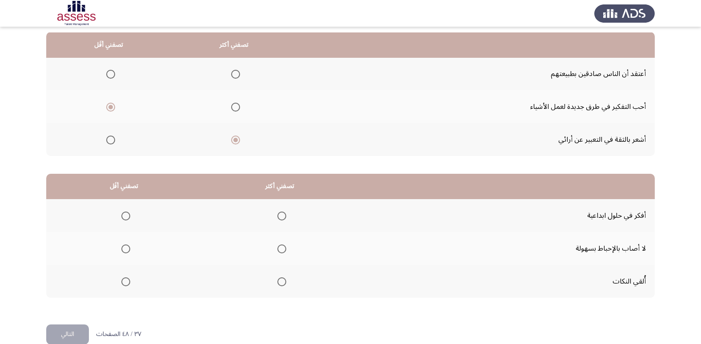
scroll to position [105, 0]
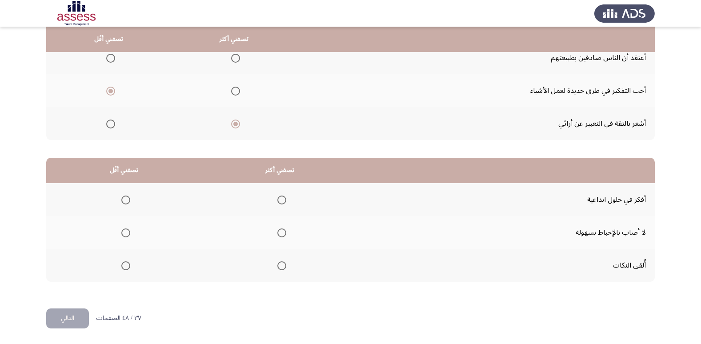
click at [125, 261] on mat-radio-button "Select an option" at bounding box center [124, 265] width 12 height 9
click at [126, 265] on span "Select an option" at bounding box center [125, 265] width 9 height 9
click at [126, 265] on input "Select an option" at bounding box center [125, 265] width 9 height 9
click at [280, 200] on span "Select an option" at bounding box center [281, 200] width 9 height 9
click at [280, 200] on input "Select an option" at bounding box center [281, 200] width 9 height 9
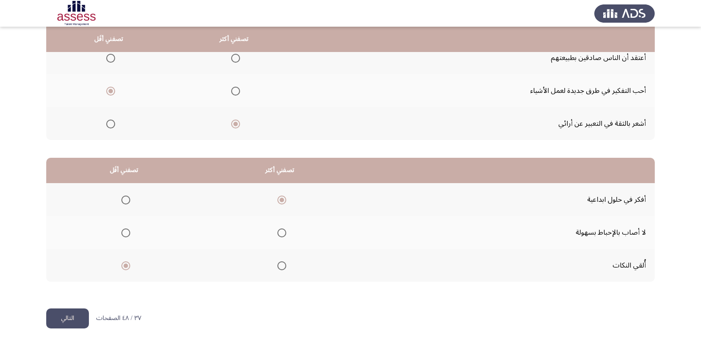
click at [84, 321] on button "التالي" at bounding box center [67, 318] width 43 height 20
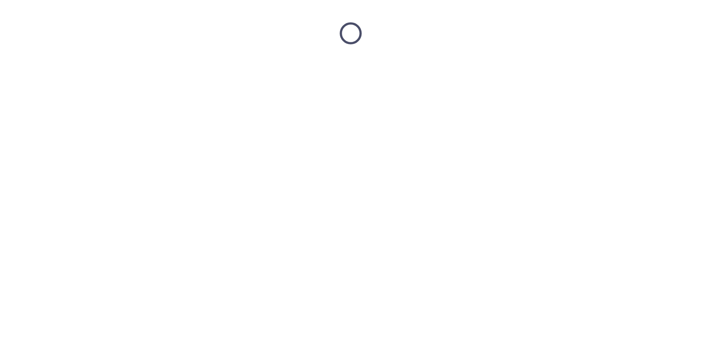
scroll to position [0, 0]
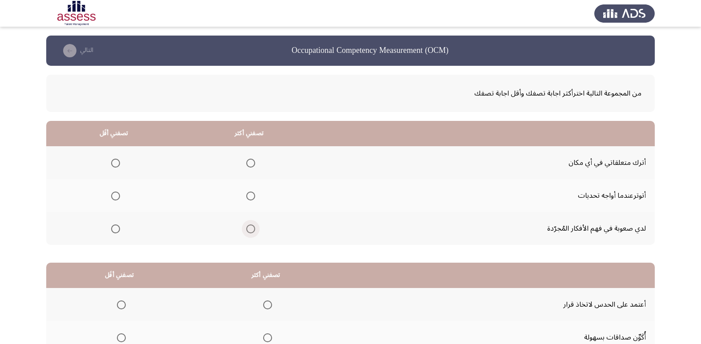
click at [252, 228] on span "Select an option" at bounding box center [250, 228] width 9 height 9
click at [252, 228] on input "Select an option" at bounding box center [250, 228] width 9 height 9
click at [117, 196] on span "Select an option" at bounding box center [115, 196] width 9 height 9
click at [117, 196] on input "Select an option" at bounding box center [115, 196] width 9 height 9
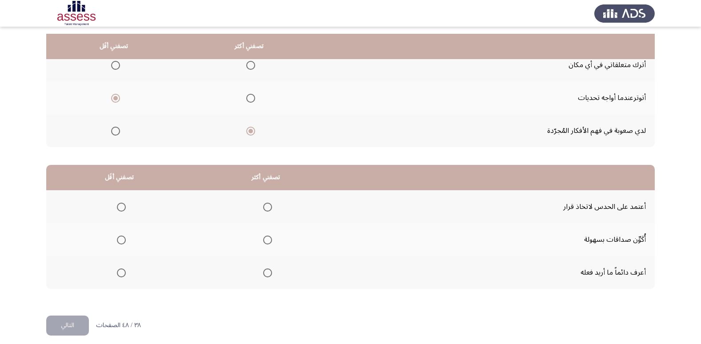
scroll to position [105, 0]
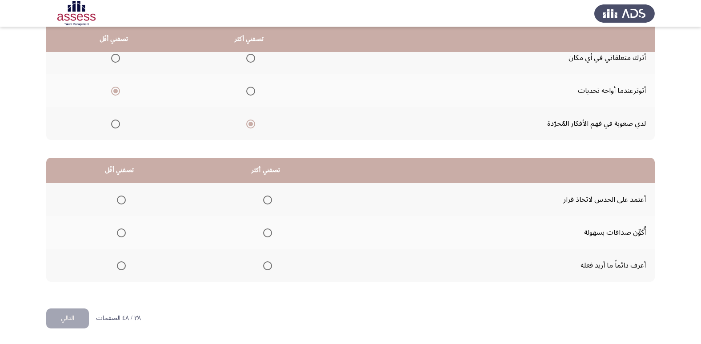
click at [267, 264] on span "Select an option" at bounding box center [267, 265] width 9 height 9
click at [267, 264] on input "Select an option" at bounding box center [267, 265] width 9 height 9
click at [118, 202] on span "Select an option" at bounding box center [121, 200] width 9 height 9
click at [118, 202] on input "Select an option" at bounding box center [121, 200] width 9 height 9
click at [60, 319] on button "التالي" at bounding box center [67, 318] width 43 height 20
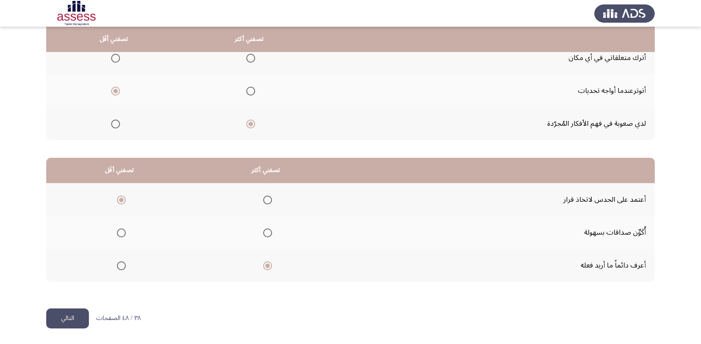
click at [60, 319] on html "Occupational Competency Measurement (OCM) التالي من المجموعة التالية اخترأكثر ا…" at bounding box center [350, 119] width 701 height 449
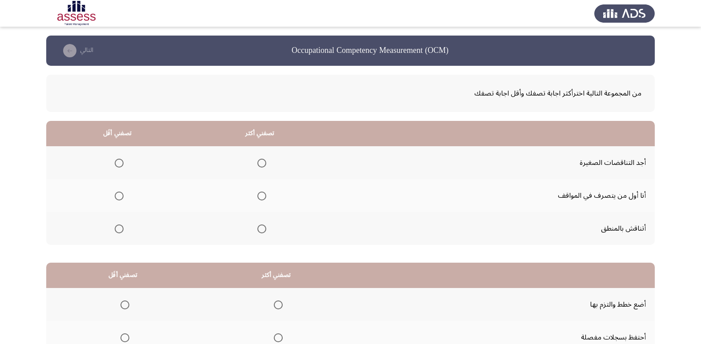
click at [263, 196] on span "Select an option" at bounding box center [261, 196] width 9 height 9
click at [263, 196] on input "Select an option" at bounding box center [261, 196] width 9 height 9
click at [118, 164] on span "Select an option" at bounding box center [119, 163] width 9 height 9
click at [118, 164] on input "Select an option" at bounding box center [119, 163] width 9 height 9
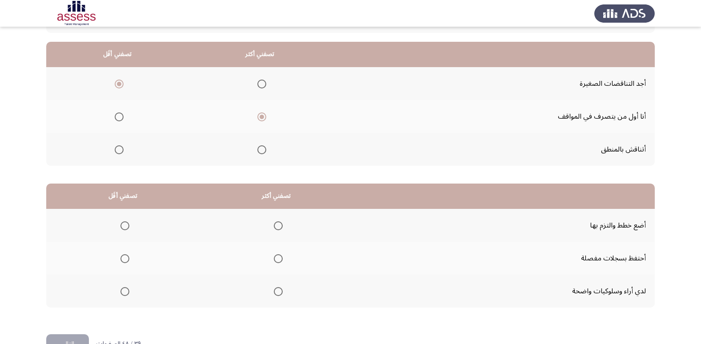
scroll to position [105, 0]
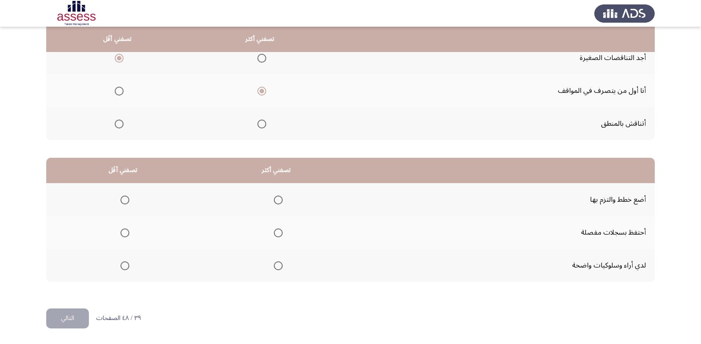
click at [277, 267] on span "Select an option" at bounding box center [278, 265] width 9 height 9
click at [277, 267] on input "Select an option" at bounding box center [278, 265] width 9 height 9
click at [127, 235] on span "Select an option" at bounding box center [124, 232] width 9 height 9
click at [127, 235] on input "Select an option" at bounding box center [124, 232] width 9 height 9
click at [69, 318] on button "التالي" at bounding box center [67, 318] width 43 height 20
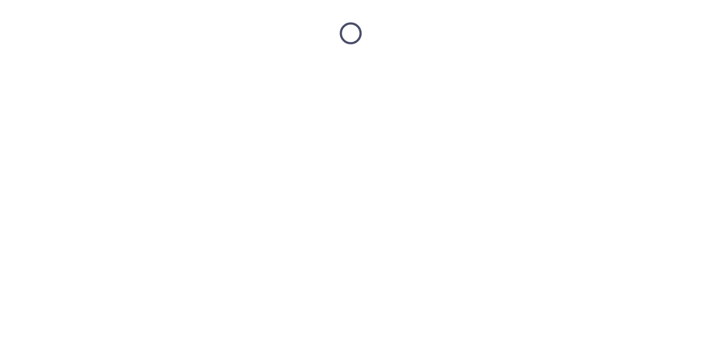
scroll to position [0, 0]
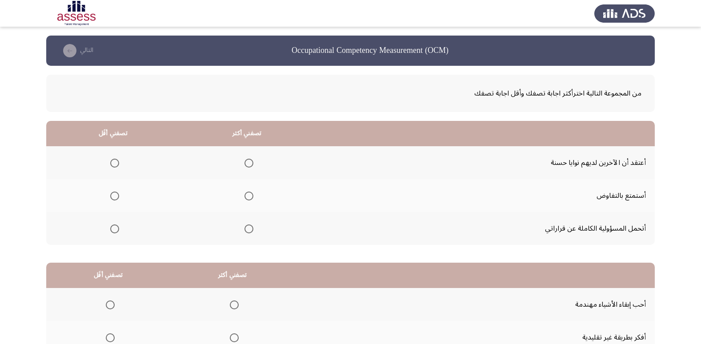
click at [244, 224] on mat-radio-button "Select an option" at bounding box center [247, 228] width 12 height 9
click at [245, 229] on span "Select an option" at bounding box center [248, 228] width 9 height 9
click at [245, 229] on input "Select an option" at bounding box center [248, 228] width 9 height 9
click at [116, 196] on span "Select an option" at bounding box center [114, 196] width 9 height 9
click at [116, 196] on input "Select an option" at bounding box center [114, 196] width 9 height 9
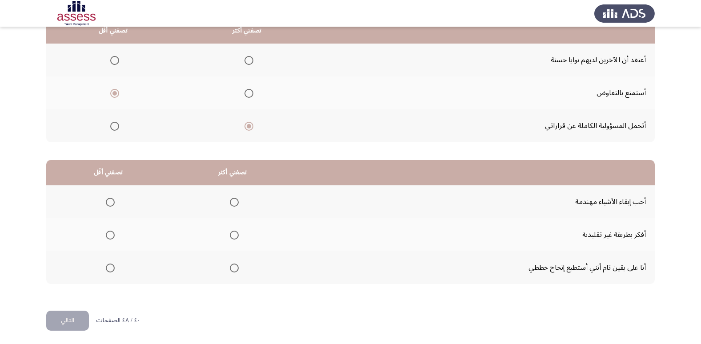
scroll to position [105, 0]
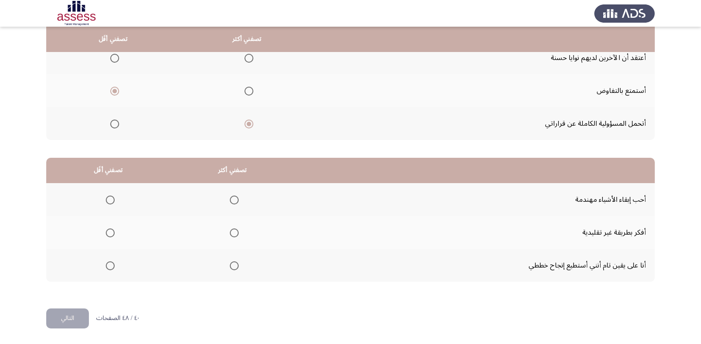
click at [230, 266] on span "Select an option" at bounding box center [234, 265] width 9 height 9
click at [230, 266] on input "Select an option" at bounding box center [234, 265] width 9 height 9
click at [108, 200] on span "Select an option" at bounding box center [110, 200] width 9 height 9
click at [108, 200] on input "Select an option" at bounding box center [110, 200] width 9 height 9
click at [63, 318] on button "التالي" at bounding box center [67, 318] width 43 height 20
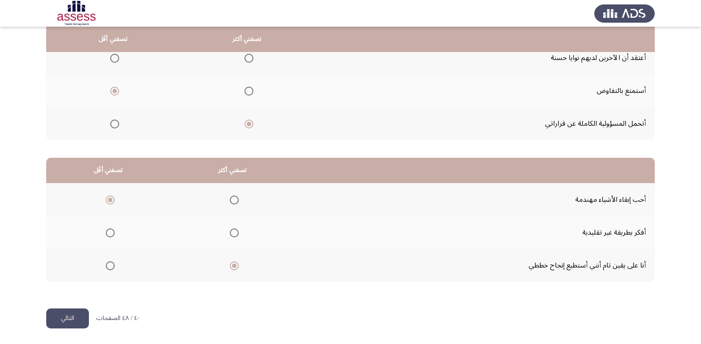
scroll to position [0, 0]
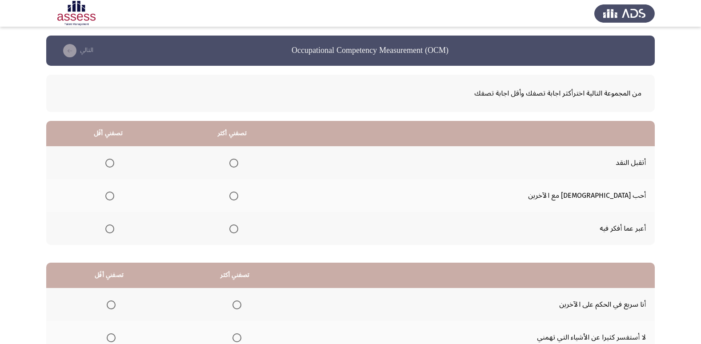
click at [238, 163] on span "Select an option" at bounding box center [233, 163] width 9 height 9
click at [238, 163] on input "Select an option" at bounding box center [233, 163] width 9 height 9
click at [114, 228] on span "Select an option" at bounding box center [109, 228] width 9 height 9
click at [114, 228] on input "Select an option" at bounding box center [109, 228] width 9 height 9
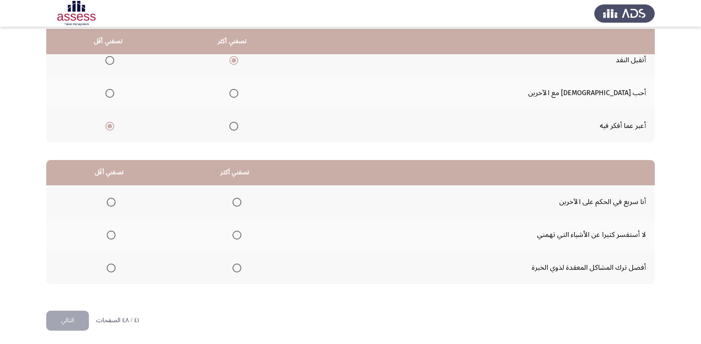
scroll to position [105, 0]
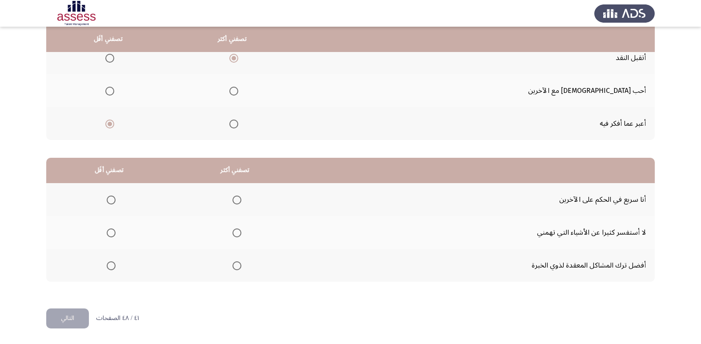
click at [238, 267] on span "Select an option" at bounding box center [236, 265] width 9 height 9
click at [238, 267] on input "Select an option" at bounding box center [236, 265] width 9 height 9
click at [111, 202] on span "Select an option" at bounding box center [111, 200] width 9 height 9
click at [111, 202] on input "Select an option" at bounding box center [111, 200] width 9 height 9
click at [65, 318] on button "التالي" at bounding box center [67, 318] width 43 height 20
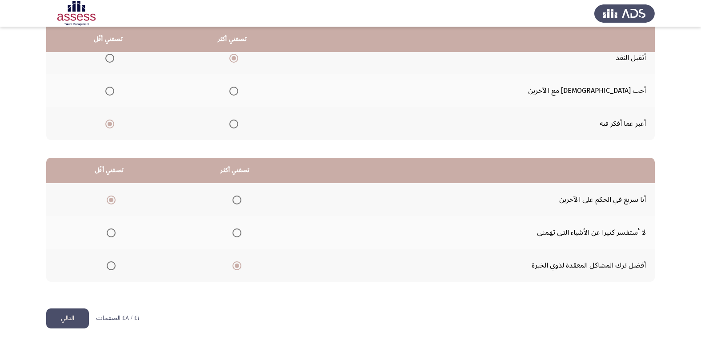
scroll to position [0, 0]
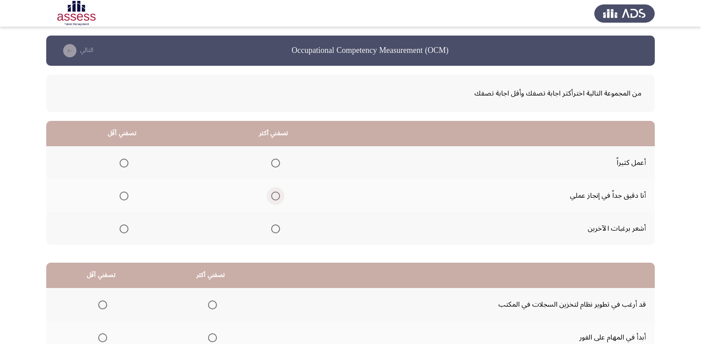
click at [273, 197] on span "Select an option" at bounding box center [275, 196] width 9 height 9
click at [273, 197] on input "Select an option" at bounding box center [275, 196] width 9 height 9
click at [120, 164] on span "Select an option" at bounding box center [124, 163] width 9 height 9
click at [120, 164] on input "Select an option" at bounding box center [124, 163] width 9 height 9
click at [120, 230] on span "Select an option" at bounding box center [124, 228] width 9 height 9
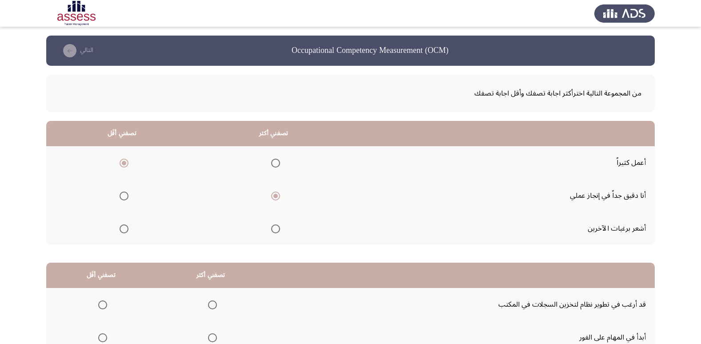
click at [120, 230] on input "Select an option" at bounding box center [124, 228] width 9 height 9
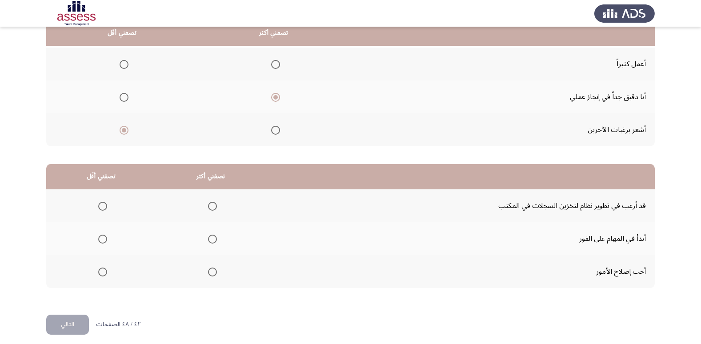
scroll to position [105, 0]
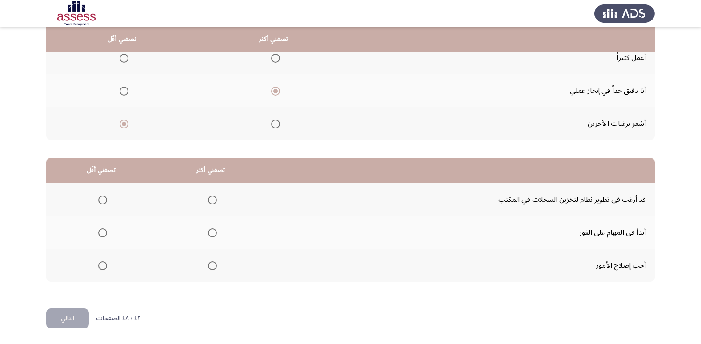
click at [208, 267] on span "Select an option" at bounding box center [212, 265] width 9 height 9
click at [208, 267] on input "Select an option" at bounding box center [212, 265] width 9 height 9
click at [99, 199] on span "Select an option" at bounding box center [102, 200] width 9 height 9
click at [99, 199] on input "Select an option" at bounding box center [102, 200] width 9 height 9
click at [68, 318] on button "التالي" at bounding box center [67, 318] width 43 height 20
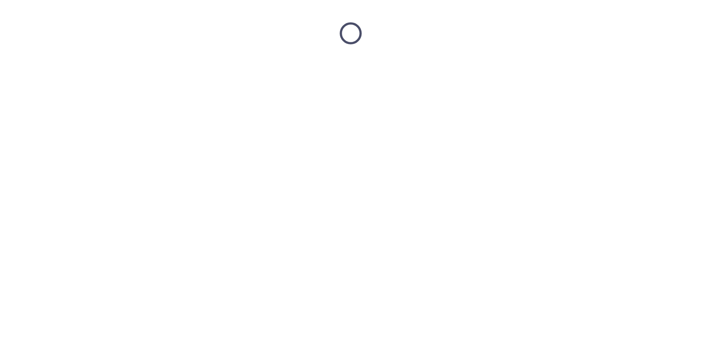
scroll to position [0, 0]
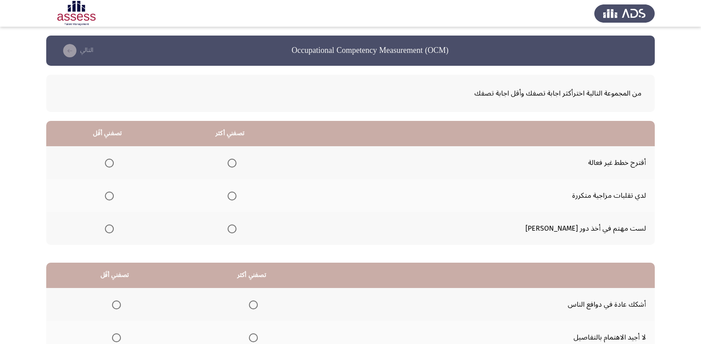
click at [236, 230] on span "Select an option" at bounding box center [232, 228] width 9 height 9
click at [236, 230] on input "Select an option" at bounding box center [232, 228] width 9 height 9
click at [114, 195] on span "Select an option" at bounding box center [109, 196] width 9 height 9
click at [114, 195] on input "Select an option" at bounding box center [109, 196] width 9 height 9
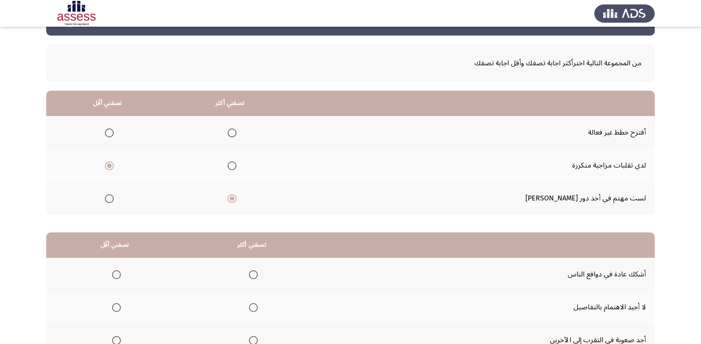
scroll to position [105, 0]
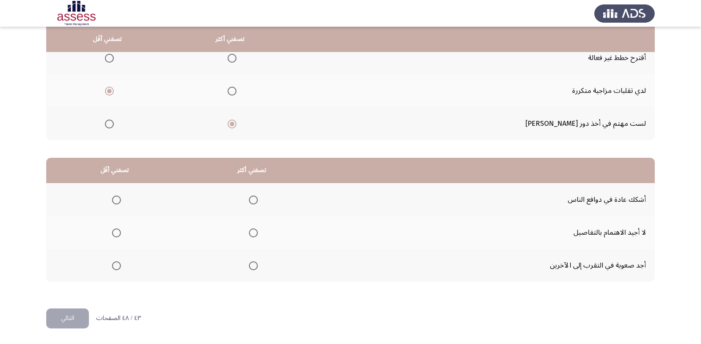
click at [252, 267] on span "Select an option" at bounding box center [253, 265] width 9 height 9
click at [252, 267] on input "Select an option" at bounding box center [253, 265] width 9 height 9
click at [117, 200] on span "Select an option" at bounding box center [116, 200] width 9 height 9
click at [117, 200] on input "Select an option" at bounding box center [116, 200] width 9 height 9
click at [64, 317] on button "التالي" at bounding box center [67, 318] width 43 height 20
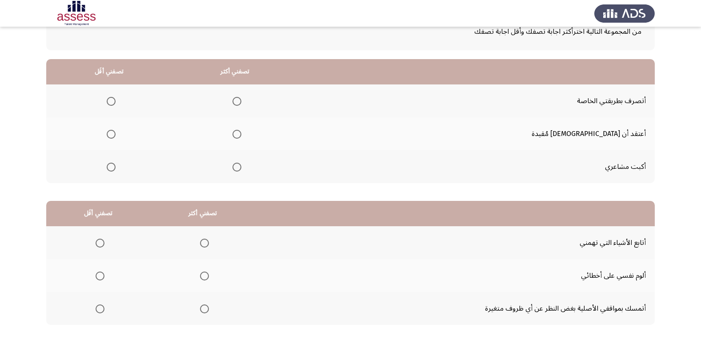
scroll to position [0, 0]
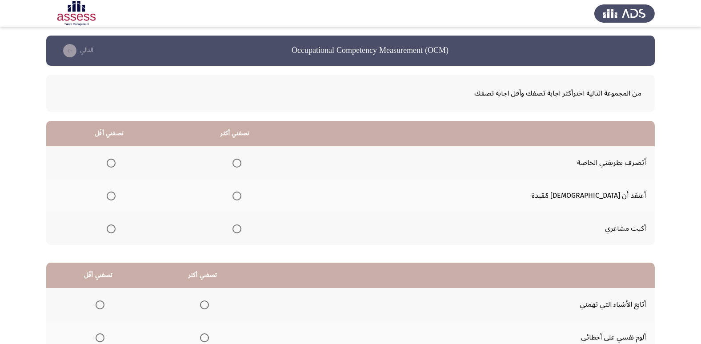
click at [241, 162] on span "Select an option" at bounding box center [236, 163] width 9 height 9
click at [241, 162] on input "Select an option" at bounding box center [236, 163] width 9 height 9
click at [116, 230] on span "Select an option" at bounding box center [111, 228] width 9 height 9
click at [116, 230] on input "Select an option" at bounding box center [111, 228] width 9 height 9
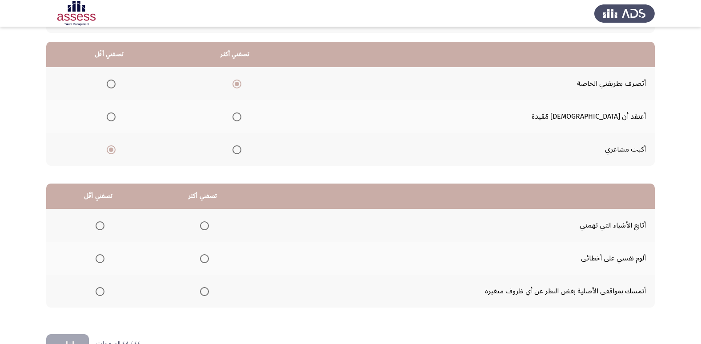
scroll to position [105, 0]
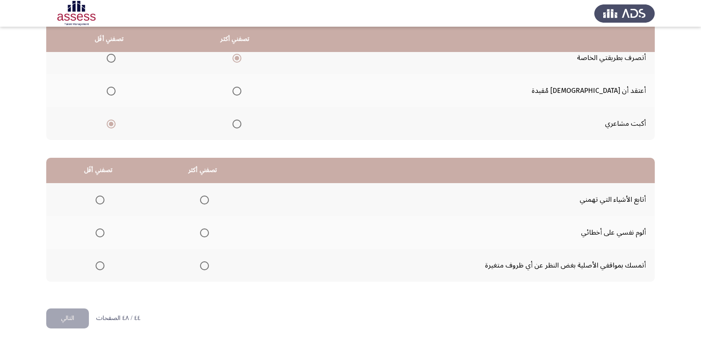
click at [204, 264] on span "Select an option" at bounding box center [204, 265] width 9 height 9
click at [204, 264] on input "Select an option" at bounding box center [204, 265] width 9 height 9
click at [99, 202] on span "Select an option" at bounding box center [100, 200] width 9 height 9
click at [99, 202] on input "Select an option" at bounding box center [100, 200] width 9 height 9
click at [64, 326] on button "التالي" at bounding box center [67, 318] width 43 height 20
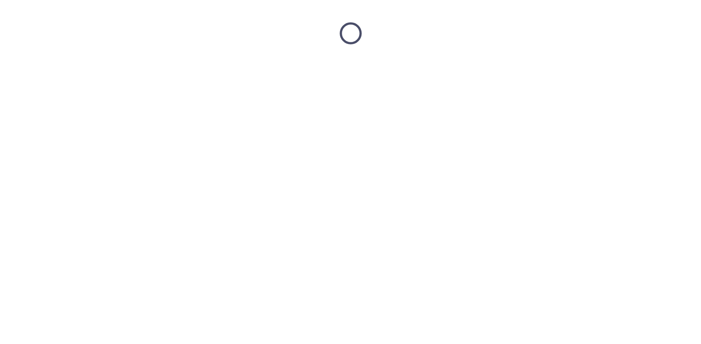
scroll to position [0, 0]
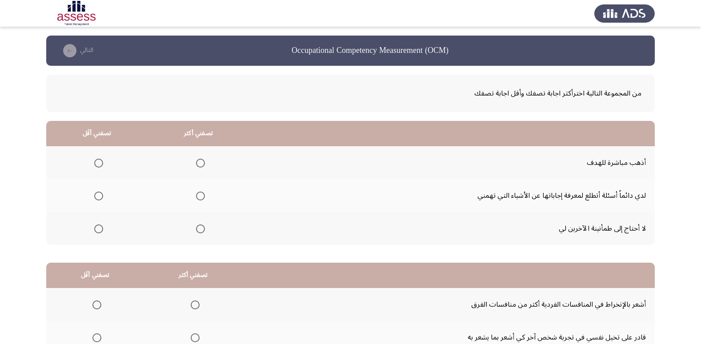
click at [196, 166] on span "Select an option" at bounding box center [200, 163] width 9 height 9
click at [196, 166] on input "Select an option" at bounding box center [200, 163] width 9 height 9
click at [196, 166] on span "Select an option" at bounding box center [200, 163] width 9 height 9
click at [196, 230] on span "Select an option" at bounding box center [200, 228] width 9 height 9
click at [196, 230] on input "Select an option" at bounding box center [200, 228] width 9 height 9
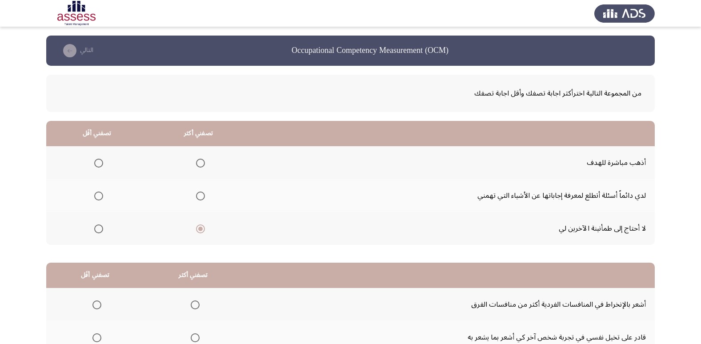
click at [99, 196] on span "Select an option" at bounding box center [99, 196] width 0 height 0
click at [98, 196] on input "Select an option" at bounding box center [98, 196] width 9 height 9
click at [100, 231] on span "Select an option" at bounding box center [98, 228] width 9 height 9
click at [100, 231] on input "Select an option" at bounding box center [98, 228] width 9 height 9
click at [201, 230] on span "Select an option" at bounding box center [200, 228] width 9 height 9
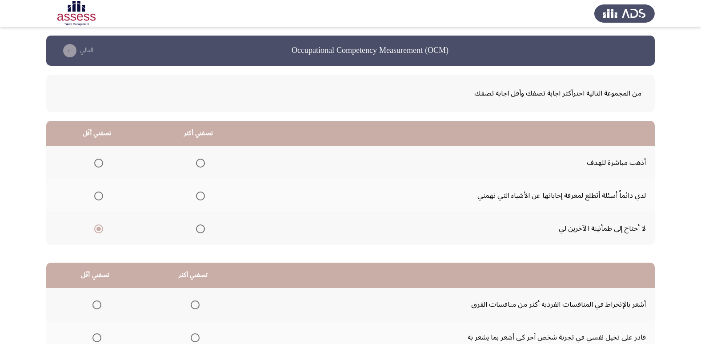
click at [201, 230] on input "Select an option" at bounding box center [200, 228] width 9 height 9
click at [100, 228] on span "Select an option" at bounding box center [98, 228] width 9 height 9
click at [100, 228] on input "Select an option" at bounding box center [98, 228] width 9 height 9
click at [200, 159] on span "Select an option" at bounding box center [200, 163] width 9 height 9
click at [200, 159] on input "Select an option" at bounding box center [200, 163] width 9 height 9
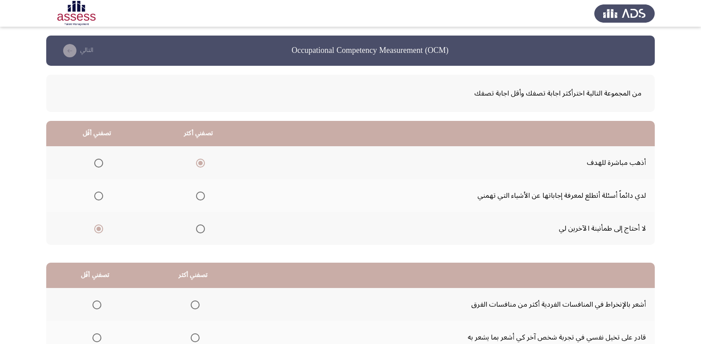
scroll to position [105, 0]
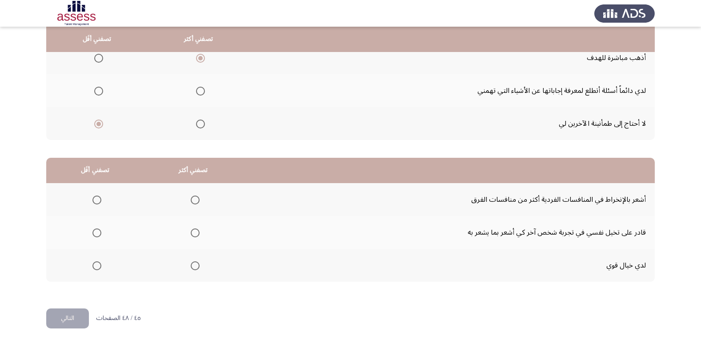
click at [194, 265] on span "Select an option" at bounding box center [195, 265] width 9 height 9
click at [194, 265] on input "Select an option" at bounding box center [195, 265] width 9 height 9
click at [93, 200] on span "Select an option" at bounding box center [96, 200] width 9 height 9
click at [93, 200] on input "Select an option" at bounding box center [96, 200] width 9 height 9
click at [76, 319] on button "التالي" at bounding box center [67, 318] width 43 height 20
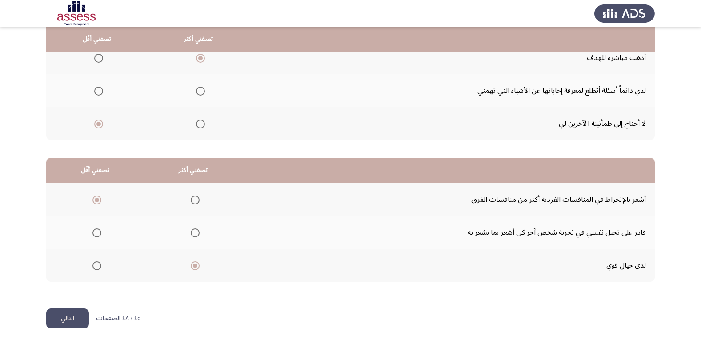
scroll to position [0, 0]
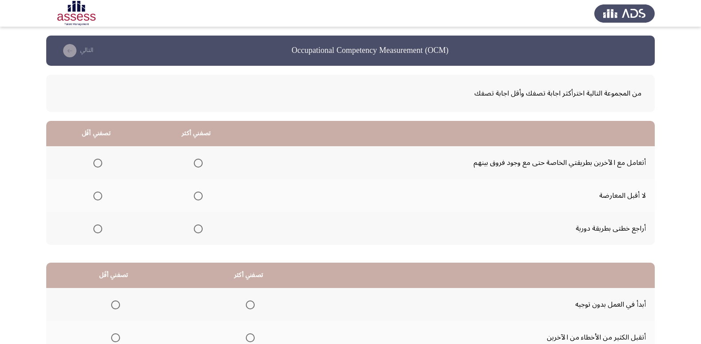
click at [200, 229] on span "Select an option" at bounding box center [198, 228] width 9 height 9
click at [200, 229] on input "Select an option" at bounding box center [198, 228] width 9 height 9
click at [93, 196] on span "Select an option" at bounding box center [97, 196] width 9 height 9
click at [93, 196] on input "Select an option" at bounding box center [97, 196] width 9 height 9
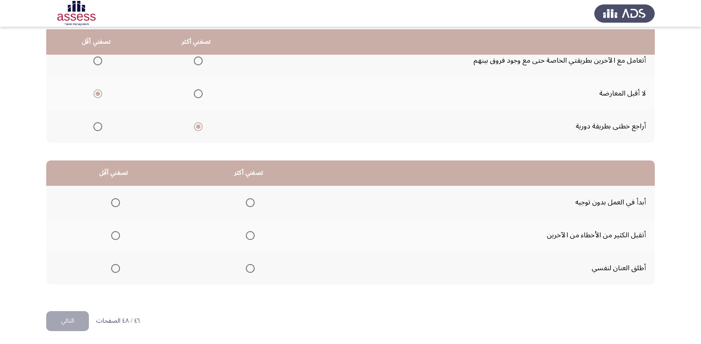
scroll to position [105, 0]
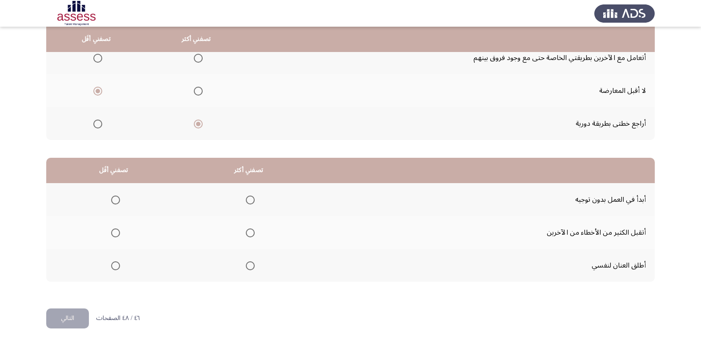
click at [247, 268] on span "Select an option" at bounding box center [250, 265] width 9 height 9
click at [247, 268] on input "Select an option" at bounding box center [250, 265] width 9 height 9
click at [250, 231] on span "Select an option" at bounding box center [250, 232] width 9 height 9
click at [250, 231] on input "Select an option" at bounding box center [250, 232] width 9 height 9
click at [114, 264] on span "Select an option" at bounding box center [115, 265] width 9 height 9
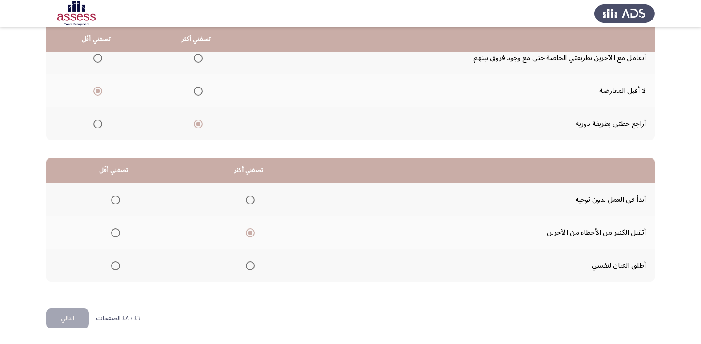
click at [114, 264] on input "Select an option" at bounding box center [115, 265] width 9 height 9
click at [118, 201] on span "Select an option" at bounding box center [115, 200] width 9 height 9
click at [118, 201] on input "Select an option" at bounding box center [115, 200] width 9 height 9
click at [71, 313] on button "التالي" at bounding box center [67, 318] width 43 height 20
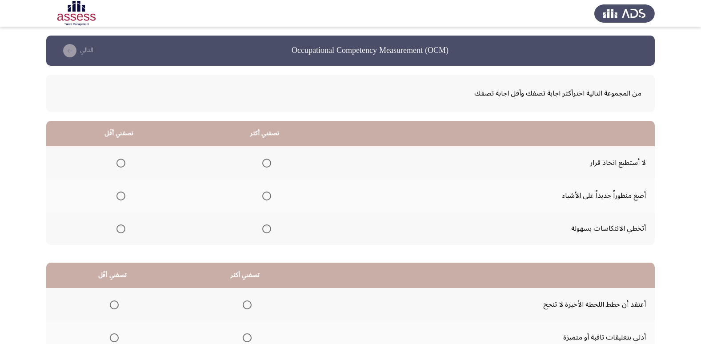
click at [262, 231] on span "Select an option" at bounding box center [266, 228] width 9 height 9
click at [262, 231] on input "Select an option" at bounding box center [266, 228] width 9 height 9
click at [119, 161] on span "Select an option" at bounding box center [120, 163] width 9 height 9
click at [119, 161] on input "Select an option" at bounding box center [120, 163] width 9 height 9
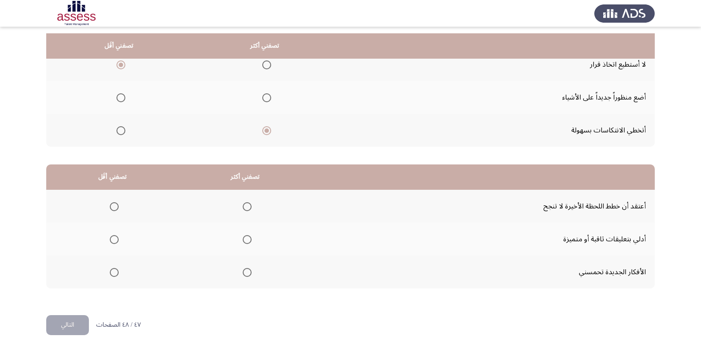
scroll to position [105, 0]
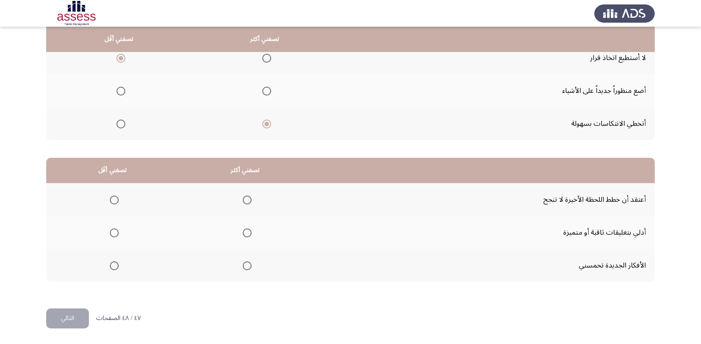
click at [249, 266] on span "Select an option" at bounding box center [247, 265] width 9 height 9
click at [249, 266] on input "Select an option" at bounding box center [247, 265] width 9 height 9
click at [112, 202] on span "Select an option" at bounding box center [114, 200] width 9 height 9
click at [112, 202] on input "Select an option" at bounding box center [114, 200] width 9 height 9
click at [62, 315] on button "التالي" at bounding box center [67, 318] width 43 height 20
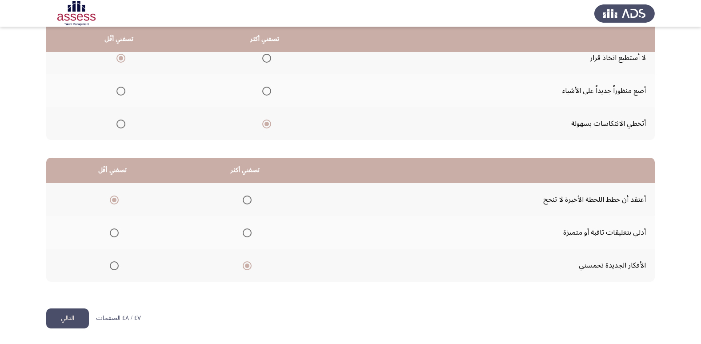
click at [63, 315] on html "Occupational Competency Measurement (OCM) التالي من المجموعة التالية اخترأكثر ا…" at bounding box center [350, 119] width 701 height 449
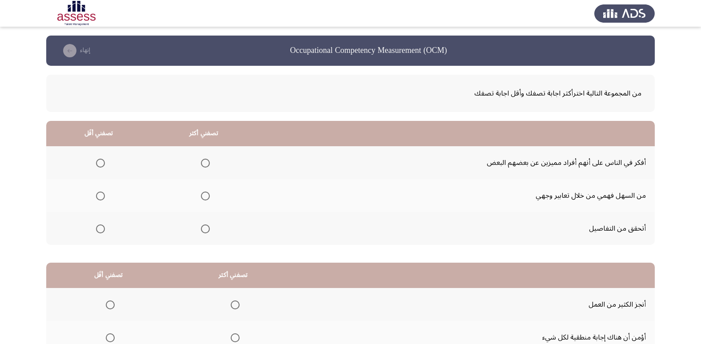
click at [200, 165] on label "Select an option" at bounding box center [203, 163] width 12 height 9
click at [201, 165] on input "Select an option" at bounding box center [205, 163] width 9 height 9
click at [92, 195] on label "Select an option" at bounding box center [98, 196] width 12 height 9
click at [96, 195] on input "Select an option" at bounding box center [100, 196] width 9 height 9
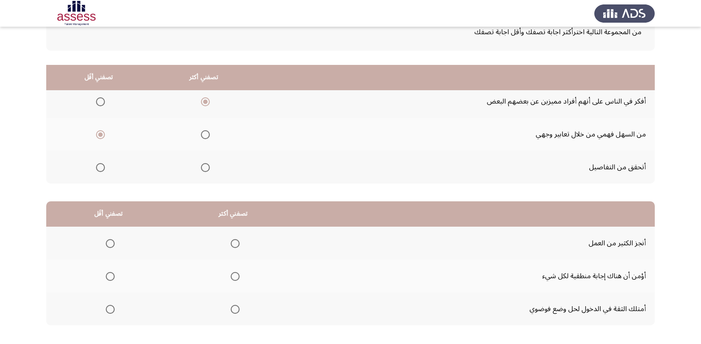
scroll to position [105, 0]
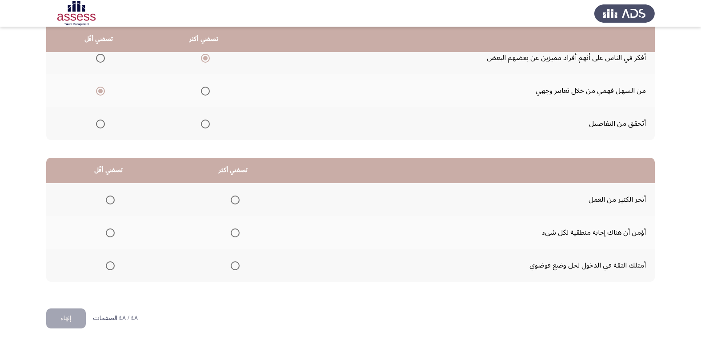
click at [236, 265] on span "Select an option" at bounding box center [235, 265] width 9 height 9
click at [236, 265] on input "Select an option" at bounding box center [235, 265] width 9 height 9
click at [108, 200] on span "Select an option" at bounding box center [110, 200] width 9 height 9
click at [108, 200] on input "Select an option" at bounding box center [110, 200] width 9 height 9
click at [109, 233] on span "Select an option" at bounding box center [110, 232] width 9 height 9
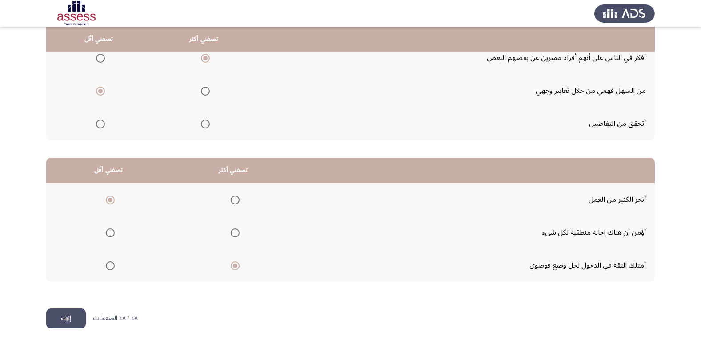
click at [109, 233] on input "Select an option" at bounding box center [110, 232] width 9 height 9
click at [68, 319] on button "إنهاء" at bounding box center [66, 318] width 40 height 20
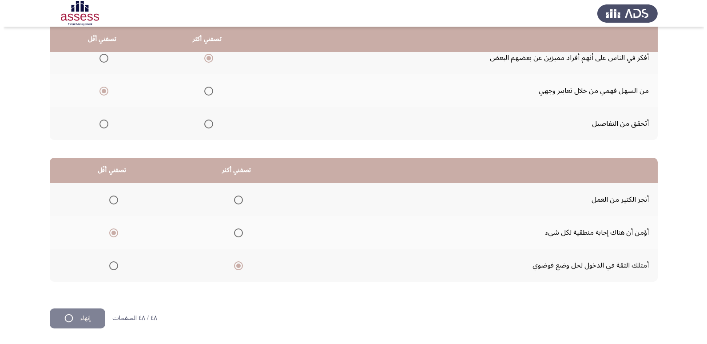
scroll to position [0, 0]
